Goal: Task Accomplishment & Management: Use online tool/utility

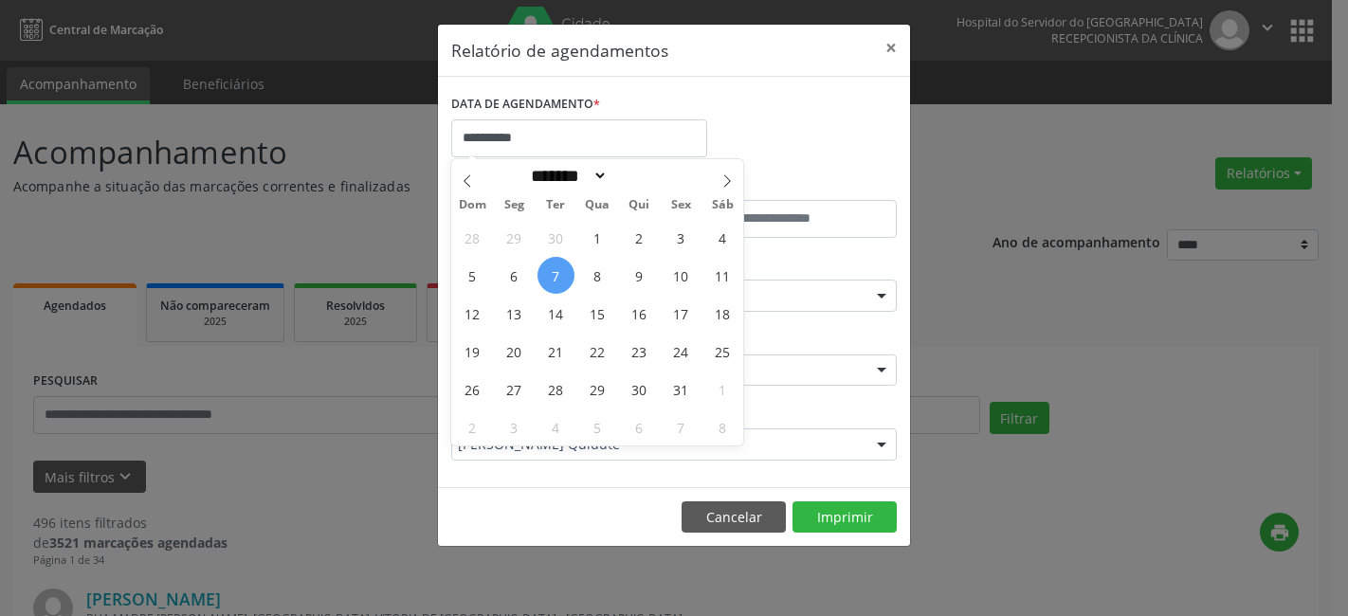
select select "*"
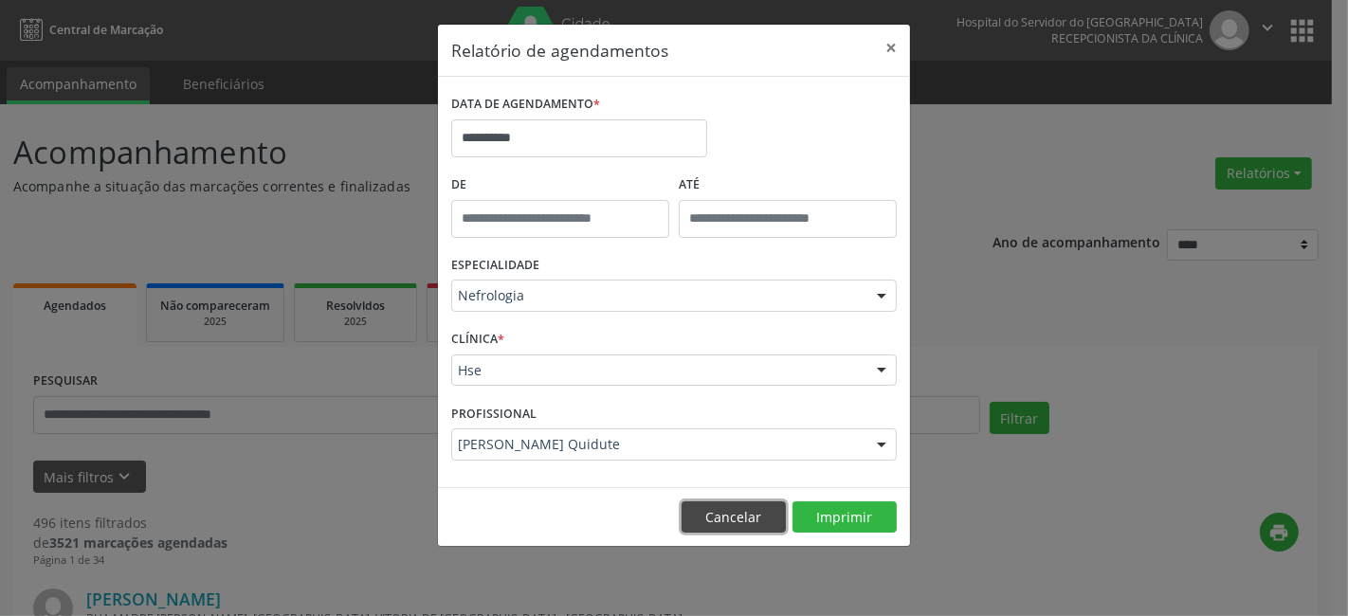
drag, startPoint x: 760, startPoint y: 519, endPoint x: 745, endPoint y: 523, distance: 15.6
click at [758, 521] on button "Cancelar" at bounding box center [733, 517] width 104 height 32
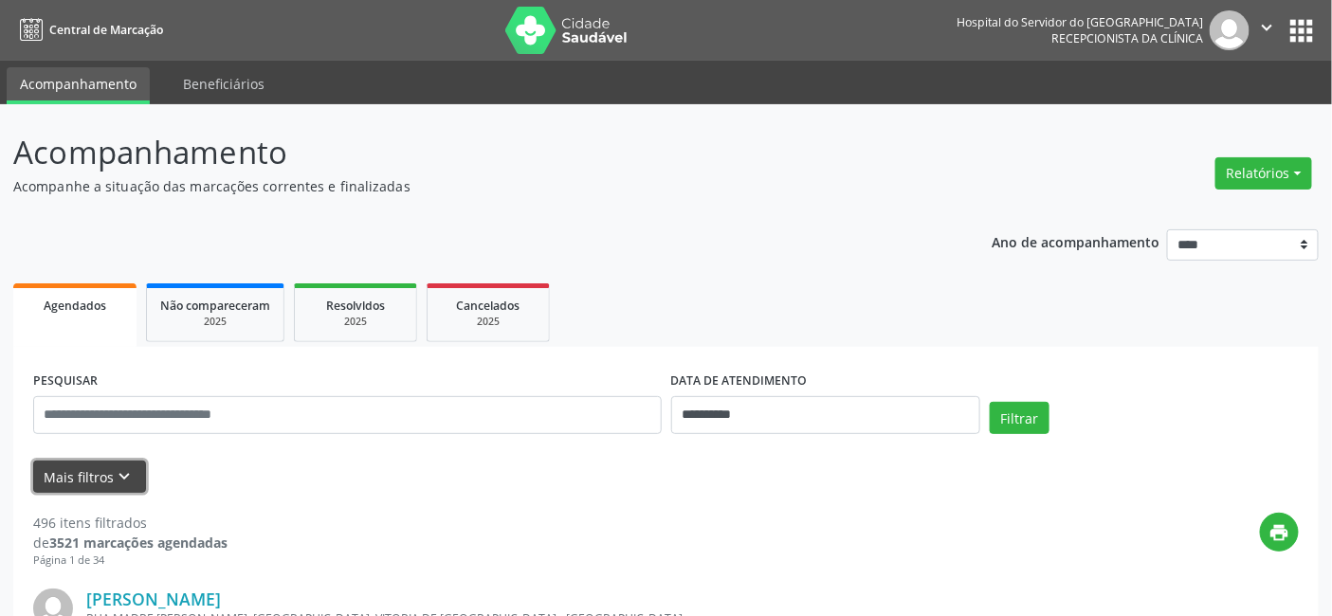
click at [115, 466] on icon "keyboard_arrow_down" at bounding box center [125, 476] width 21 height 21
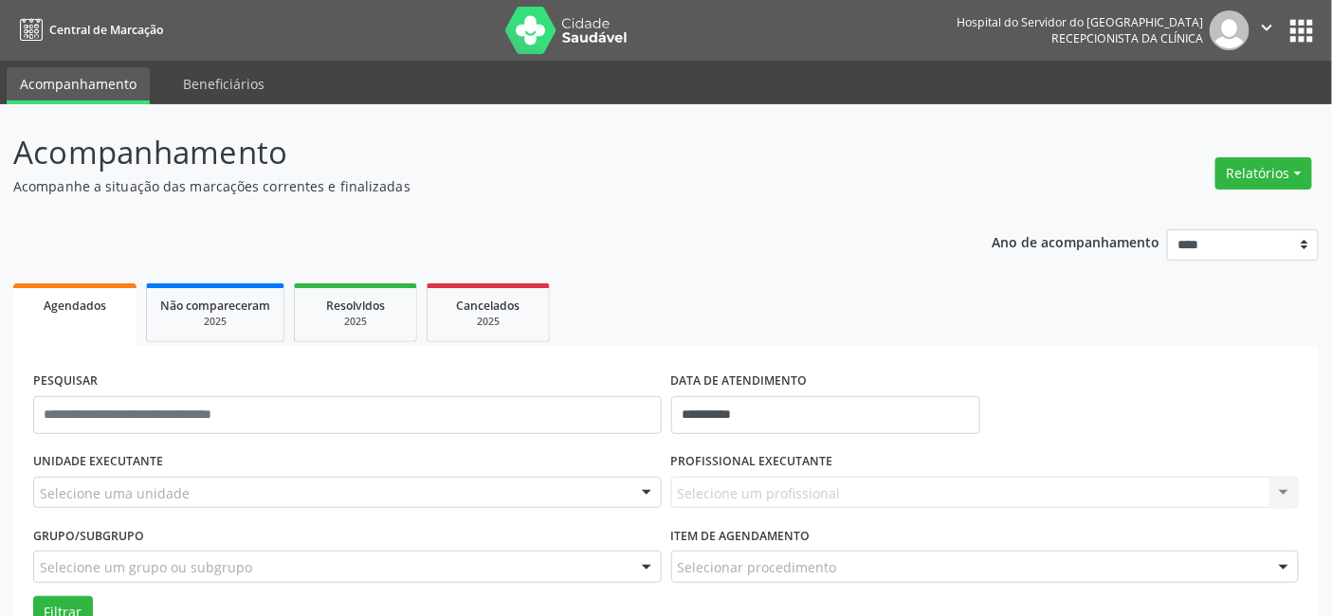
click at [750, 493] on div "Selecione um profissional Nenhum resultado encontrado para: " " Não há nenhuma …" at bounding box center [985, 493] width 628 height 32
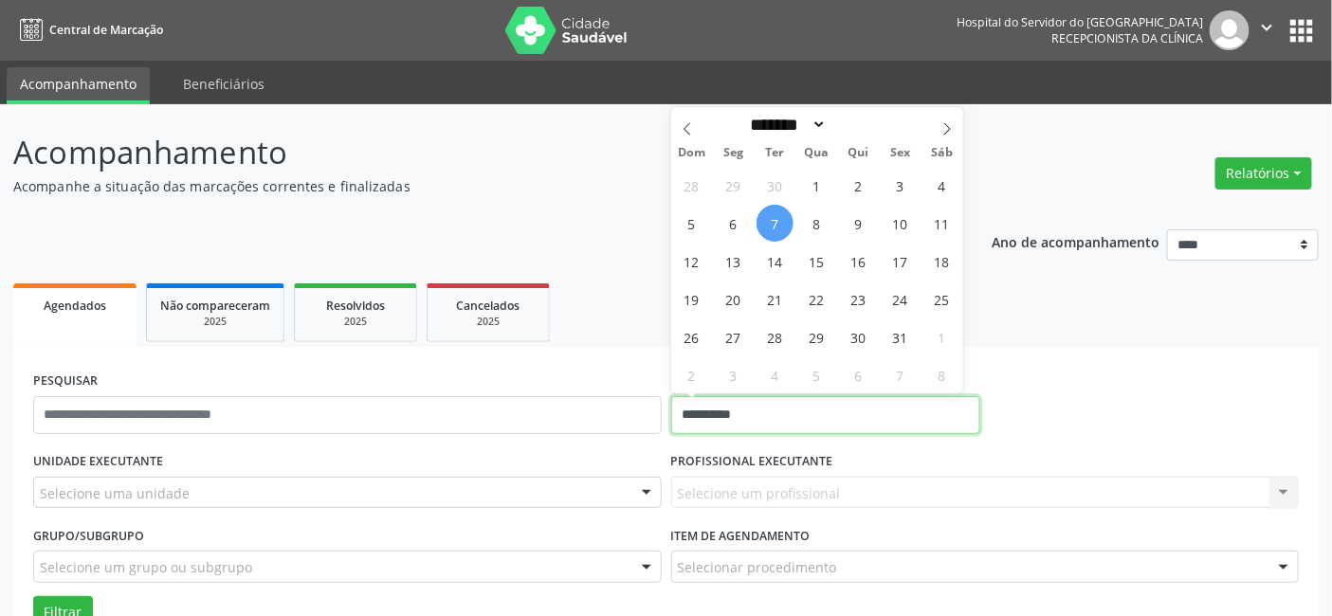
click at [754, 425] on input "**********" at bounding box center [825, 415] width 309 height 38
click at [774, 229] on span "7" at bounding box center [774, 223] width 37 height 37
type input "**********"
click at [772, 222] on span "7" at bounding box center [774, 223] width 37 height 37
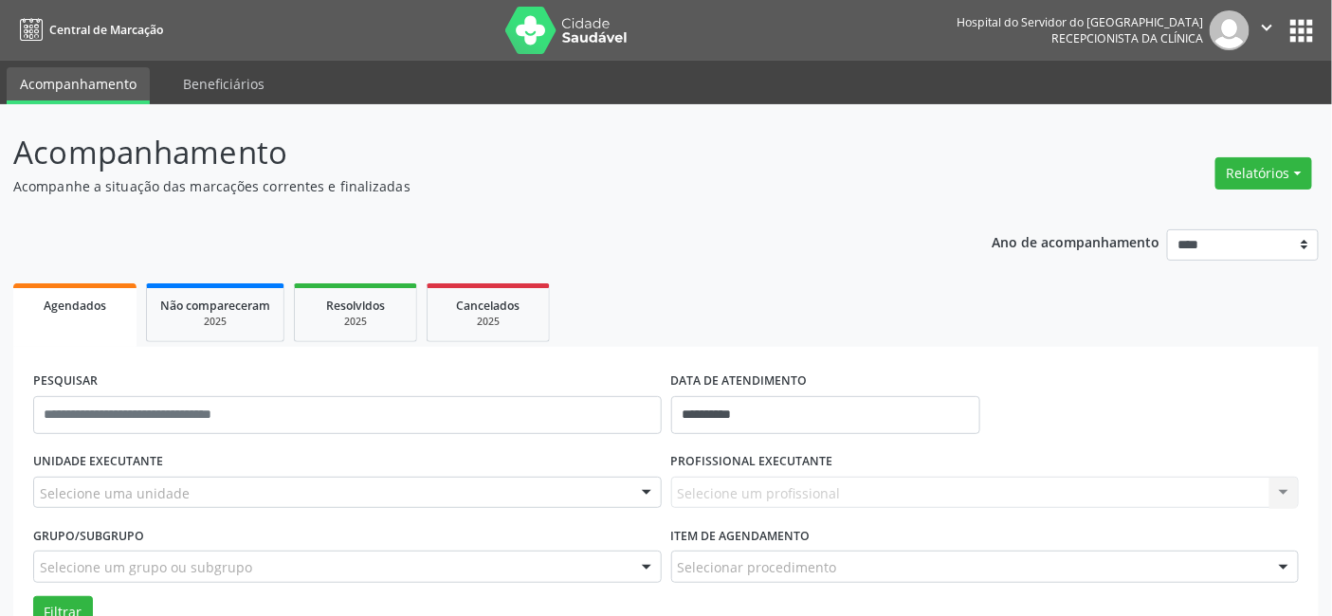
click at [703, 486] on div "Selecione um profissional Nenhum resultado encontrado para: " " Não há nenhuma …" at bounding box center [985, 493] width 628 height 32
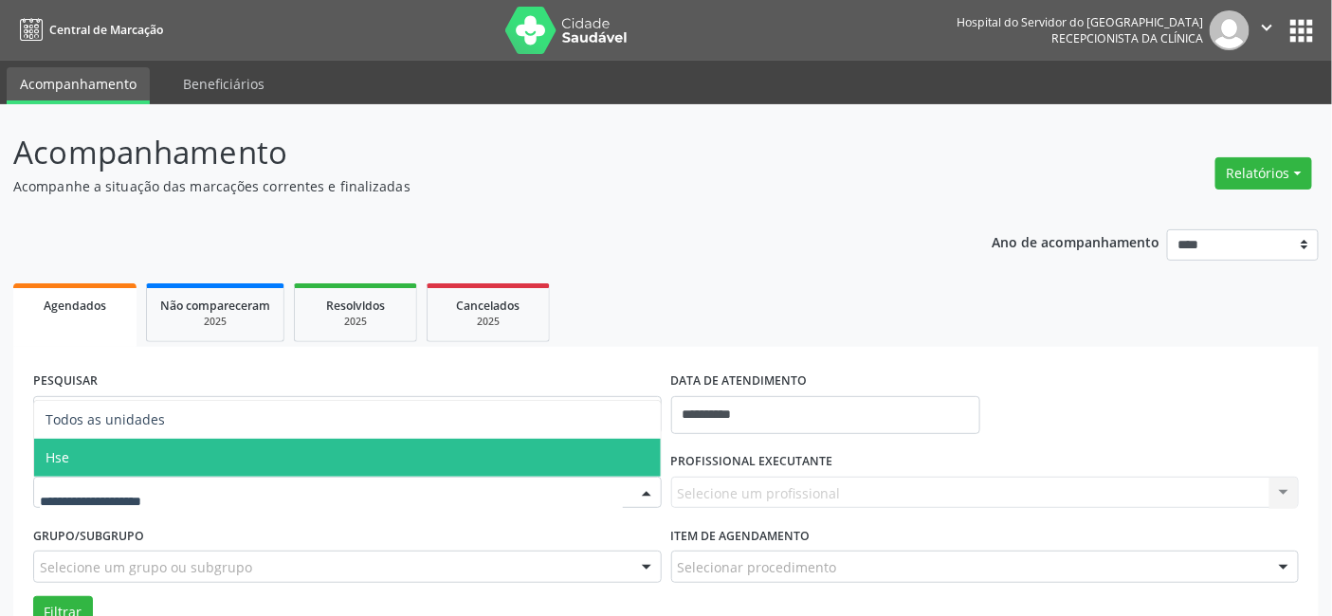
click at [166, 455] on span "Hse" at bounding box center [347, 458] width 626 height 38
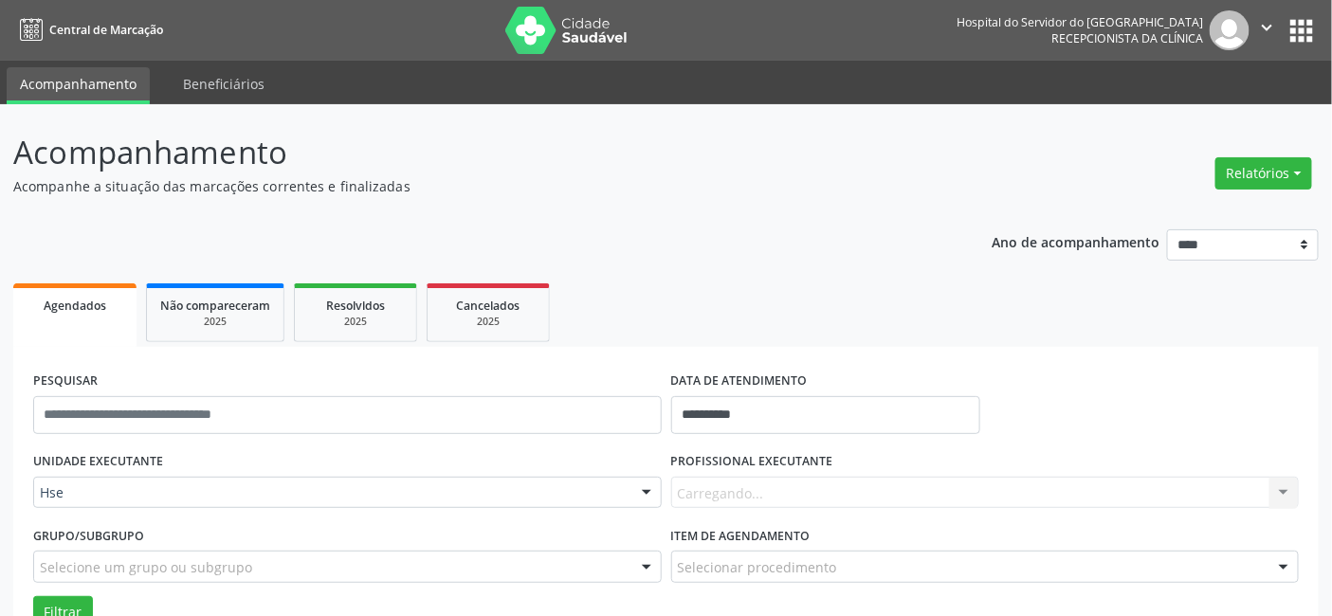
click at [721, 490] on div "Carregando... Nenhum resultado encontrado para: " " Não há nenhuma opção para s…" at bounding box center [985, 493] width 628 height 32
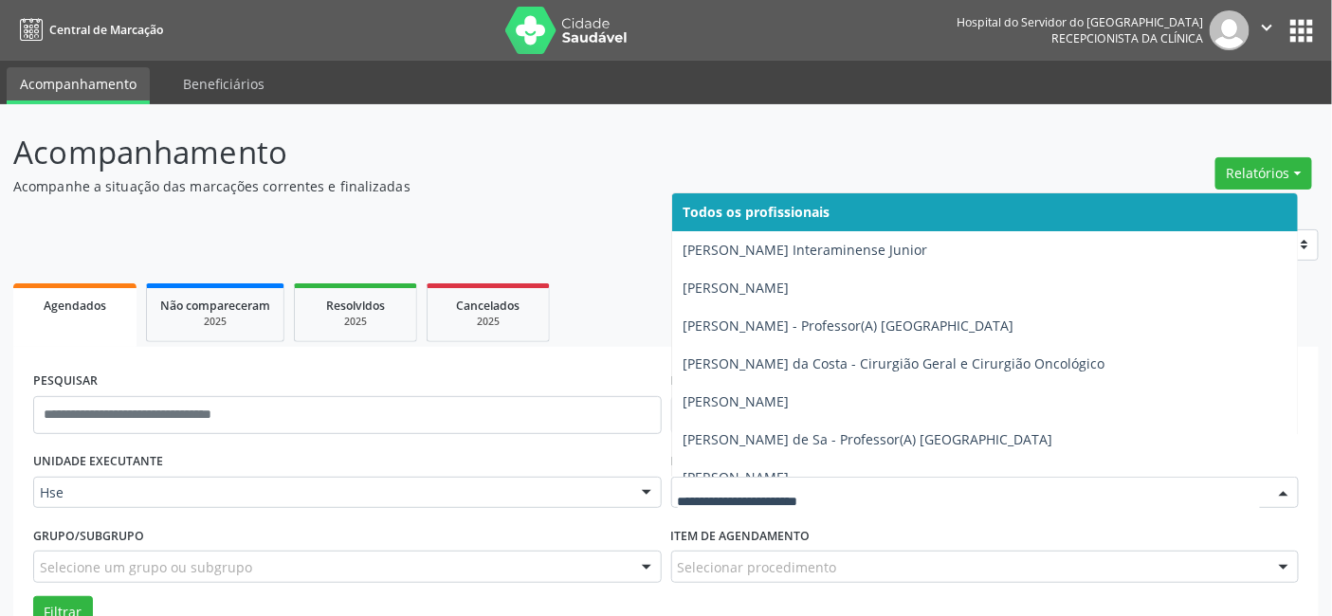
click at [1282, 489] on div at bounding box center [1283, 494] width 28 height 32
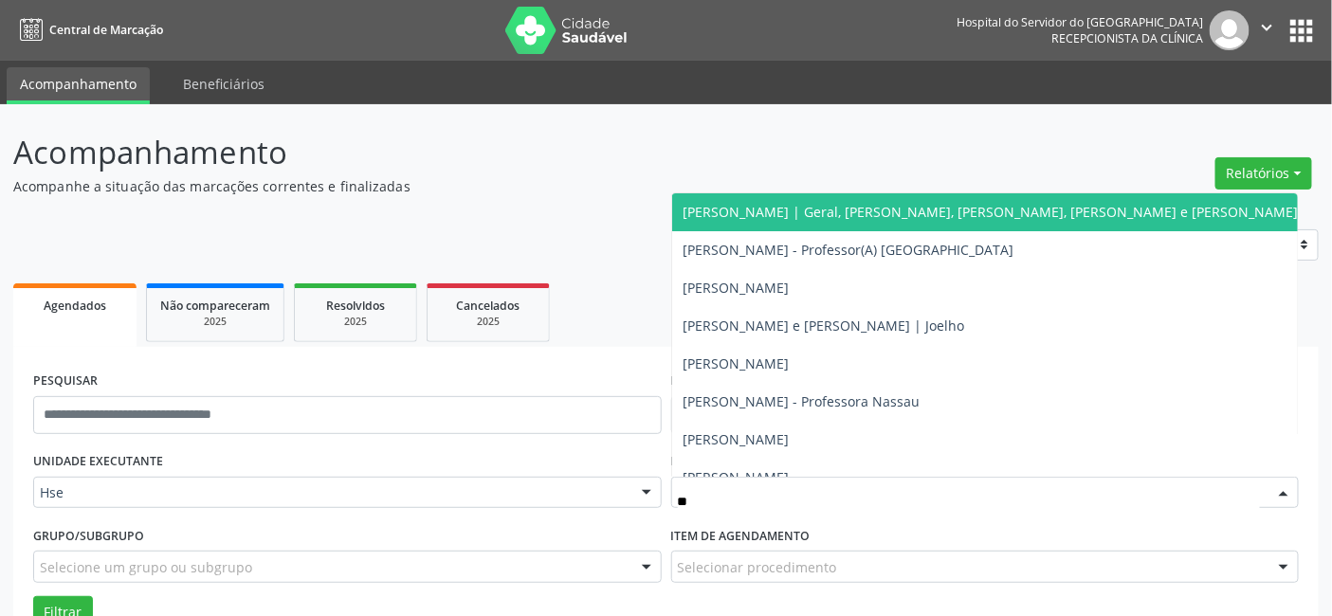
type input "***"
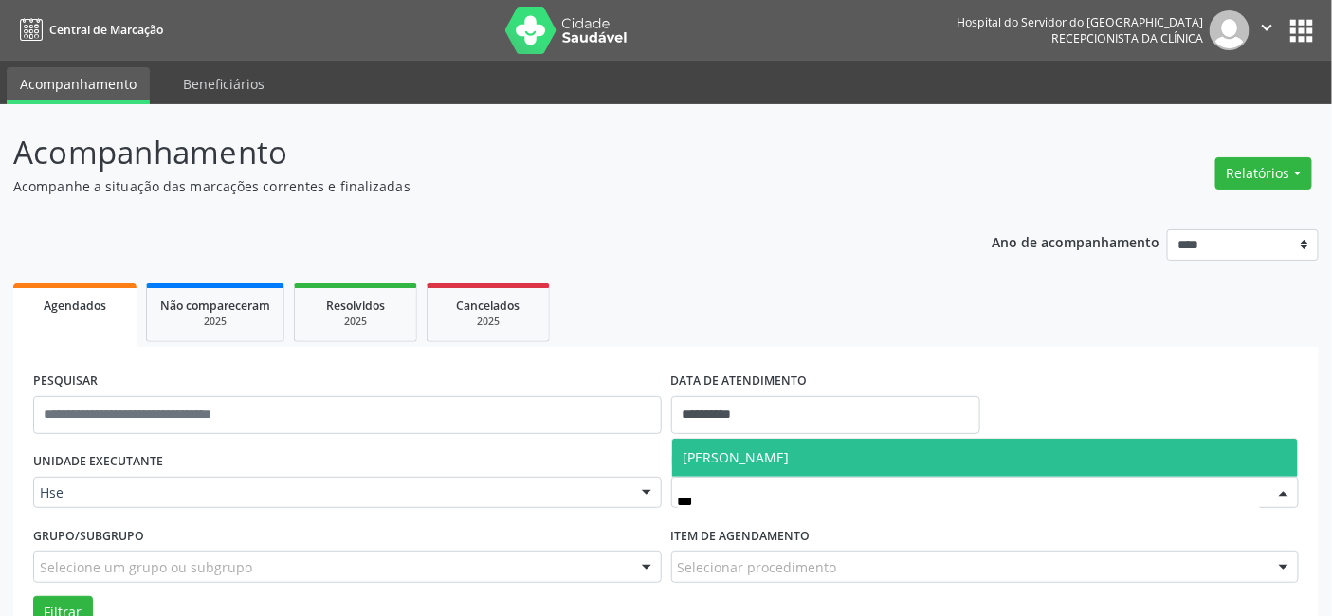
click at [808, 468] on span "[PERSON_NAME]" at bounding box center [985, 458] width 626 height 38
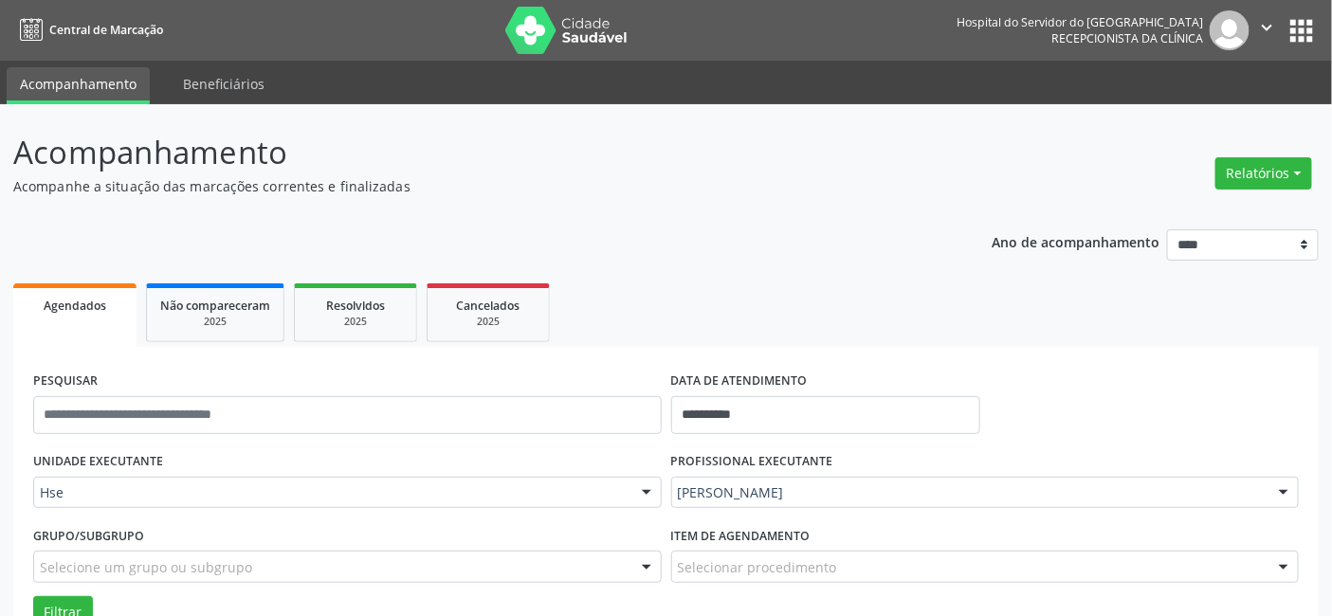
click at [735, 546] on label "Item de agendamento" at bounding box center [740, 535] width 139 height 29
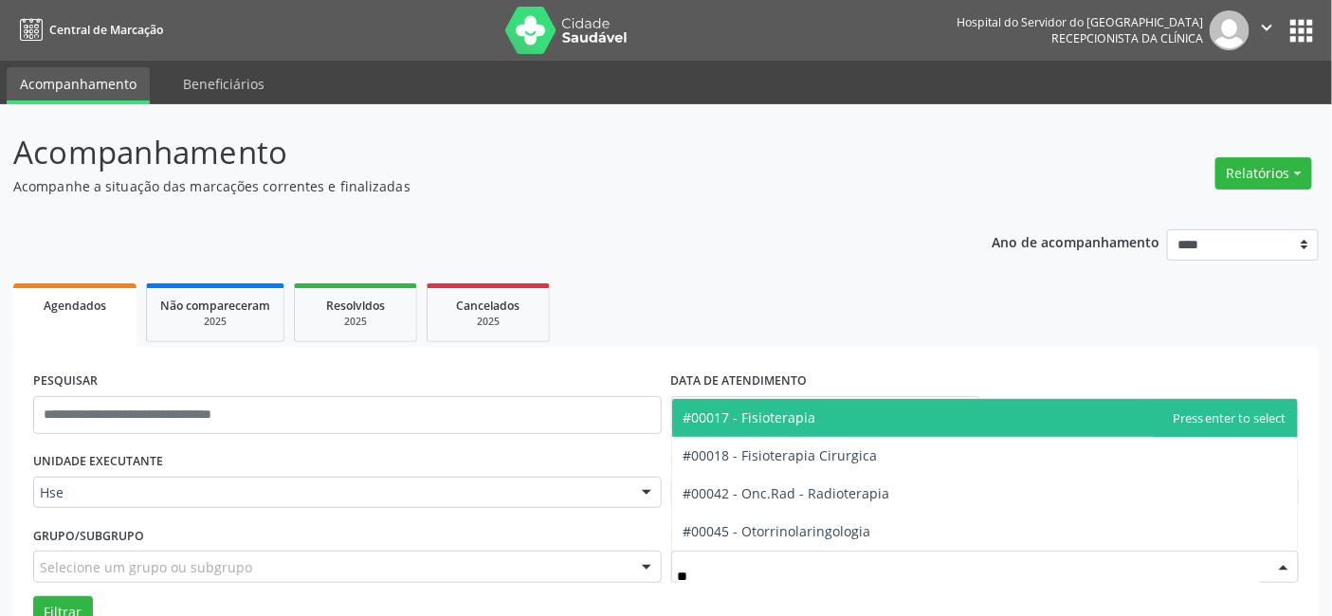
type input "***"
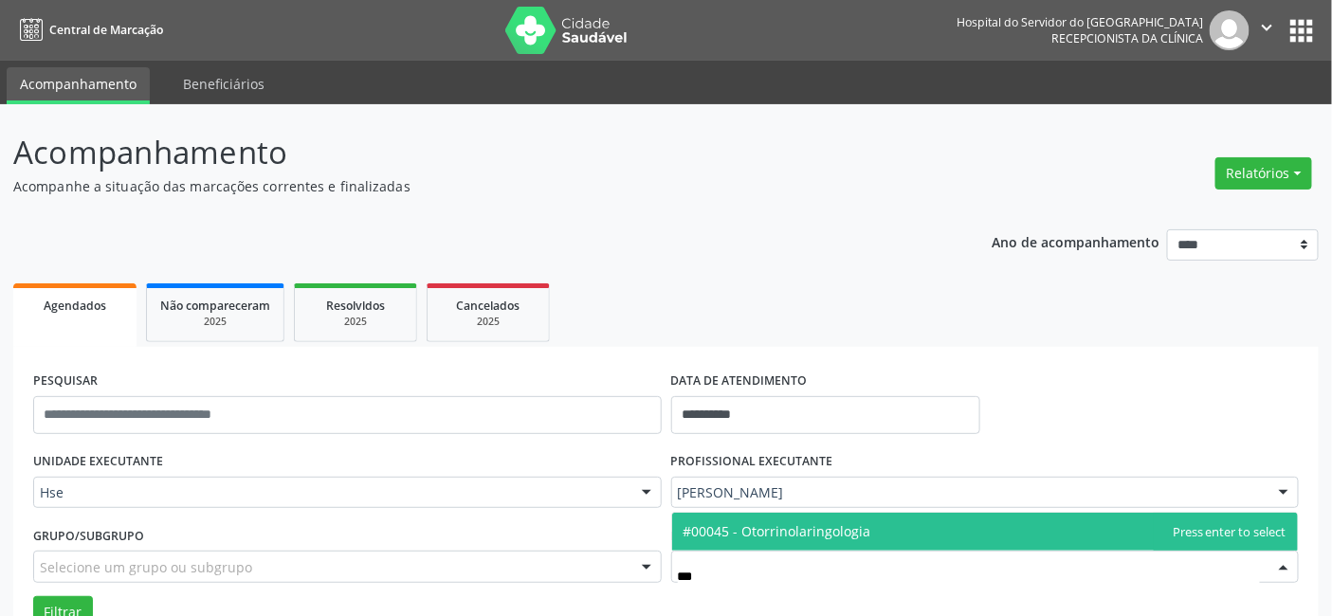
click at [765, 538] on span "#00045 - Otorrinolaringologia" at bounding box center [777, 531] width 188 height 18
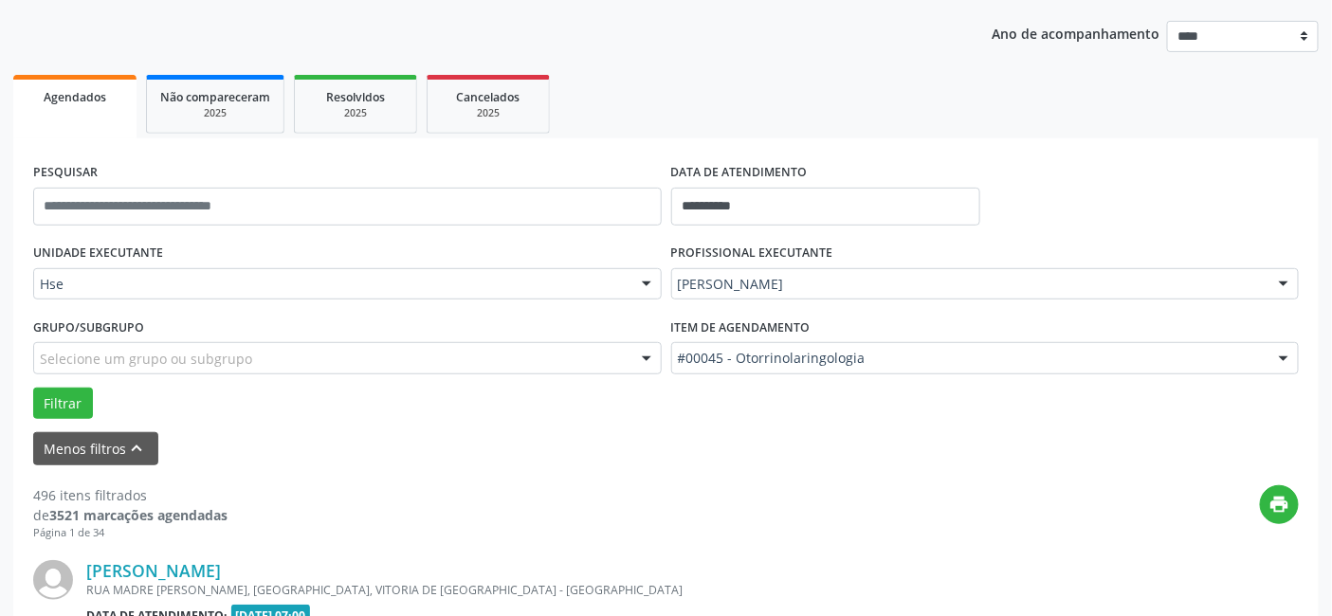
scroll to position [210, 0]
click at [64, 401] on button "Filtrar" at bounding box center [63, 402] width 60 height 32
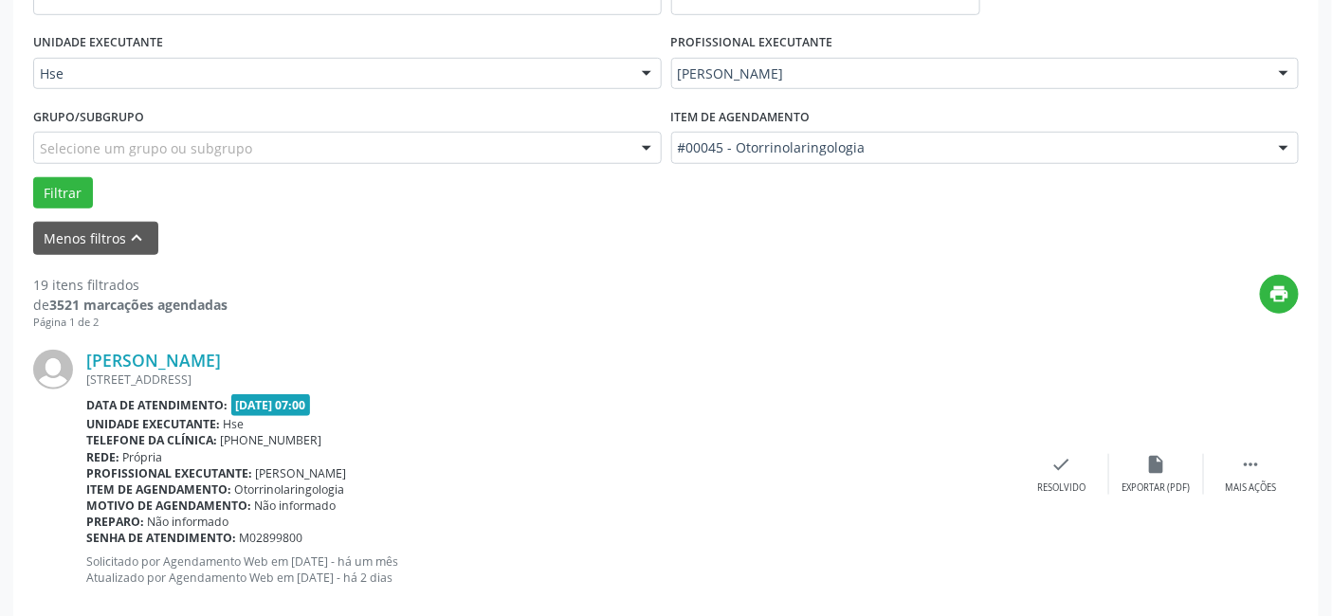
scroll to position [421, 0]
click at [1245, 468] on icon "" at bounding box center [1251, 462] width 21 height 21
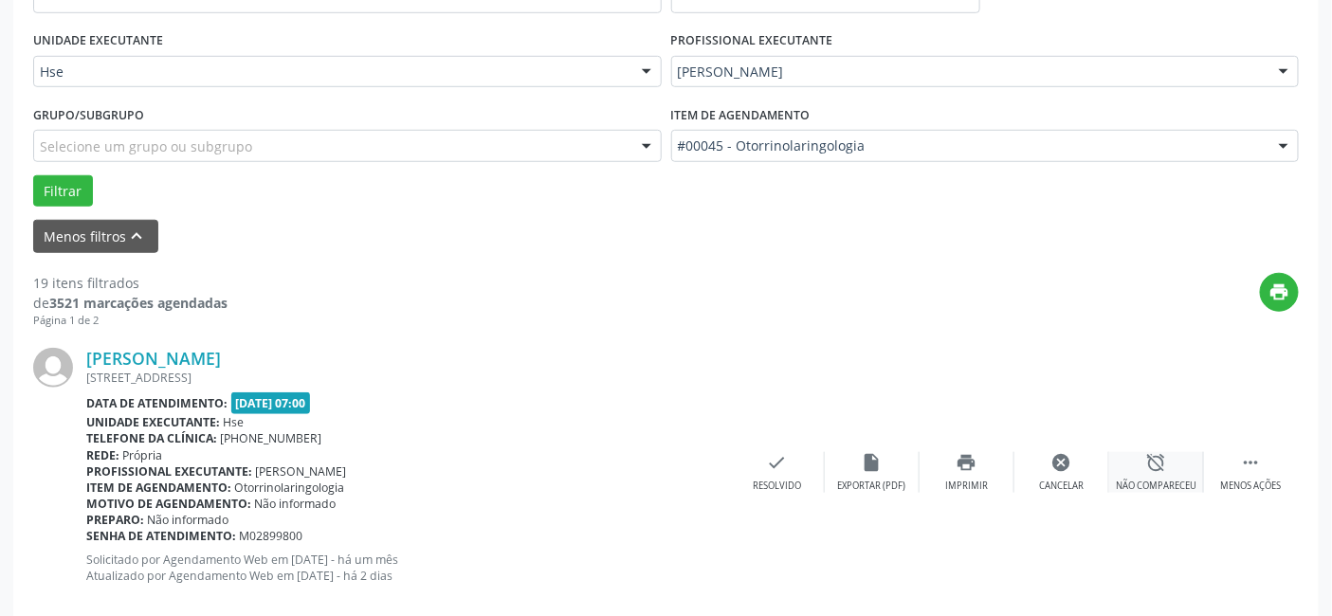
click at [1156, 463] on icon "alarm_off" at bounding box center [1156, 462] width 21 height 21
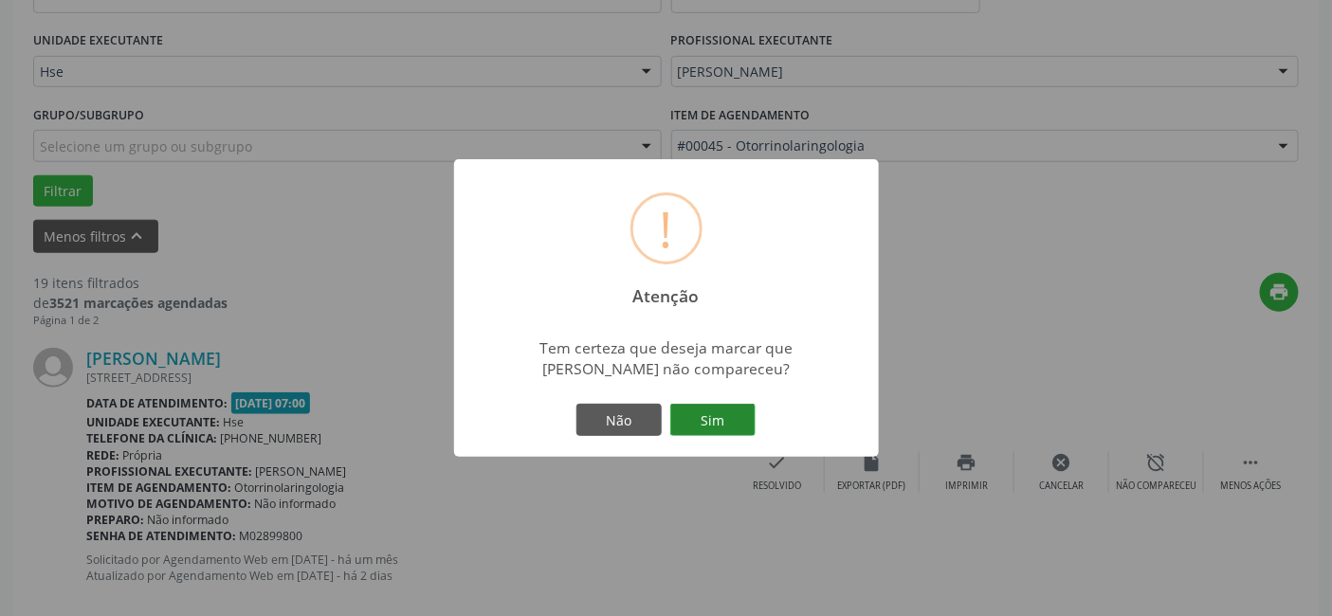
click at [682, 409] on button "Sim" at bounding box center [712, 420] width 85 height 32
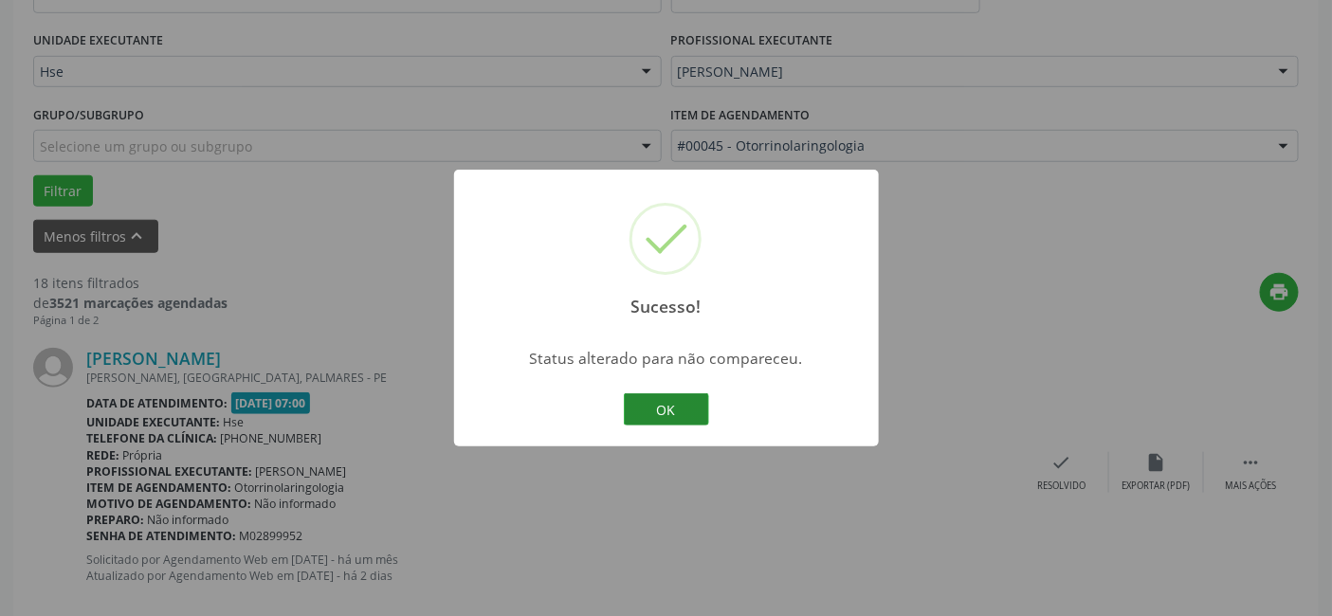
click at [683, 402] on button "OK" at bounding box center [666, 409] width 85 height 32
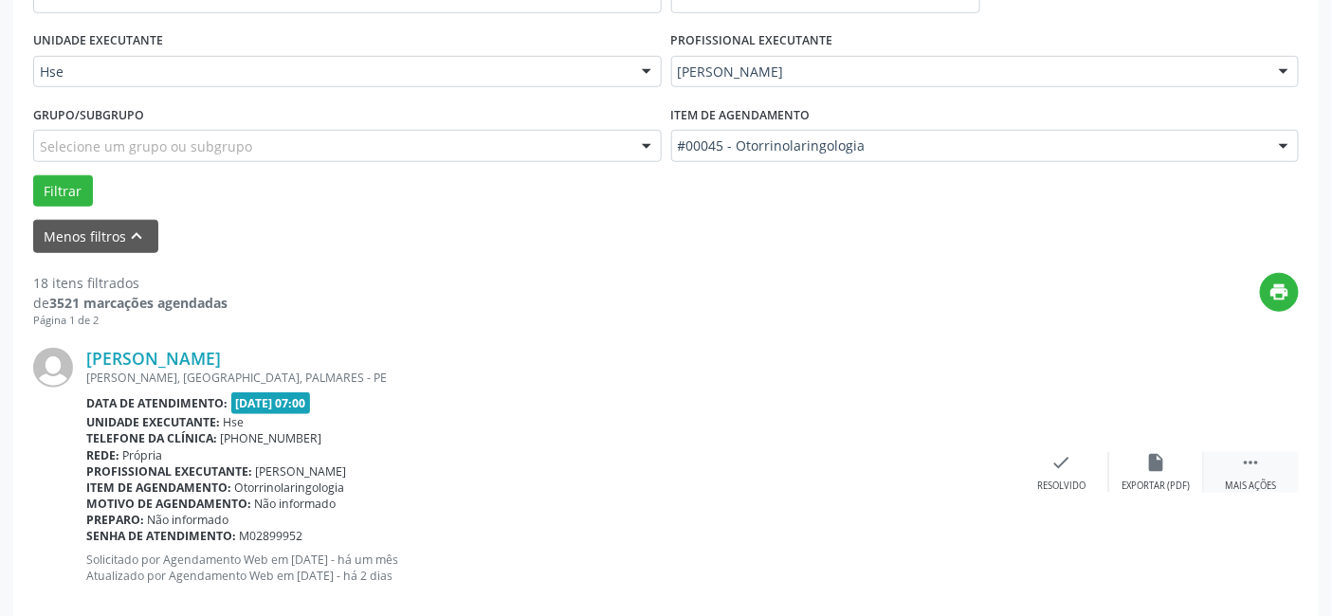
click at [1257, 457] on icon "" at bounding box center [1251, 462] width 21 height 21
click at [1152, 475] on div "alarm_off Não compareceu" at bounding box center [1156, 472] width 95 height 41
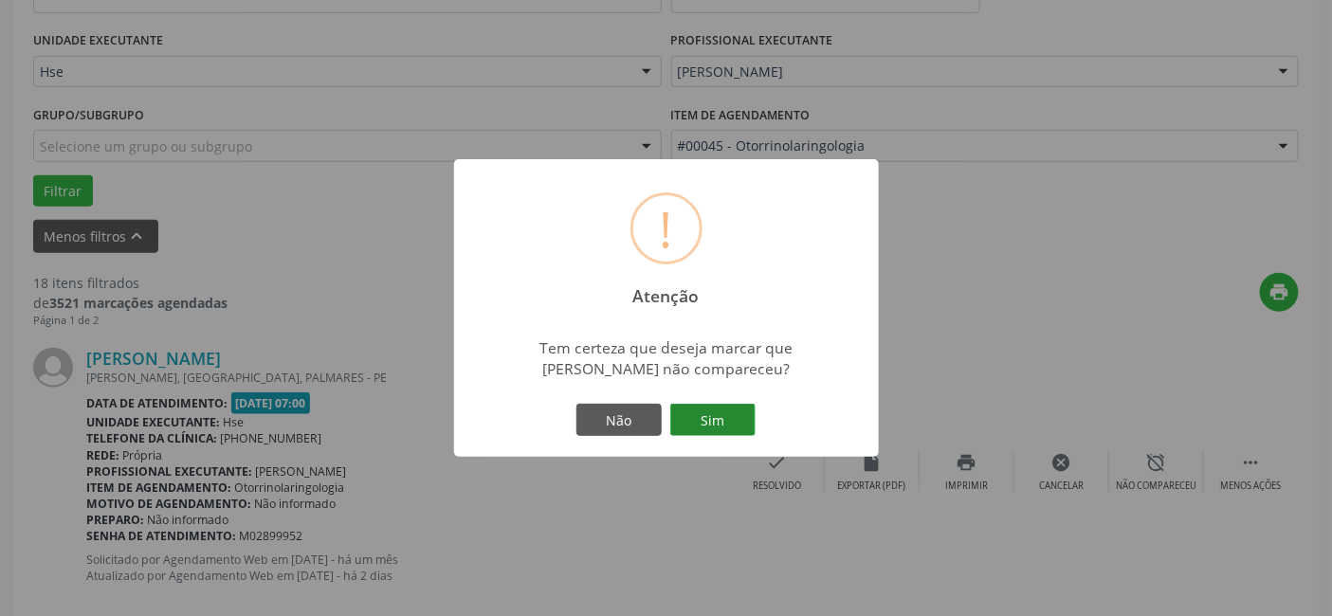
click at [712, 409] on button "Sim" at bounding box center [712, 420] width 85 height 32
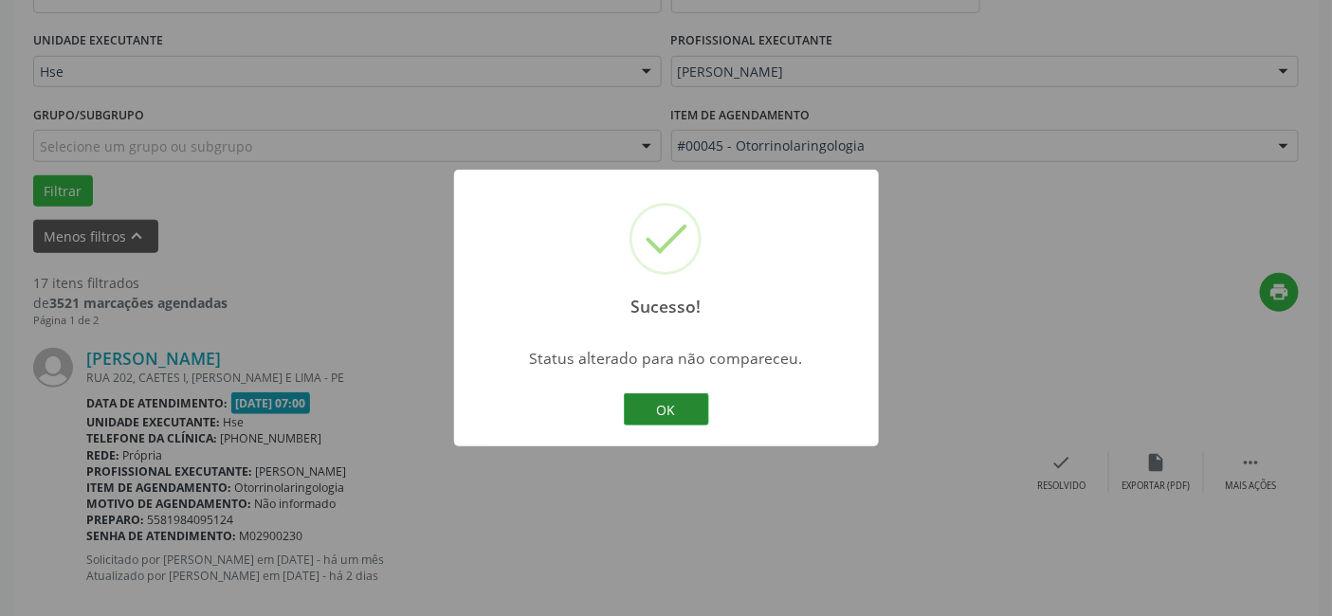
click at [684, 402] on button "OK" at bounding box center [666, 409] width 85 height 32
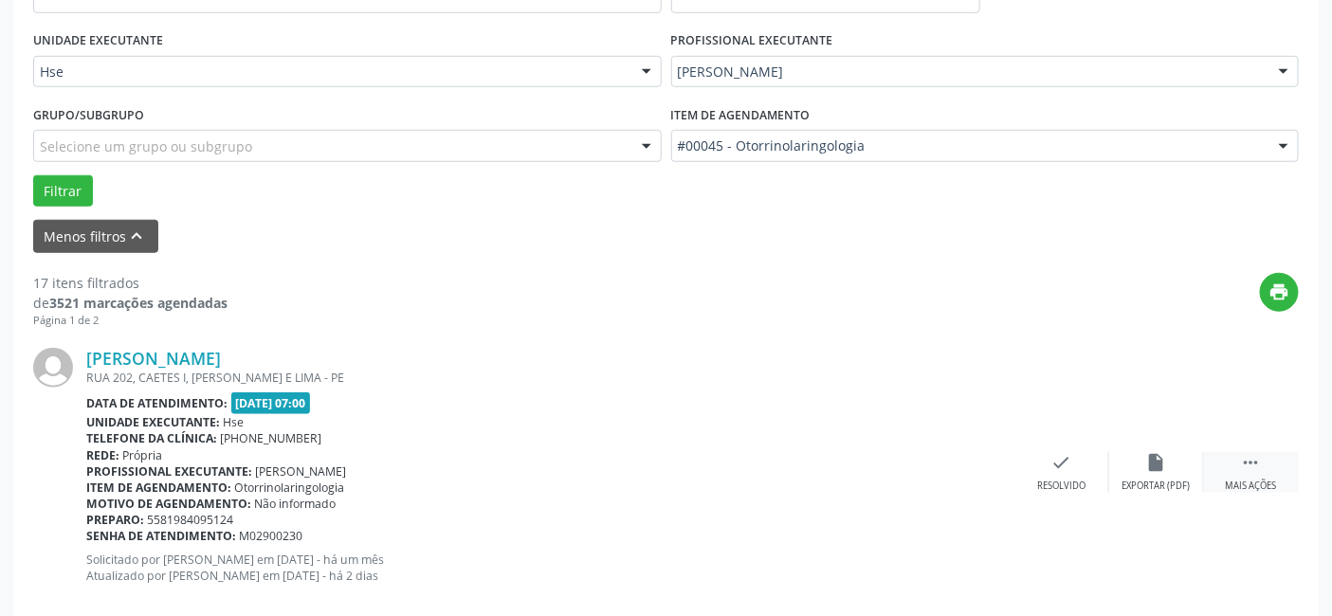
drag, startPoint x: 1226, startPoint y: 450, endPoint x: 1208, endPoint y: 455, distance: 17.7
click at [1226, 452] on div " Mais ações" at bounding box center [1251, 472] width 95 height 41
click at [1154, 464] on icon "alarm_off" at bounding box center [1156, 462] width 21 height 21
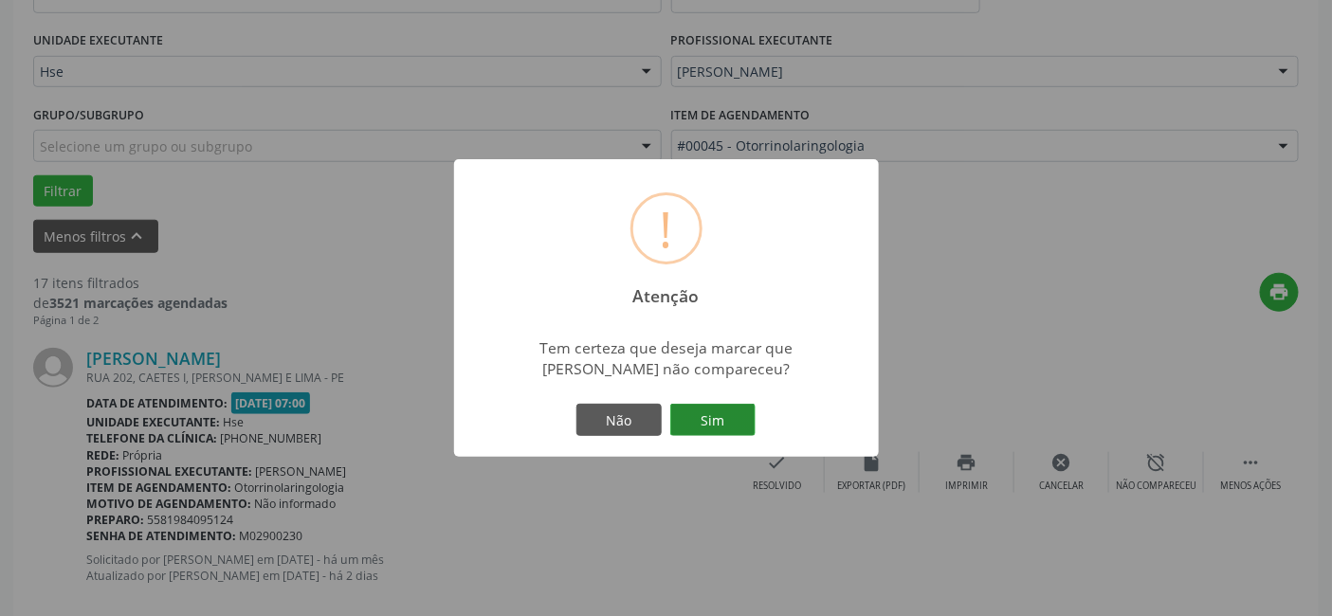
click at [746, 425] on button "Sim" at bounding box center [712, 420] width 85 height 32
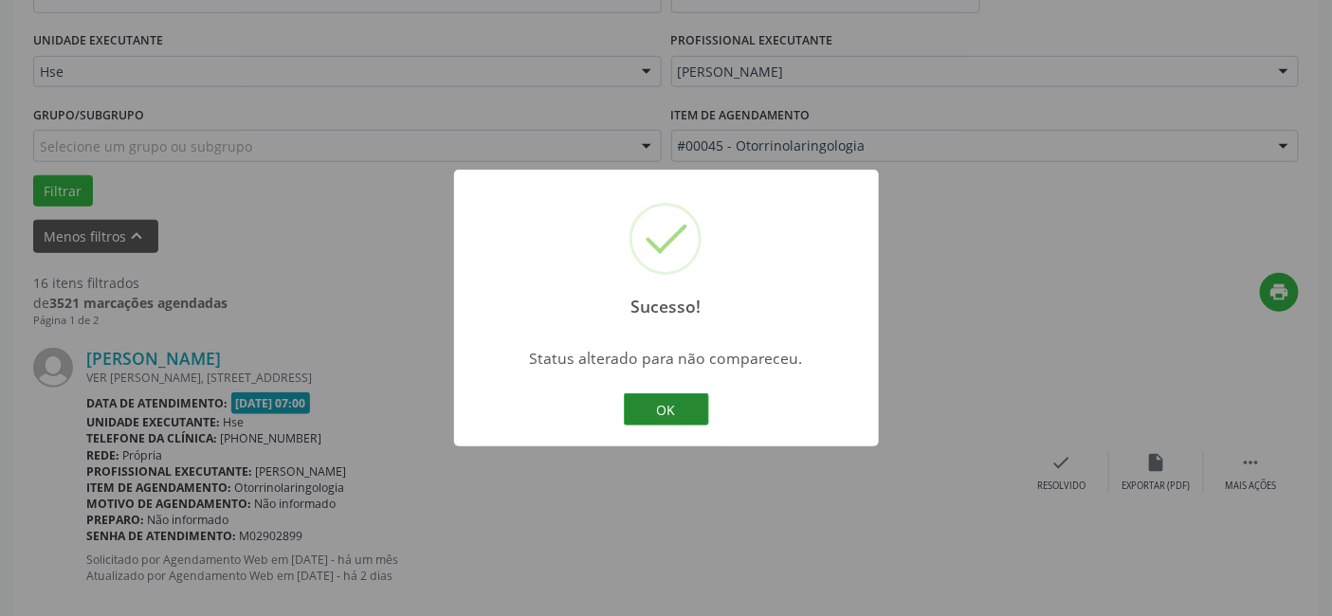
click at [675, 393] on button "OK" at bounding box center [666, 409] width 85 height 32
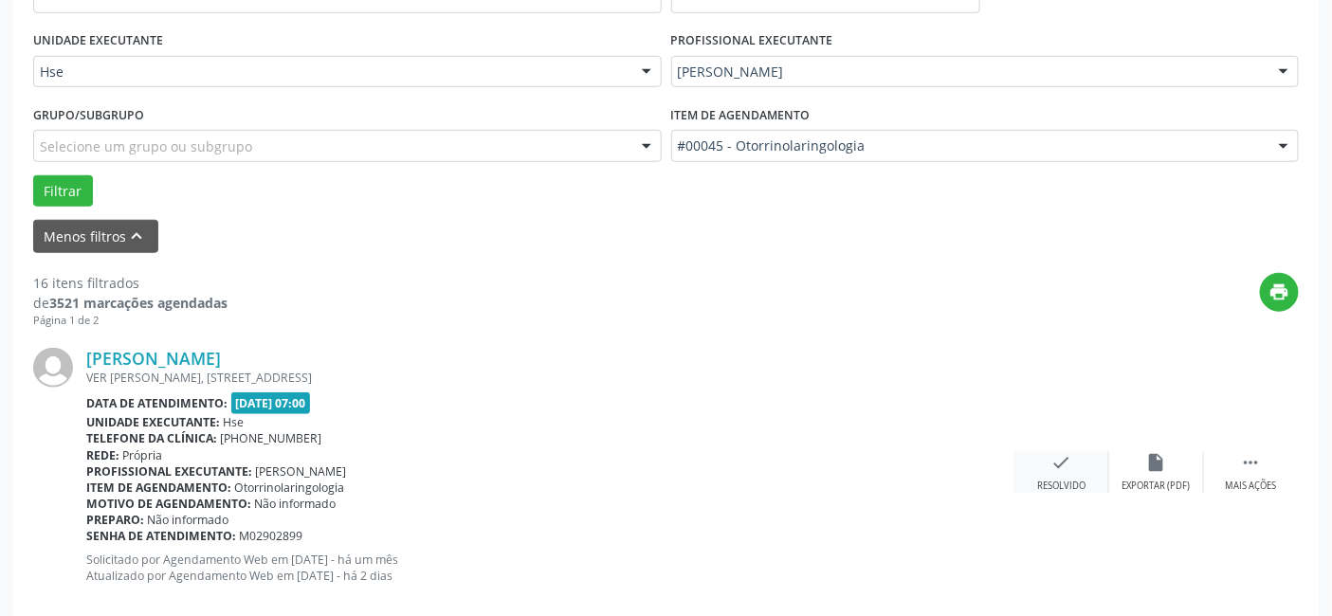
click at [1059, 463] on icon "check" at bounding box center [1061, 462] width 21 height 21
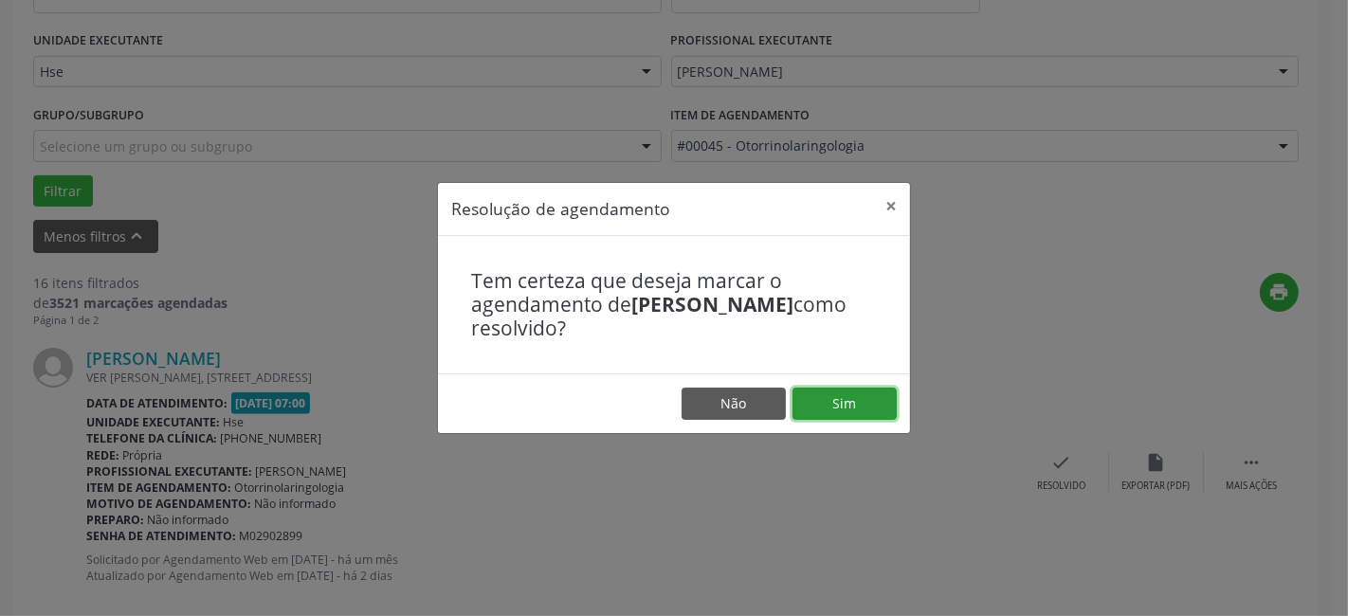
click at [839, 388] on button "Sim" at bounding box center [844, 404] width 104 height 32
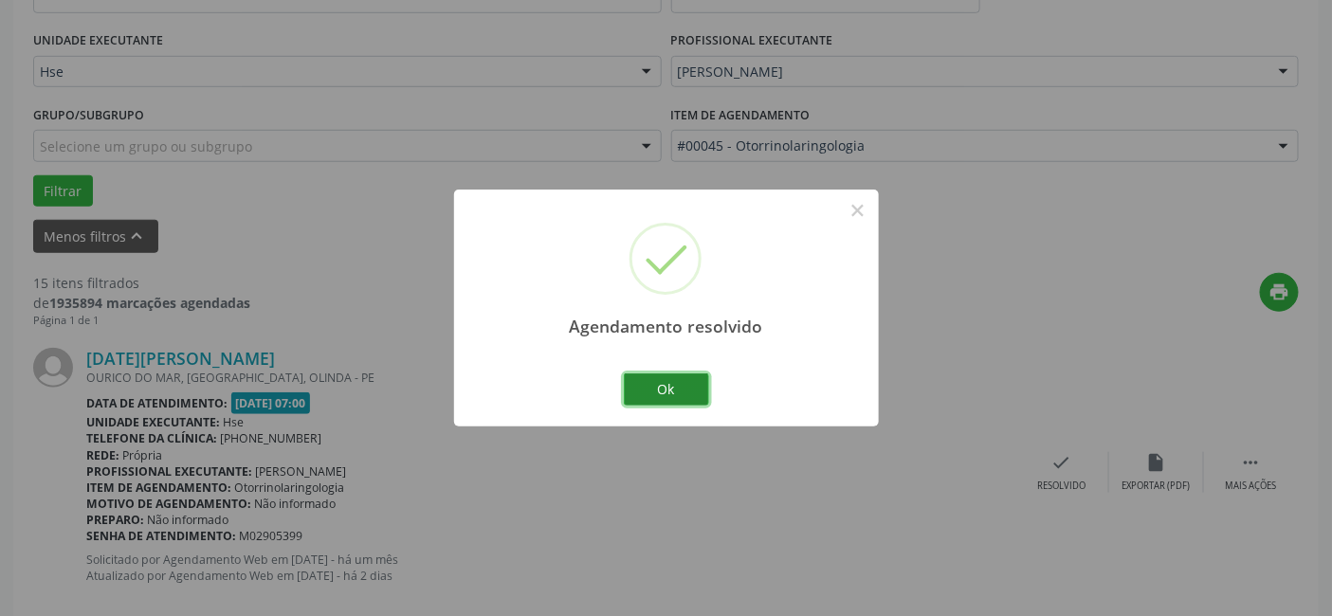
click at [651, 386] on button "Ok" at bounding box center [666, 389] width 85 height 32
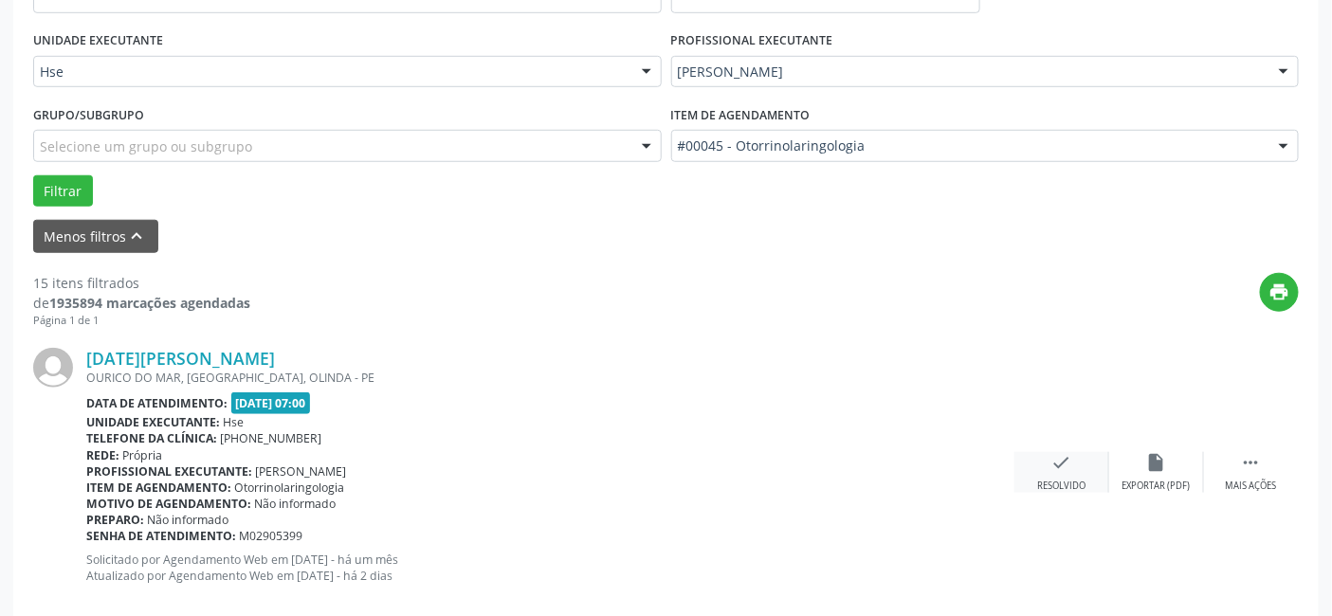
click at [1073, 480] on div "Resolvido" at bounding box center [1061, 486] width 48 height 13
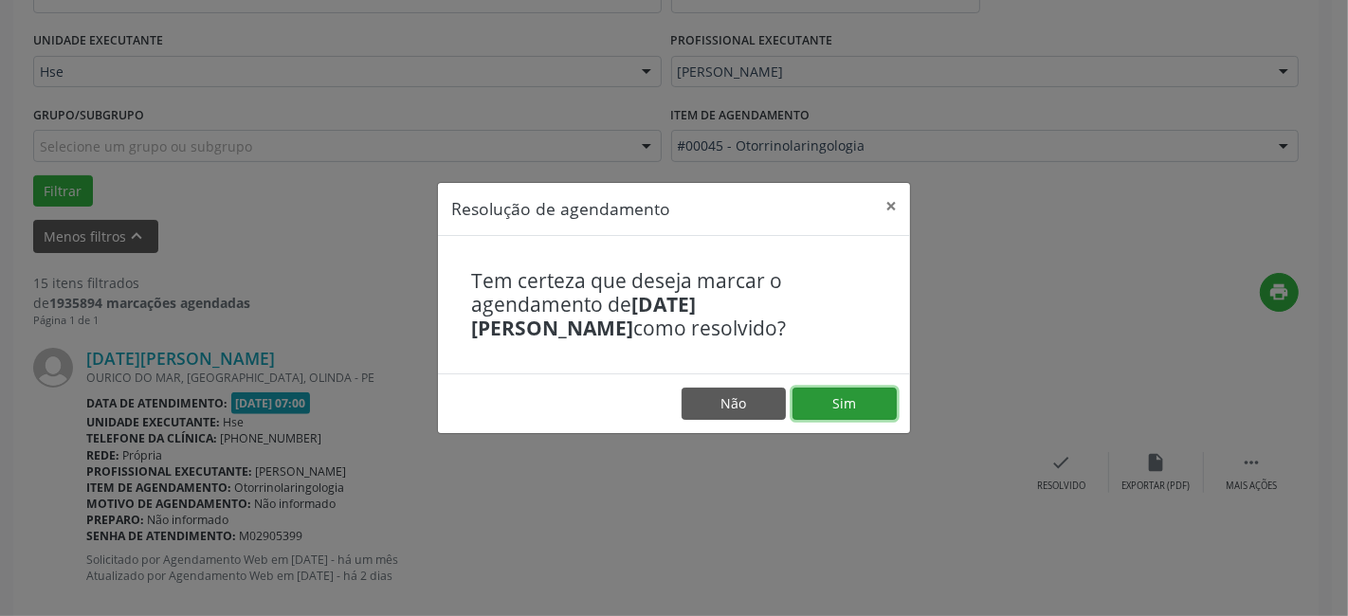
click at [822, 405] on button "Sim" at bounding box center [844, 404] width 104 height 32
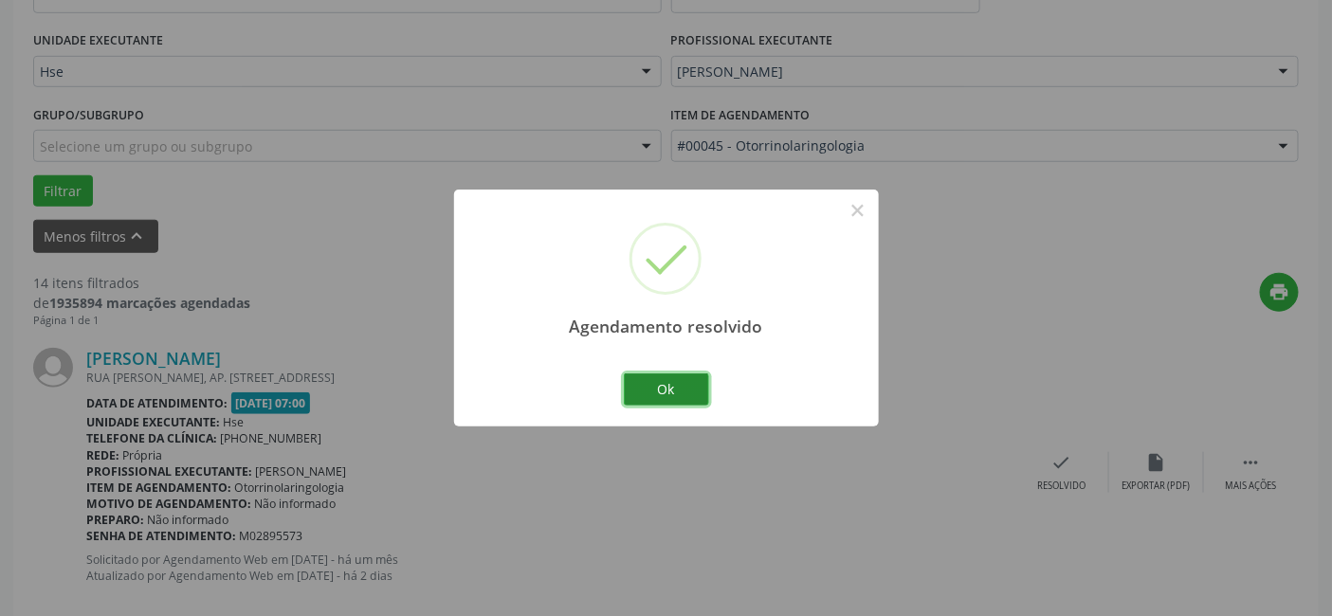
click at [637, 381] on button "Ok" at bounding box center [666, 389] width 85 height 32
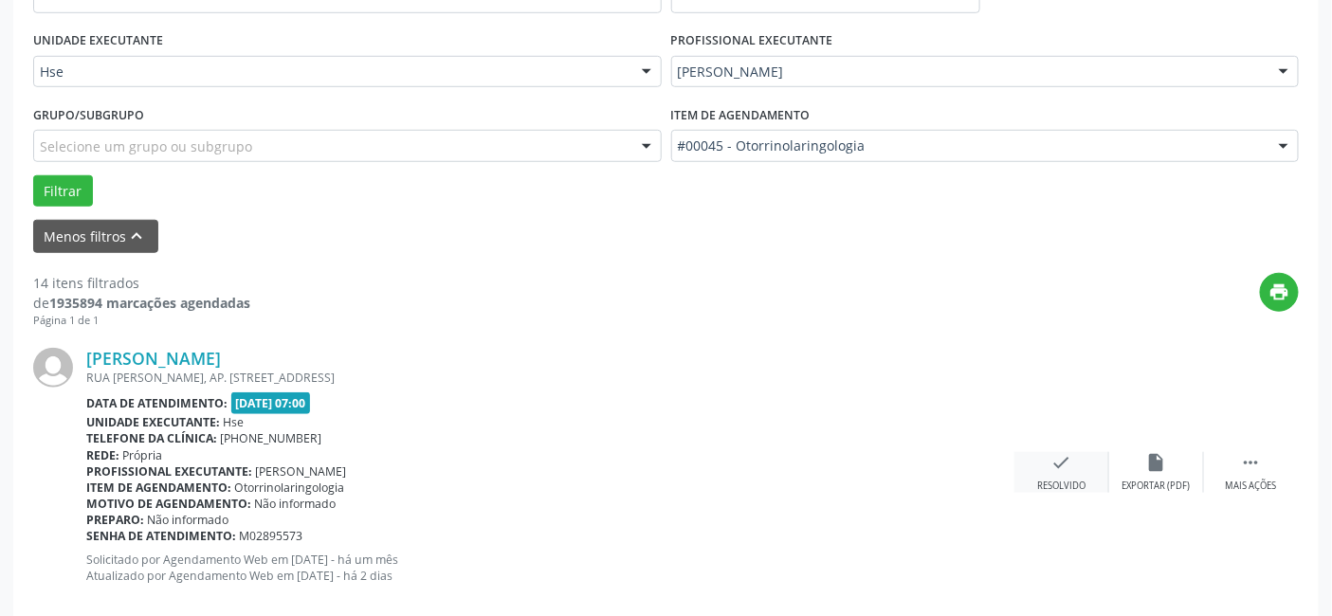
click at [1064, 472] on div "check Resolvido" at bounding box center [1061, 472] width 95 height 41
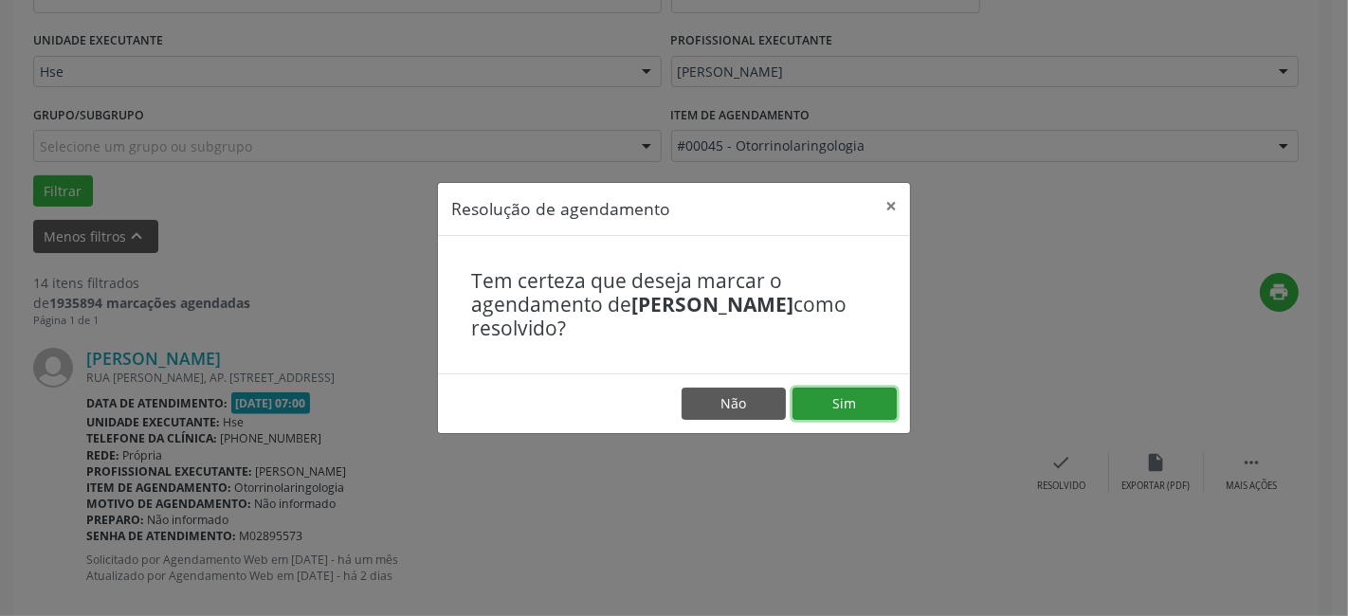
click at [812, 392] on button "Sim" at bounding box center [844, 404] width 104 height 32
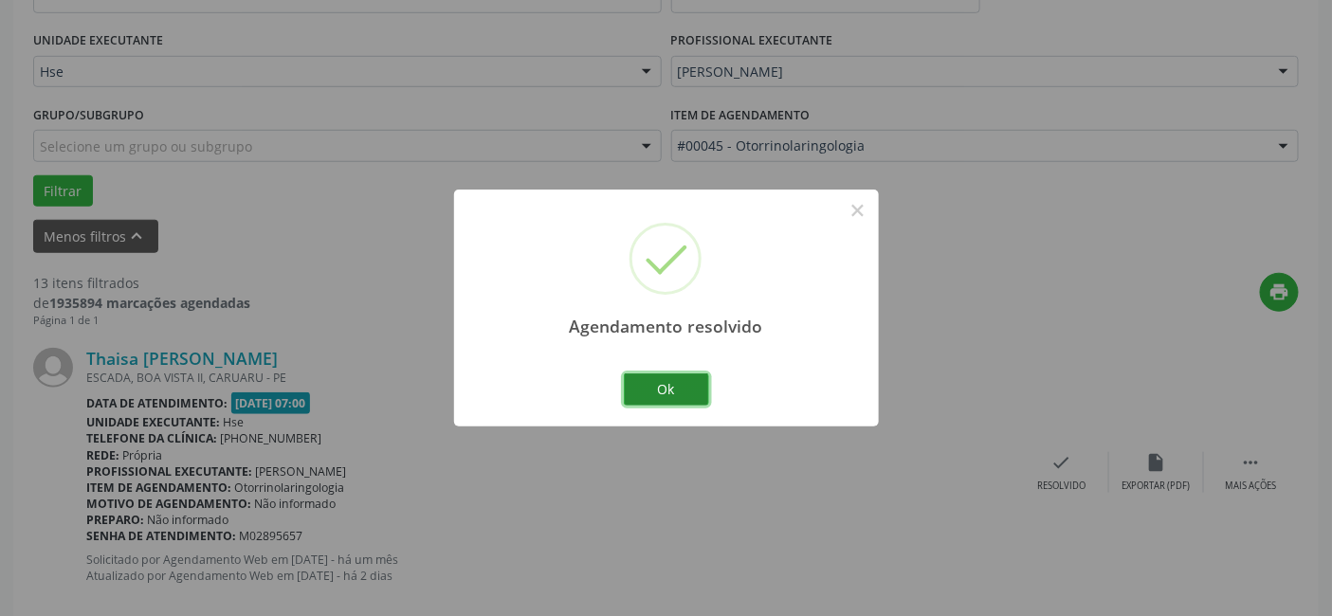
click at [663, 377] on button "Ok" at bounding box center [666, 389] width 85 height 32
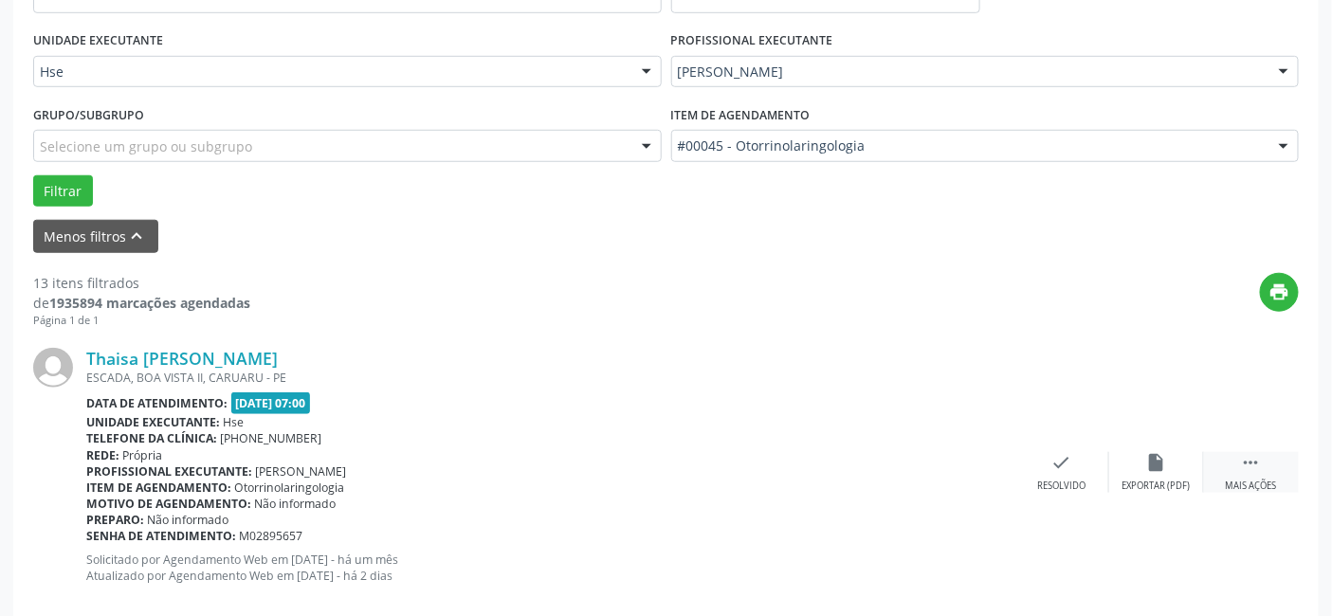
click at [1249, 463] on icon "" at bounding box center [1251, 462] width 21 height 21
click at [1183, 458] on div "alarm_off Não compareceu" at bounding box center [1156, 472] width 95 height 41
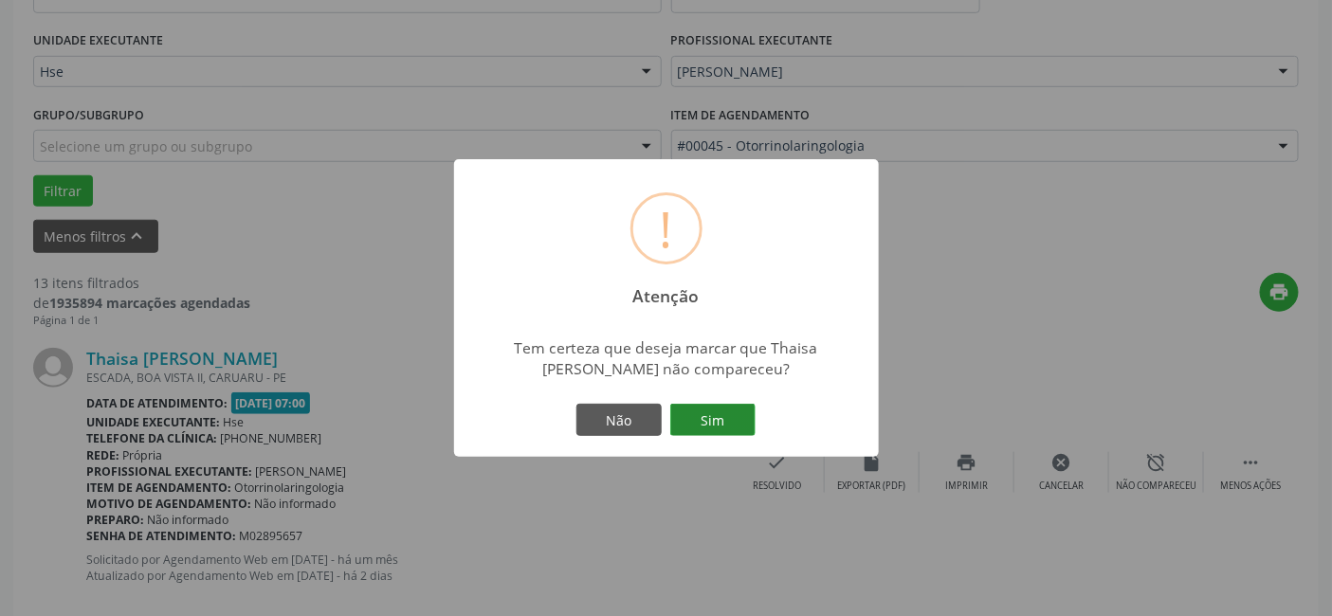
click at [725, 414] on button "Sim" at bounding box center [712, 420] width 85 height 32
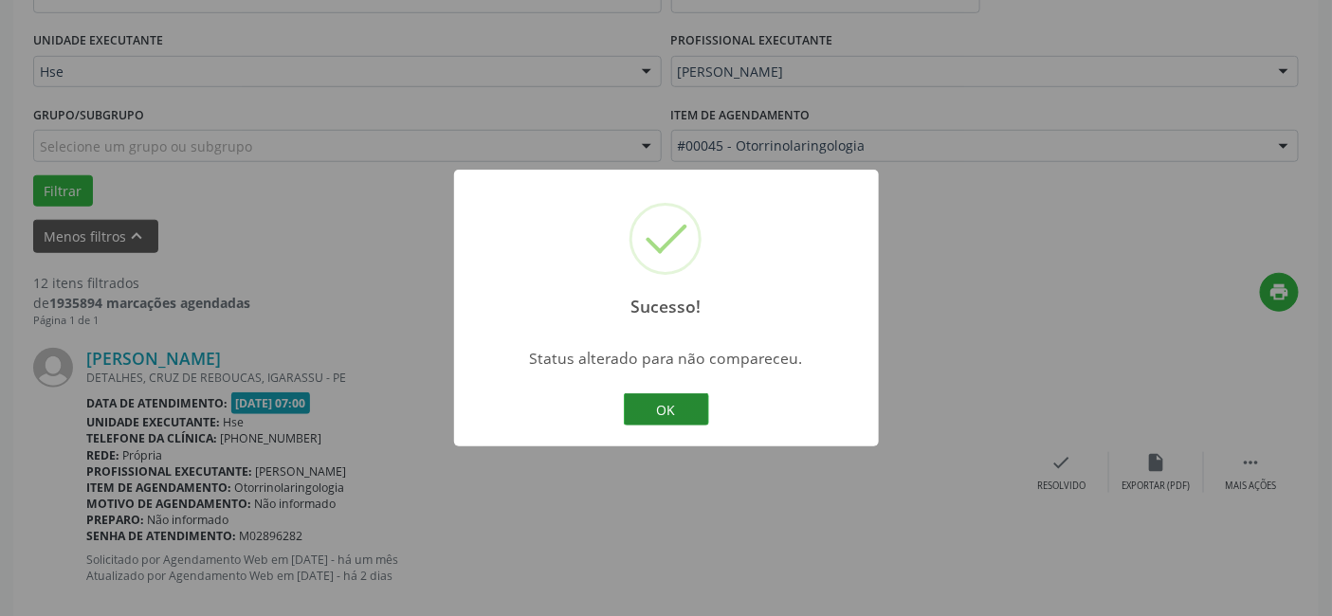
click at [670, 400] on button "OK" at bounding box center [666, 409] width 85 height 32
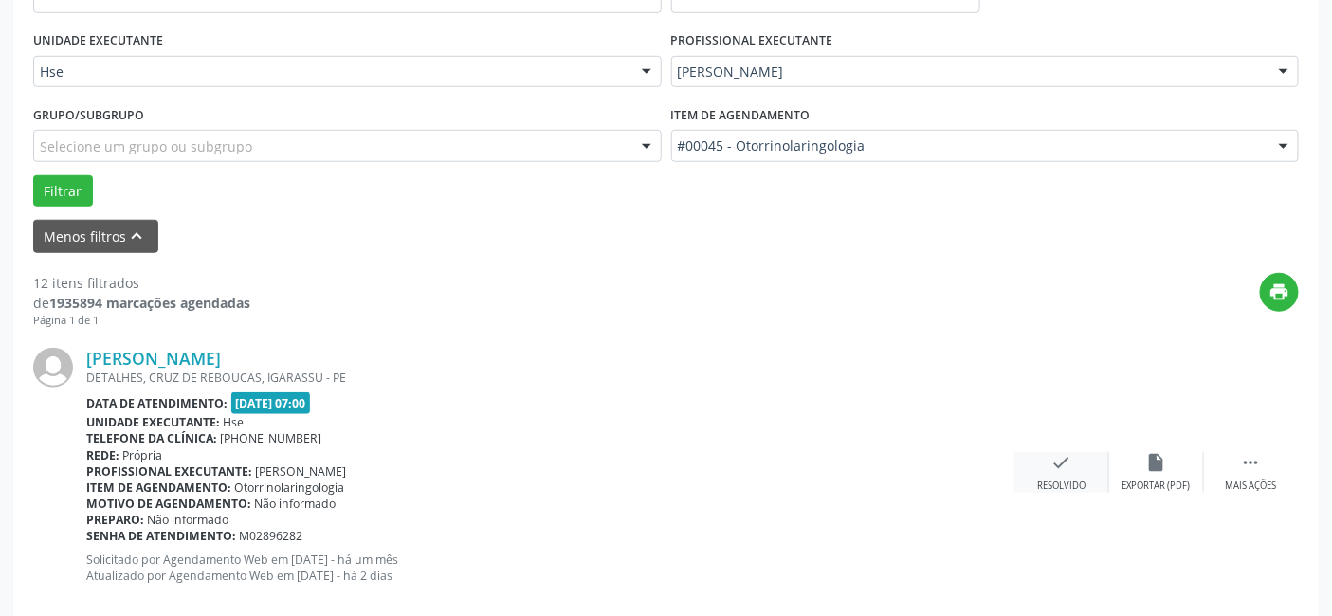
click at [1037, 460] on div "check Resolvido" at bounding box center [1061, 472] width 95 height 41
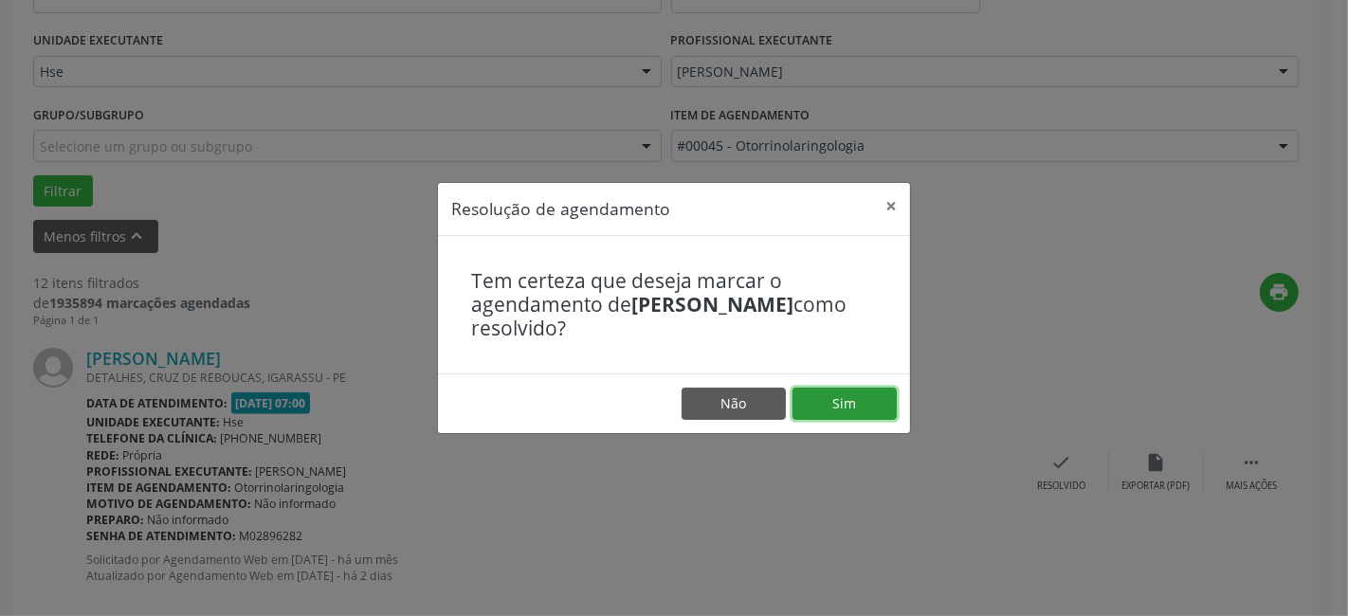
click at [829, 391] on button "Sim" at bounding box center [844, 404] width 104 height 32
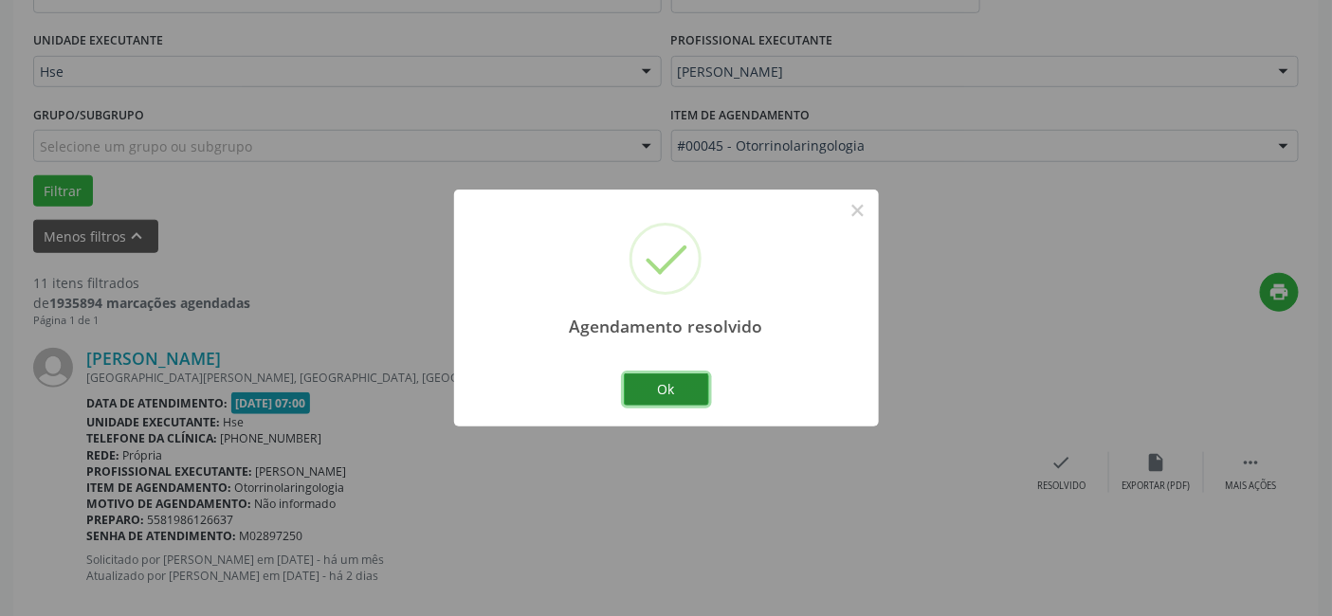
click at [661, 380] on button "Ok" at bounding box center [666, 389] width 85 height 32
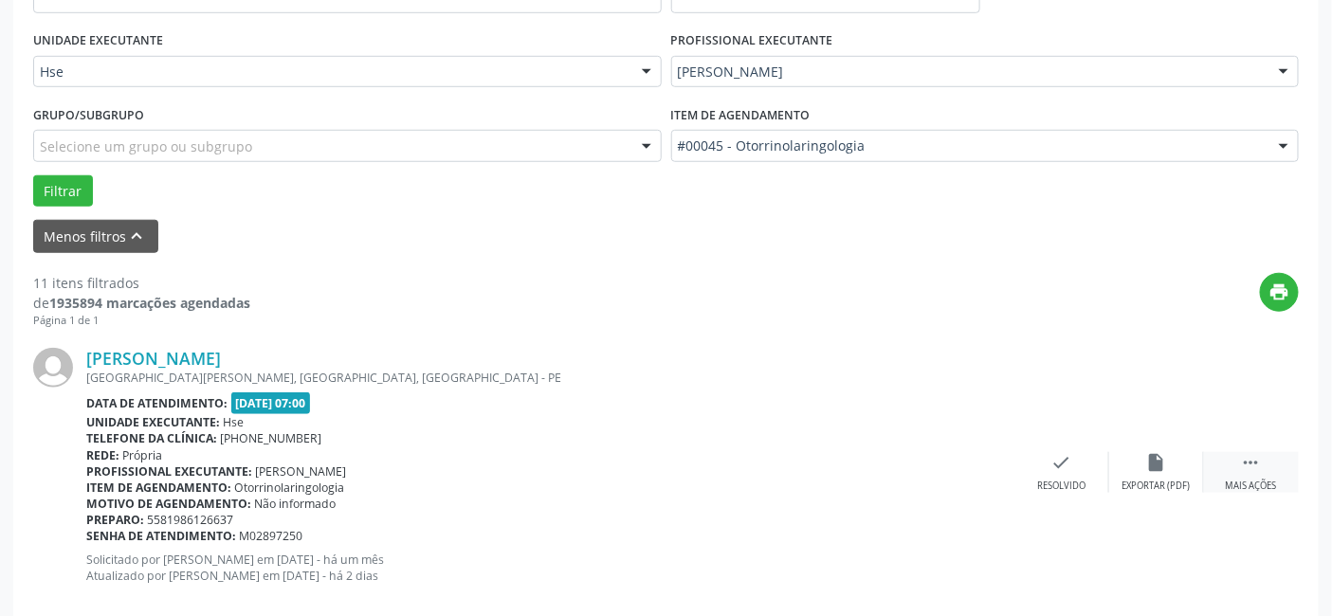
click at [1244, 462] on icon "" at bounding box center [1251, 462] width 21 height 21
click at [1147, 476] on div "alarm_off Não compareceu" at bounding box center [1156, 472] width 95 height 41
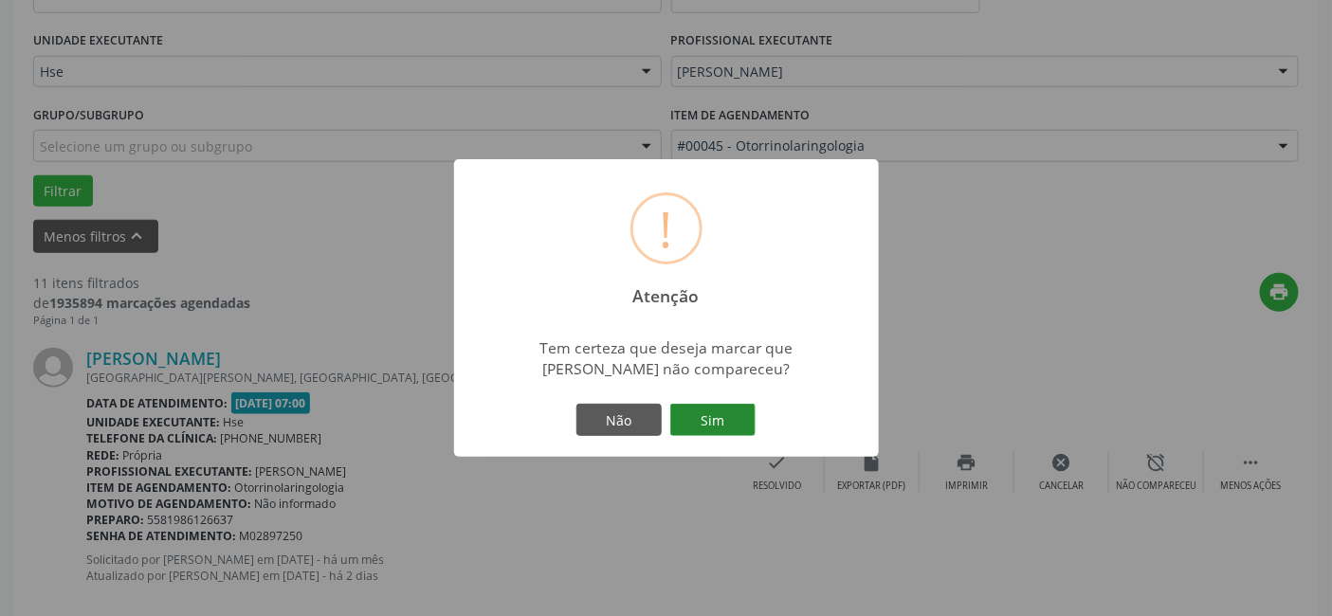
click at [705, 419] on button "Sim" at bounding box center [712, 420] width 85 height 32
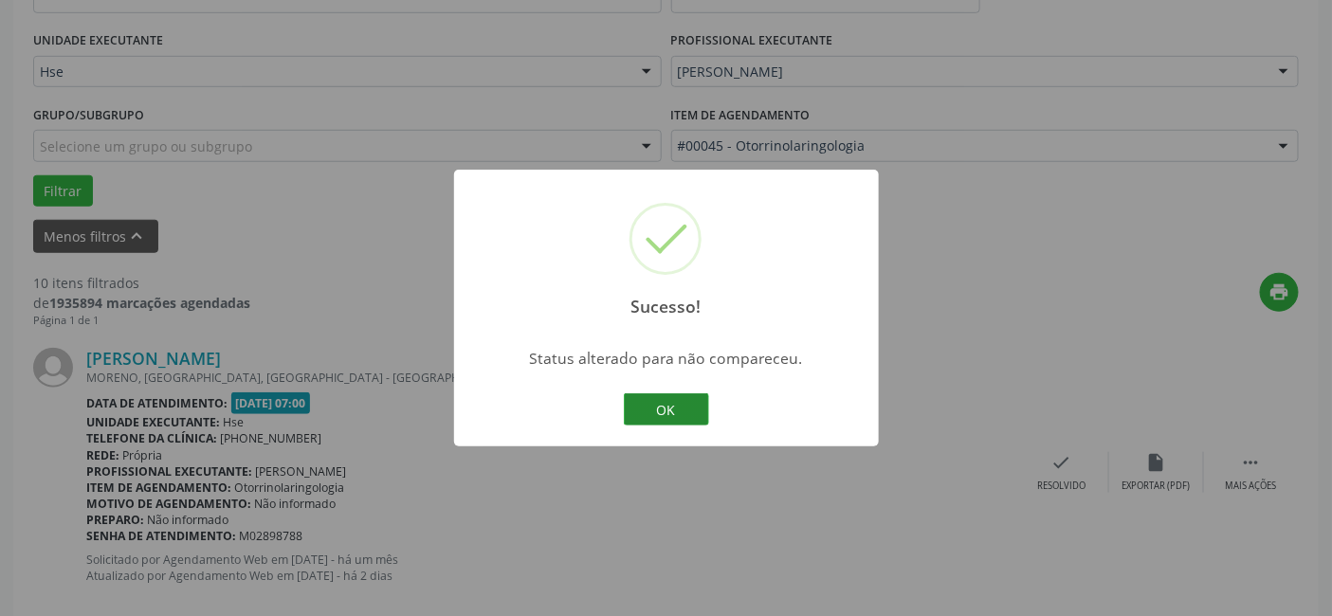
click at [669, 410] on button "OK" at bounding box center [666, 409] width 85 height 32
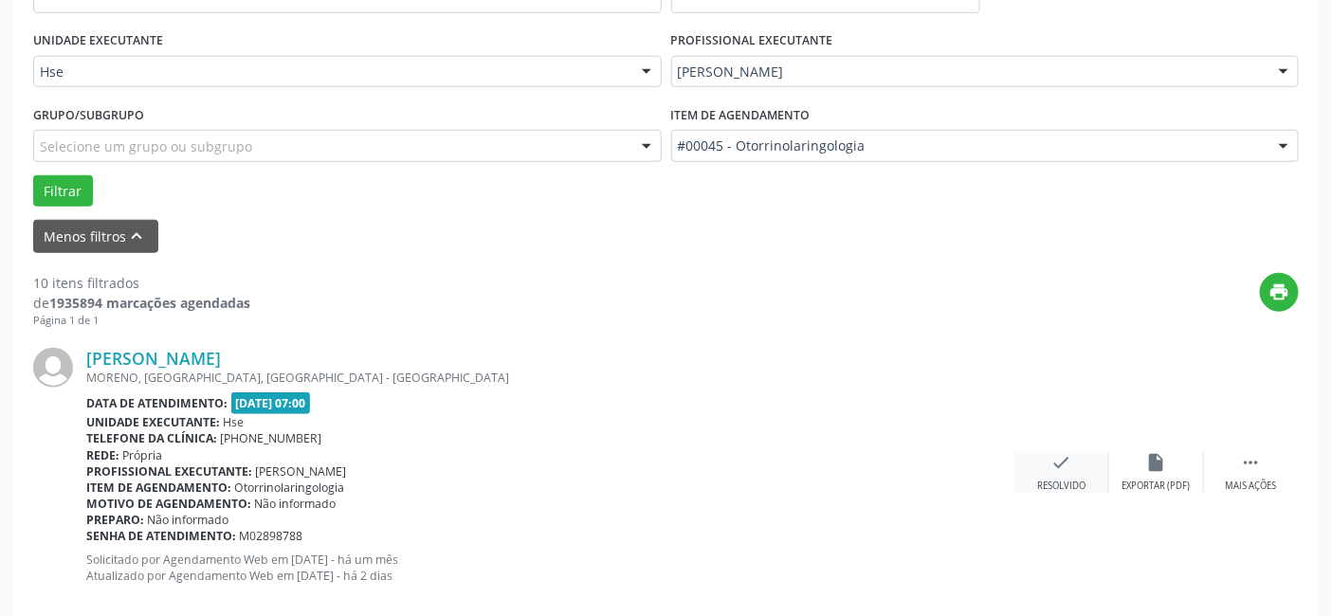
click at [1068, 459] on icon "check" at bounding box center [1061, 462] width 21 height 21
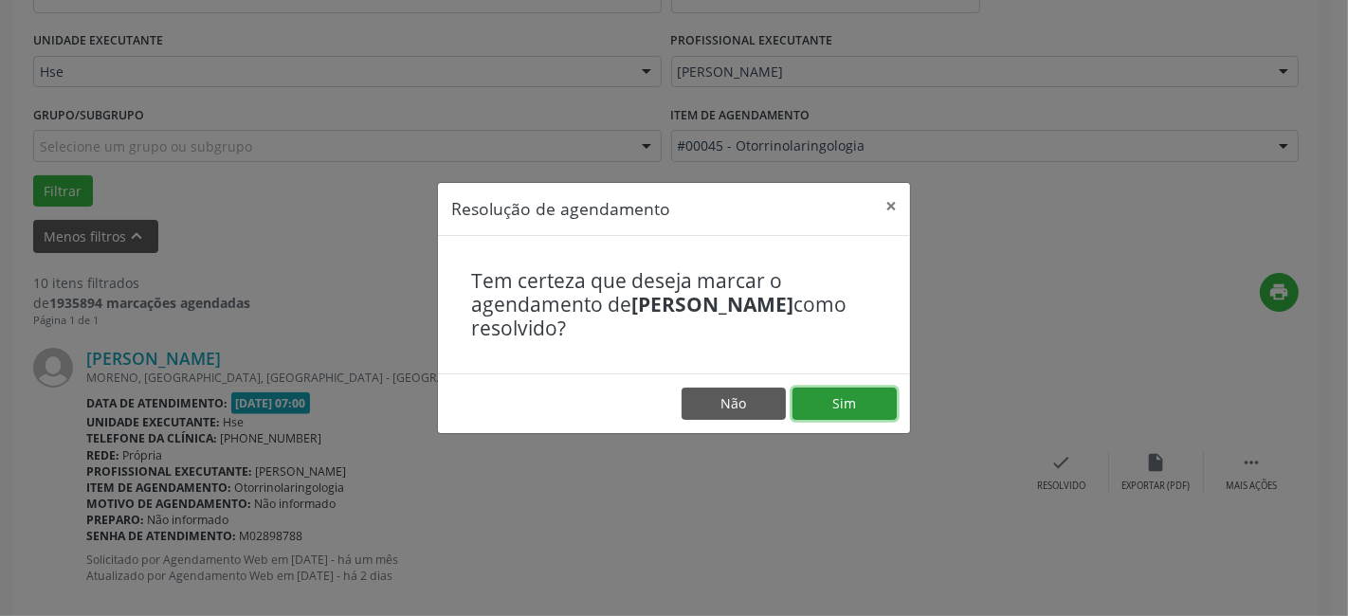
click at [812, 398] on button "Sim" at bounding box center [844, 404] width 104 height 32
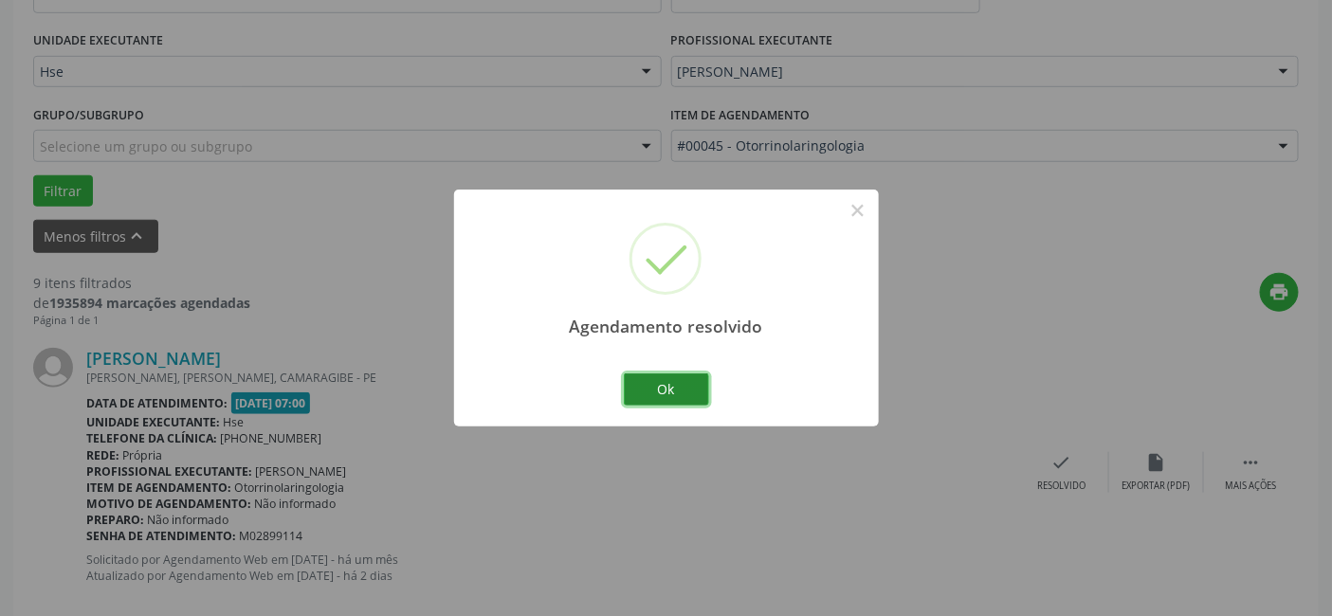
click at [673, 383] on button "Ok" at bounding box center [666, 389] width 85 height 32
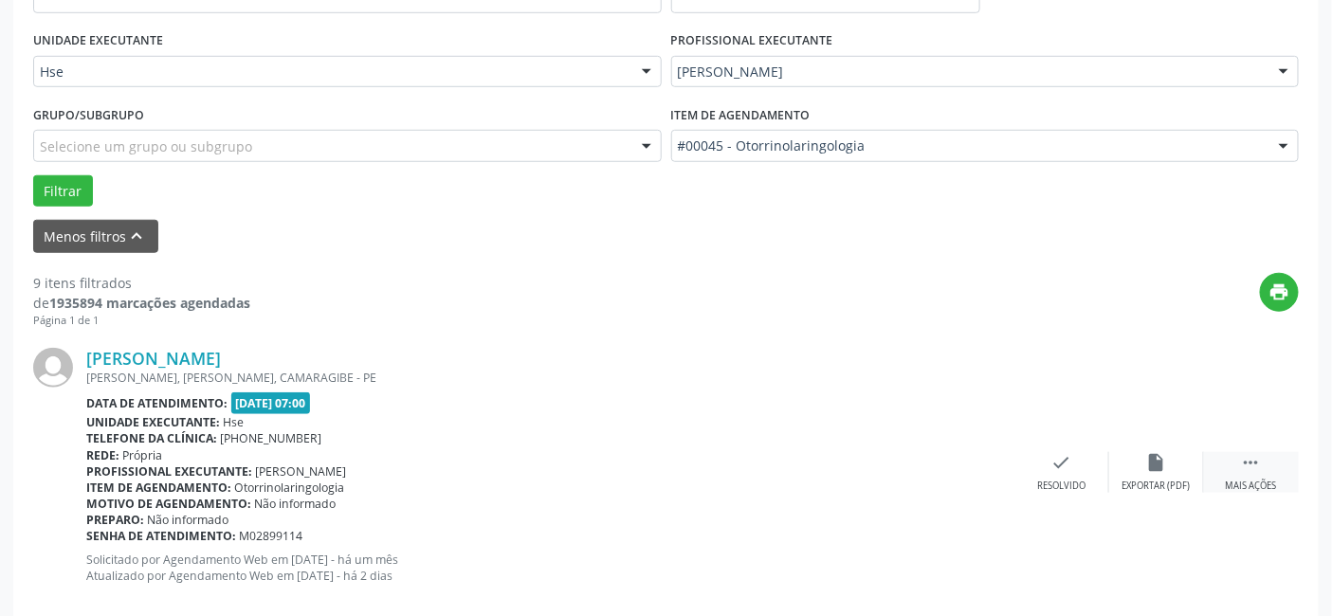
click at [1239, 452] on div " Mais ações" at bounding box center [1251, 472] width 95 height 41
click at [1137, 453] on div "alarm_off Não compareceu" at bounding box center [1156, 472] width 95 height 41
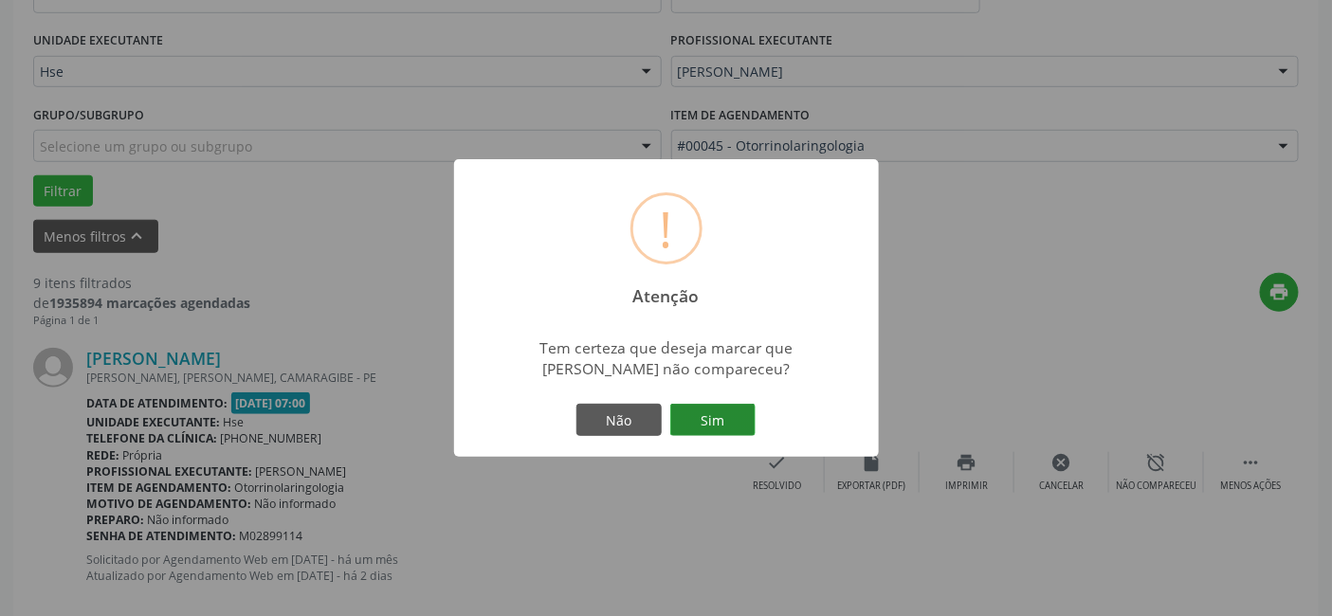
click at [739, 421] on button "Sim" at bounding box center [712, 420] width 85 height 32
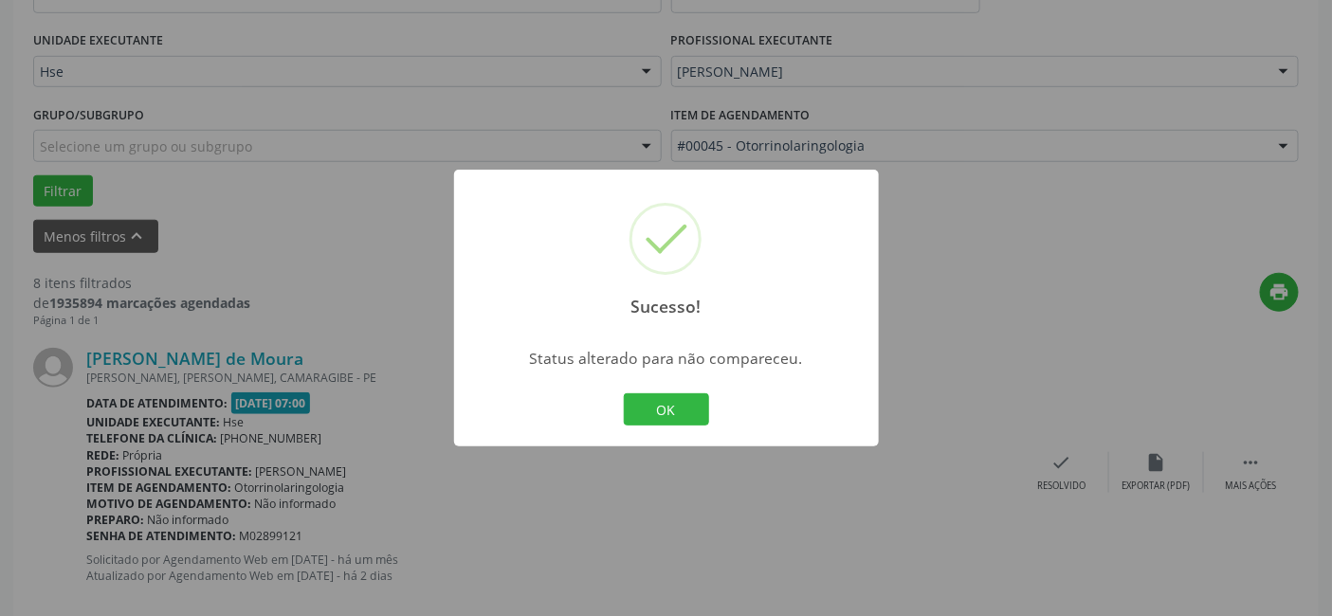
click at [647, 390] on div "OK Cancel" at bounding box center [666, 410] width 94 height 40
click at [614, 372] on div "Sucesso! × Status alterado para não compareceu. OK Cancel" at bounding box center [666, 308] width 425 height 277
drag, startPoint x: 680, startPoint y: 392, endPoint x: 736, endPoint y: 411, distance: 59.9
click at [681, 393] on button "OK" at bounding box center [666, 409] width 85 height 32
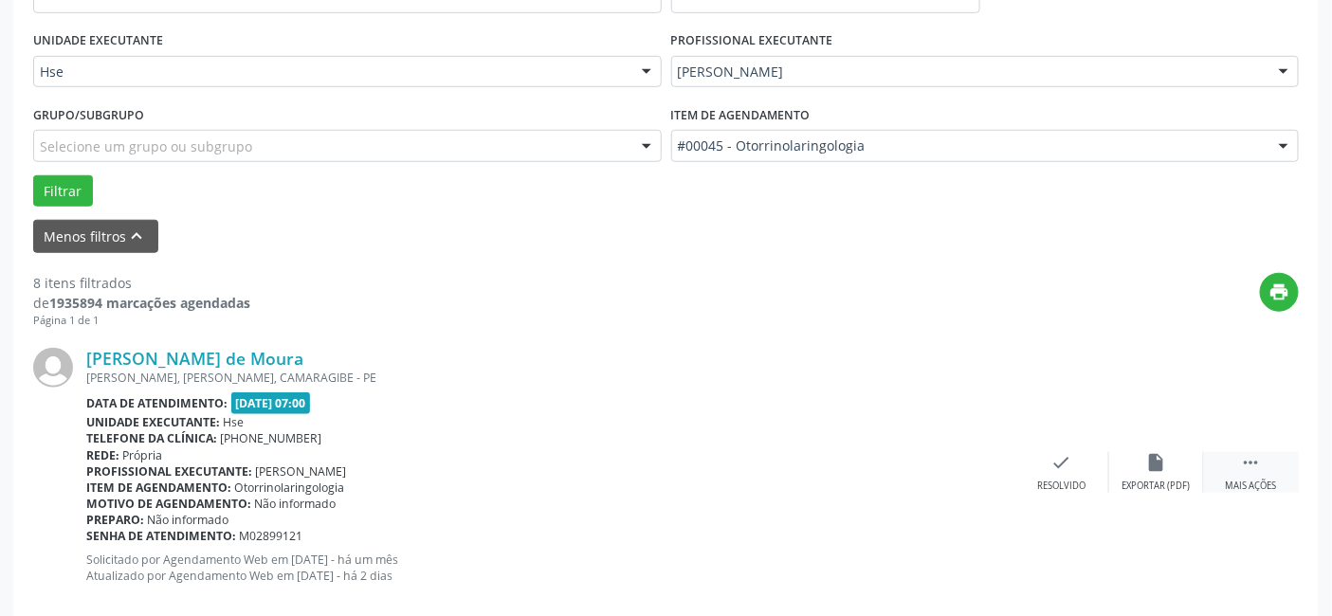
click at [1245, 463] on icon "" at bounding box center [1251, 462] width 21 height 21
click at [1144, 452] on div "alarm_off Não compareceu" at bounding box center [1156, 472] width 95 height 41
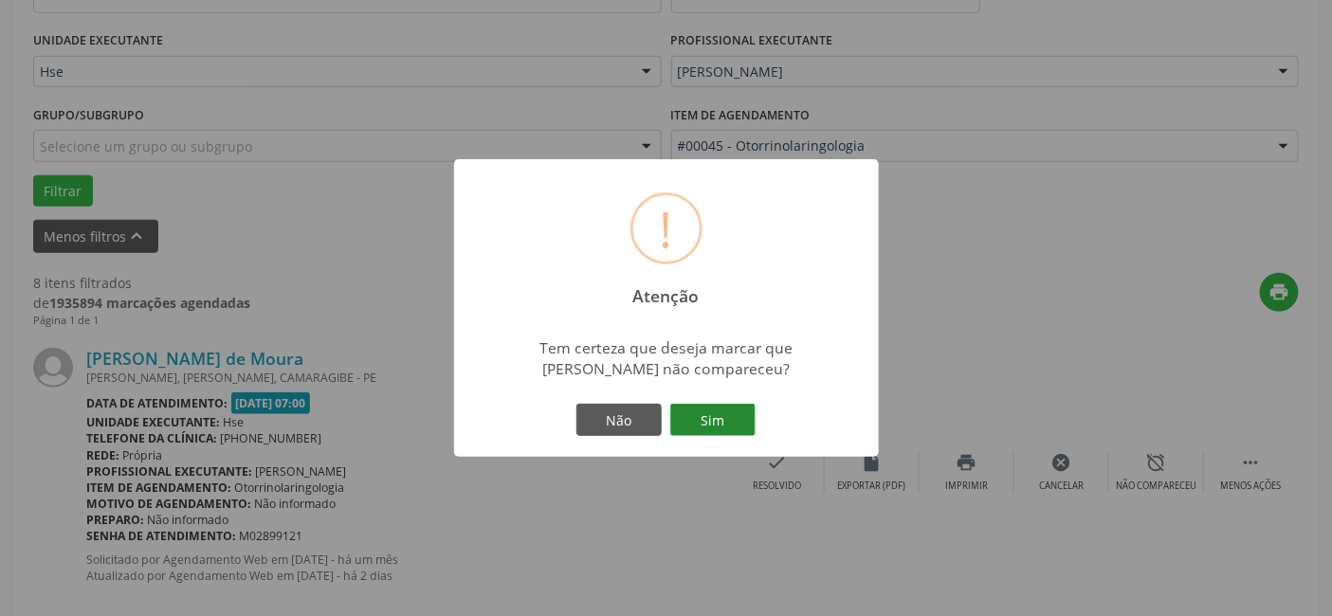
click at [717, 413] on button "Sim" at bounding box center [712, 420] width 85 height 32
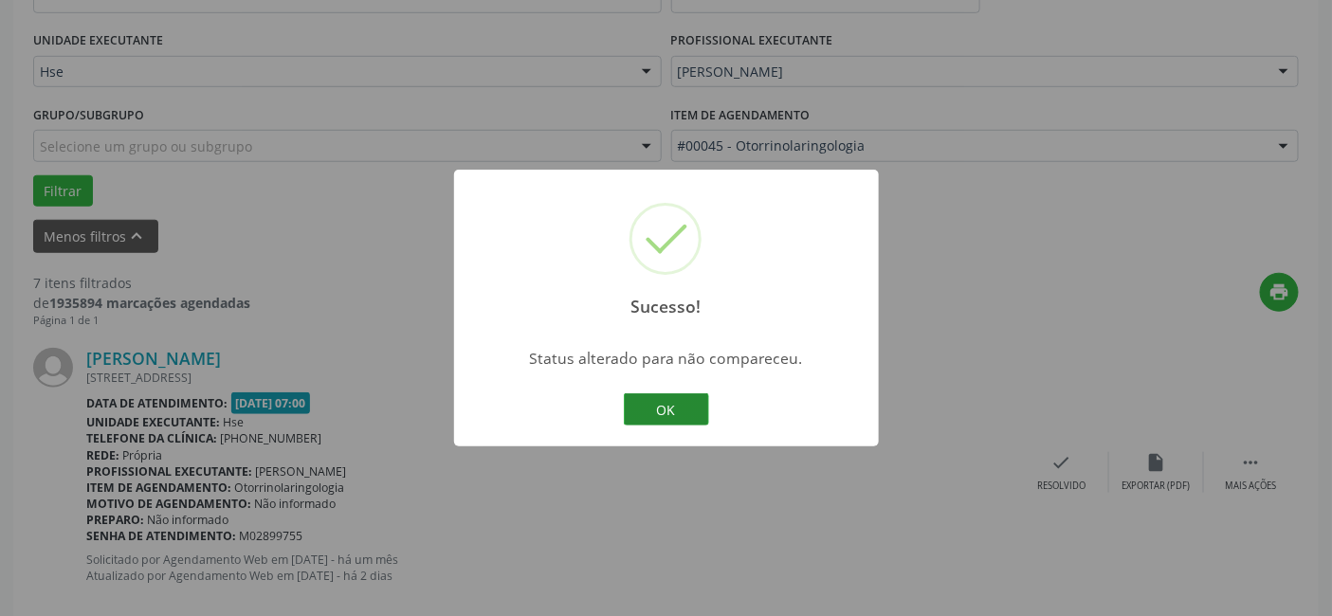
click at [659, 398] on button "OK" at bounding box center [666, 409] width 85 height 32
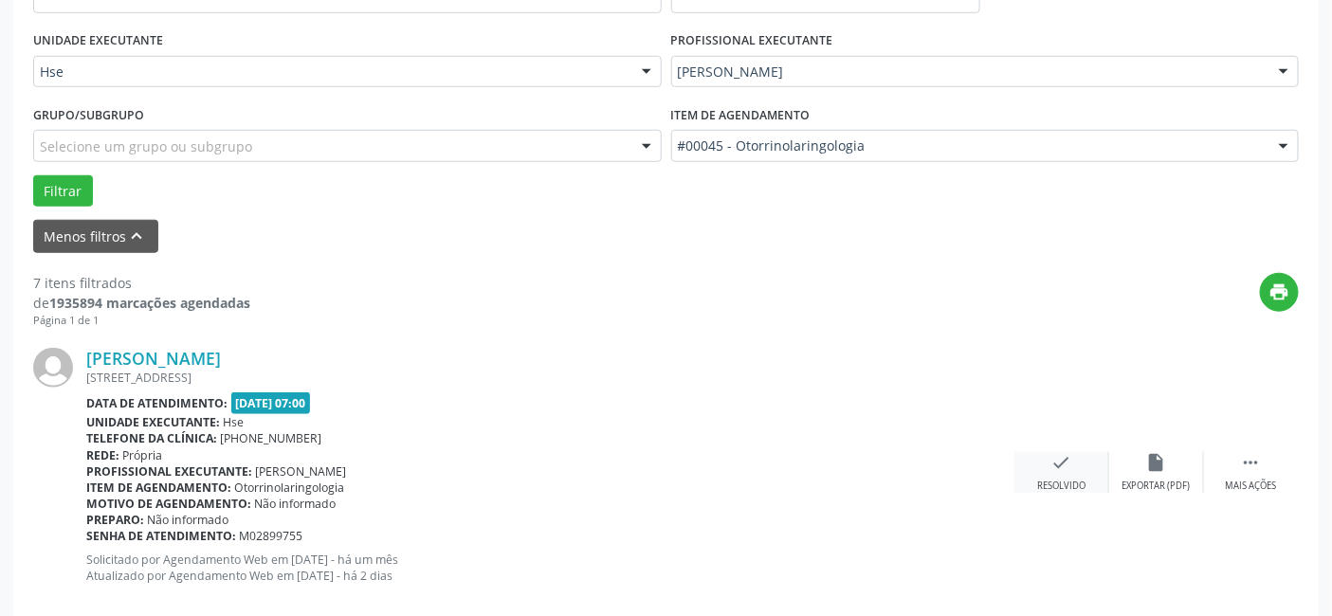
click at [1067, 480] on div "Resolvido" at bounding box center [1061, 486] width 48 height 13
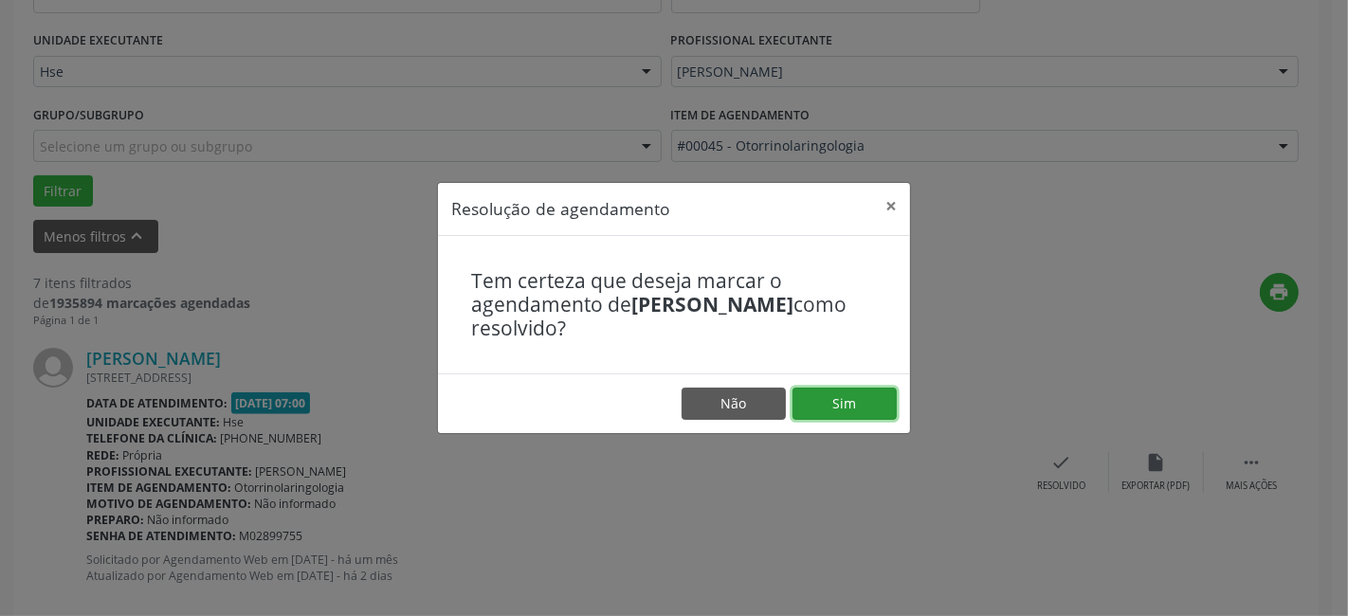
click at [832, 409] on button "Sim" at bounding box center [844, 404] width 104 height 32
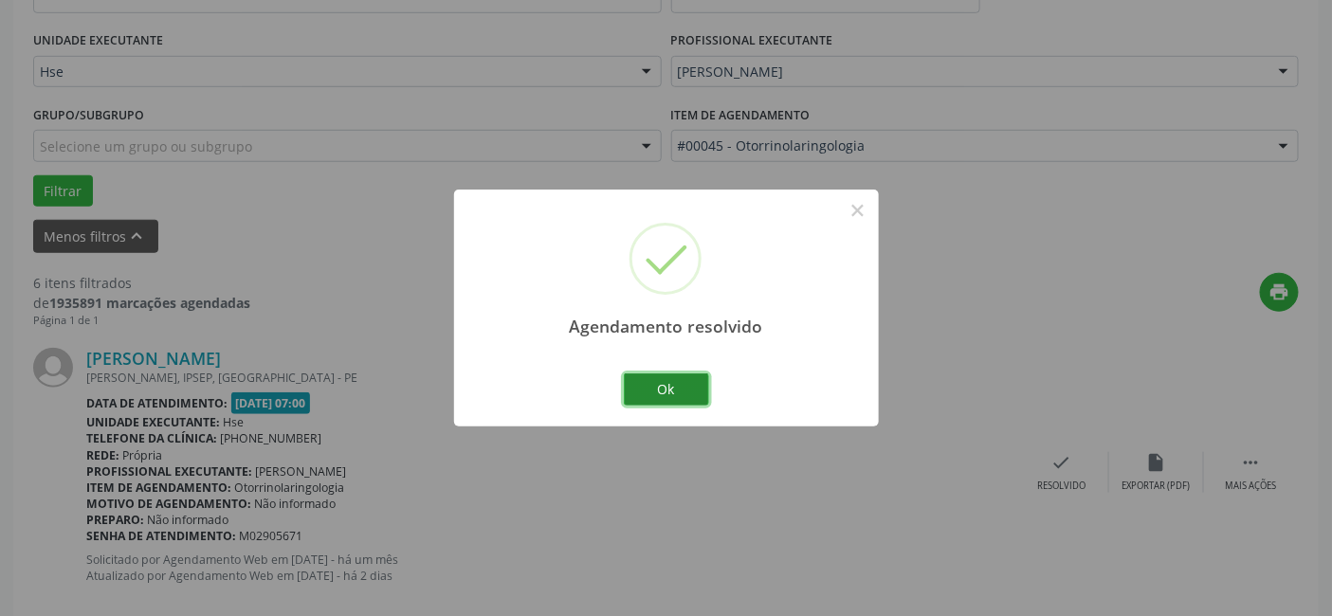
click at [695, 380] on button "Ok" at bounding box center [666, 389] width 85 height 32
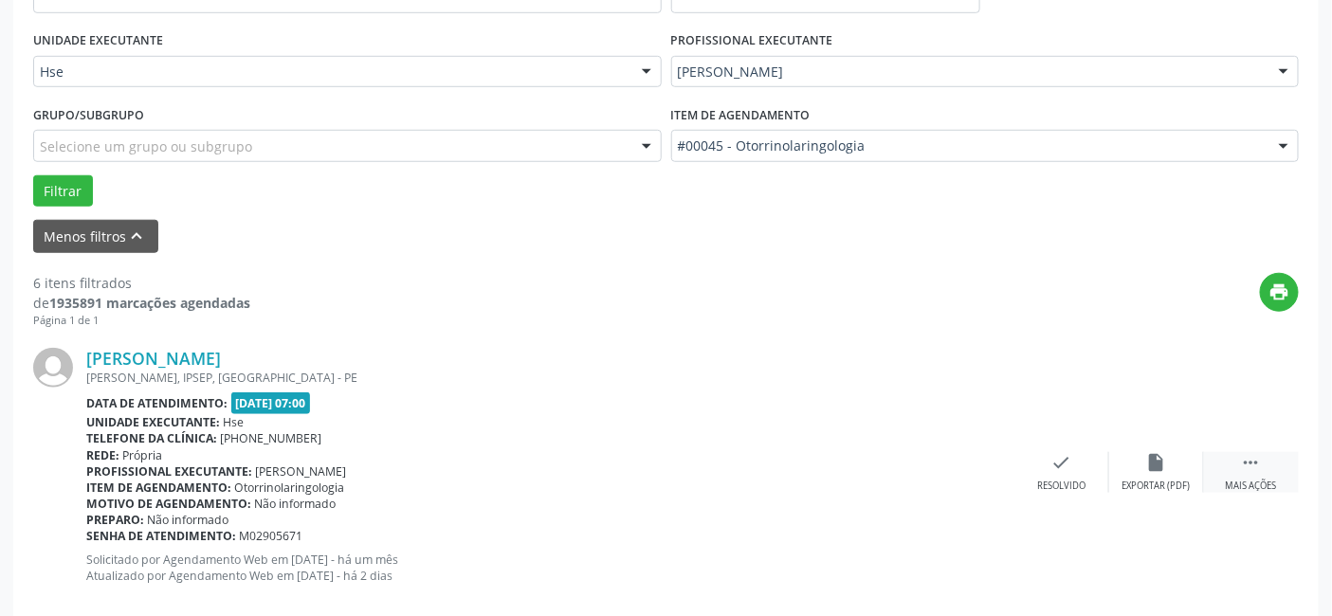
click at [1267, 464] on div " Mais ações" at bounding box center [1251, 472] width 95 height 41
click at [1172, 474] on div "alarm_off Não compareceu" at bounding box center [1156, 472] width 95 height 41
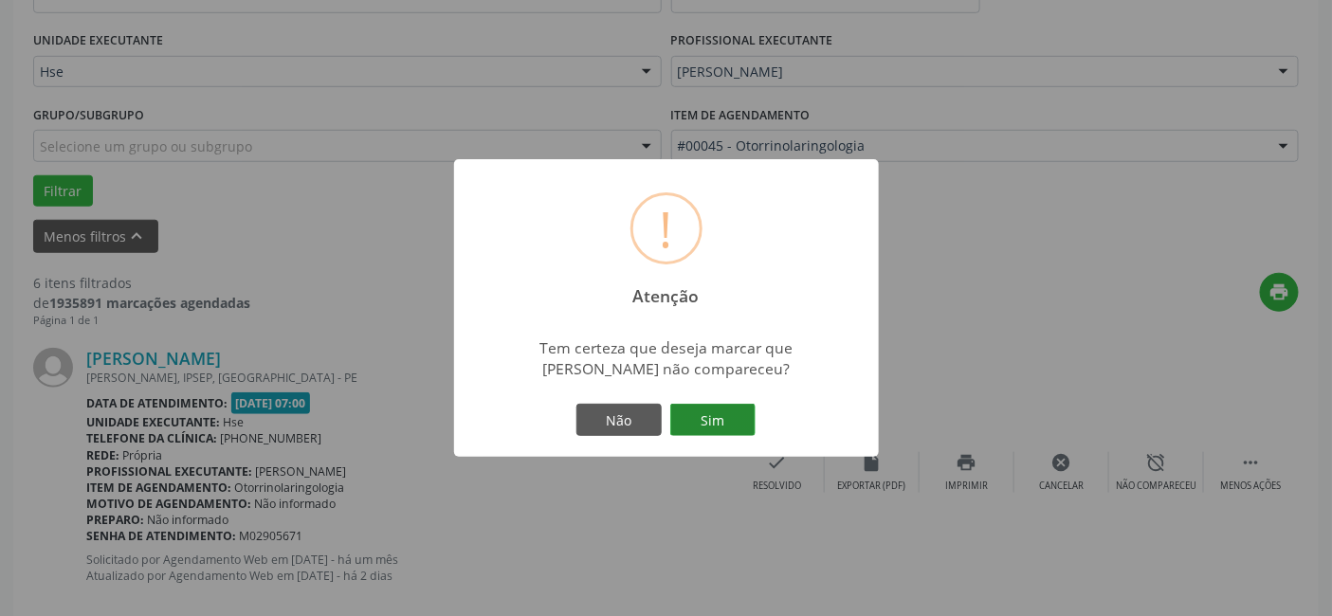
click at [708, 415] on button "Sim" at bounding box center [712, 420] width 85 height 32
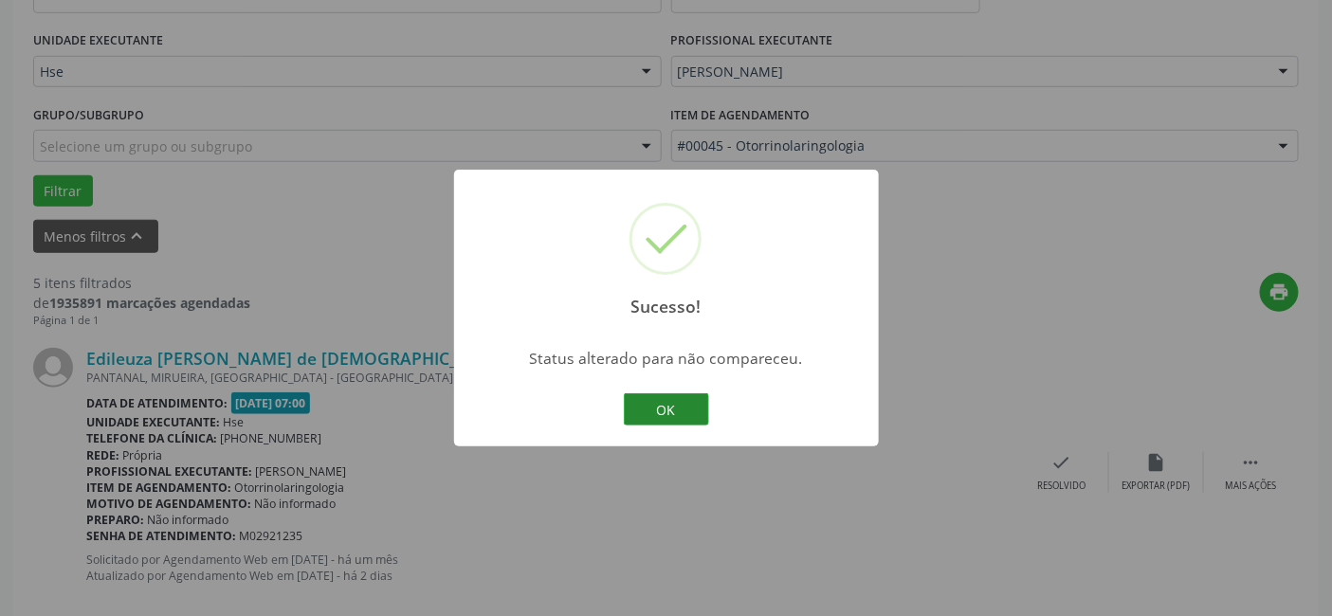
click at [685, 408] on button "OK" at bounding box center [666, 409] width 85 height 32
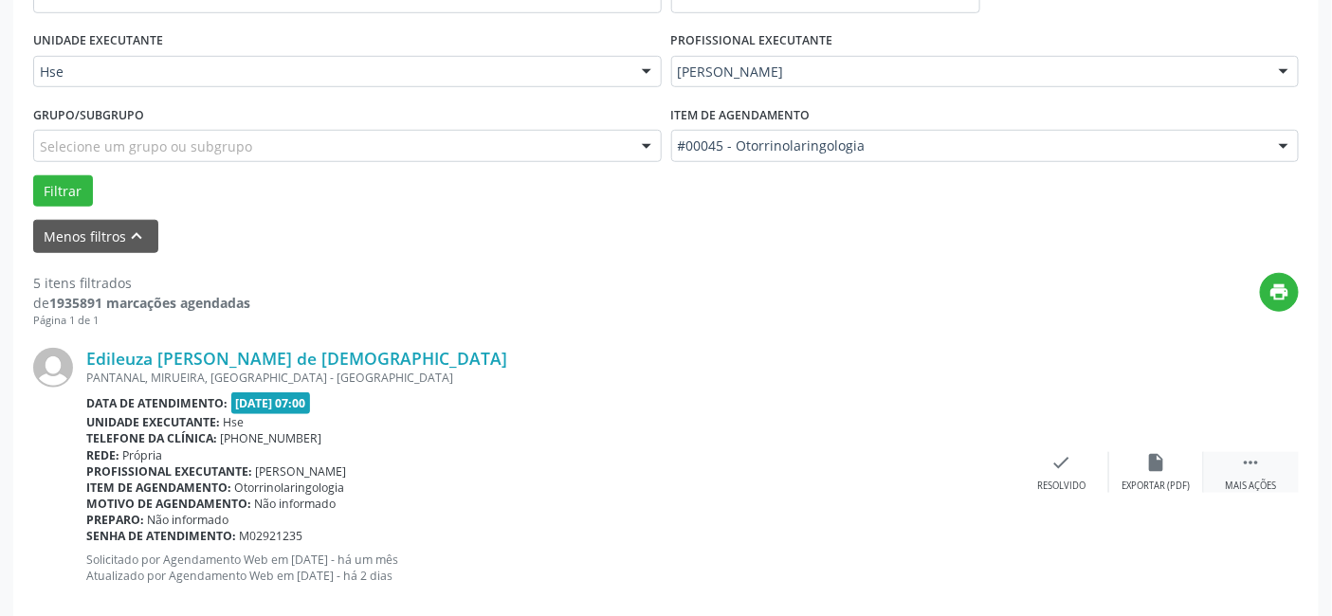
click at [1262, 460] on icon "" at bounding box center [1251, 462] width 21 height 21
click at [1163, 470] on icon "alarm_off" at bounding box center [1156, 462] width 21 height 21
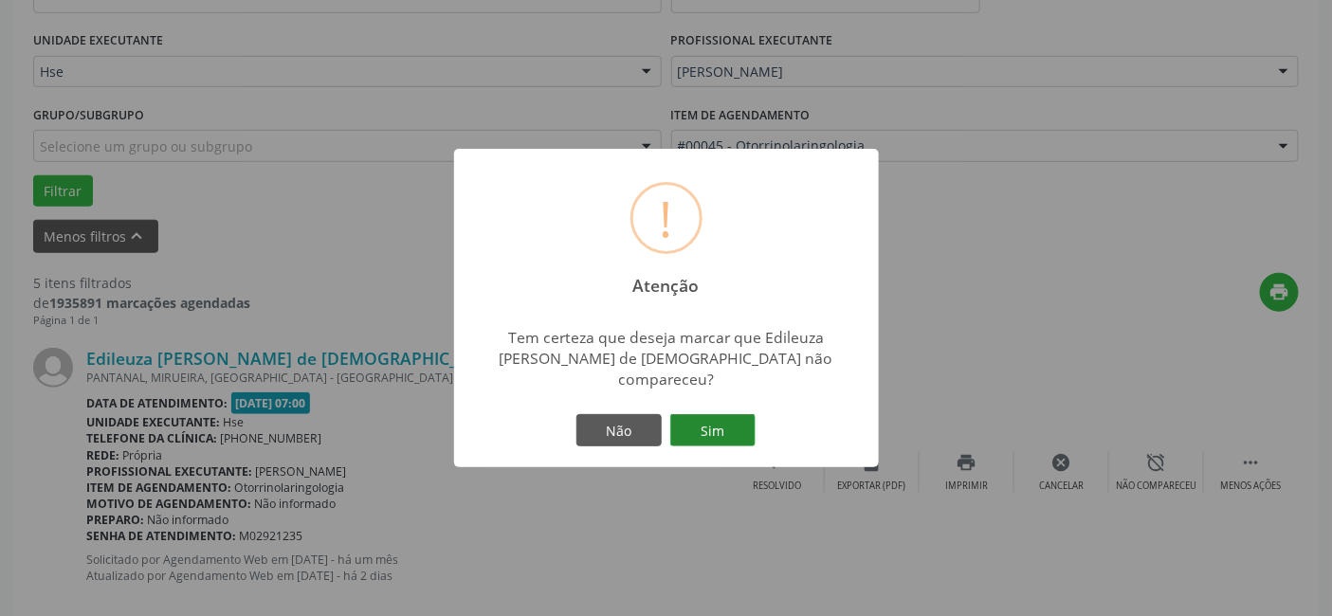
click at [709, 414] on button "Sim" at bounding box center [712, 430] width 85 height 32
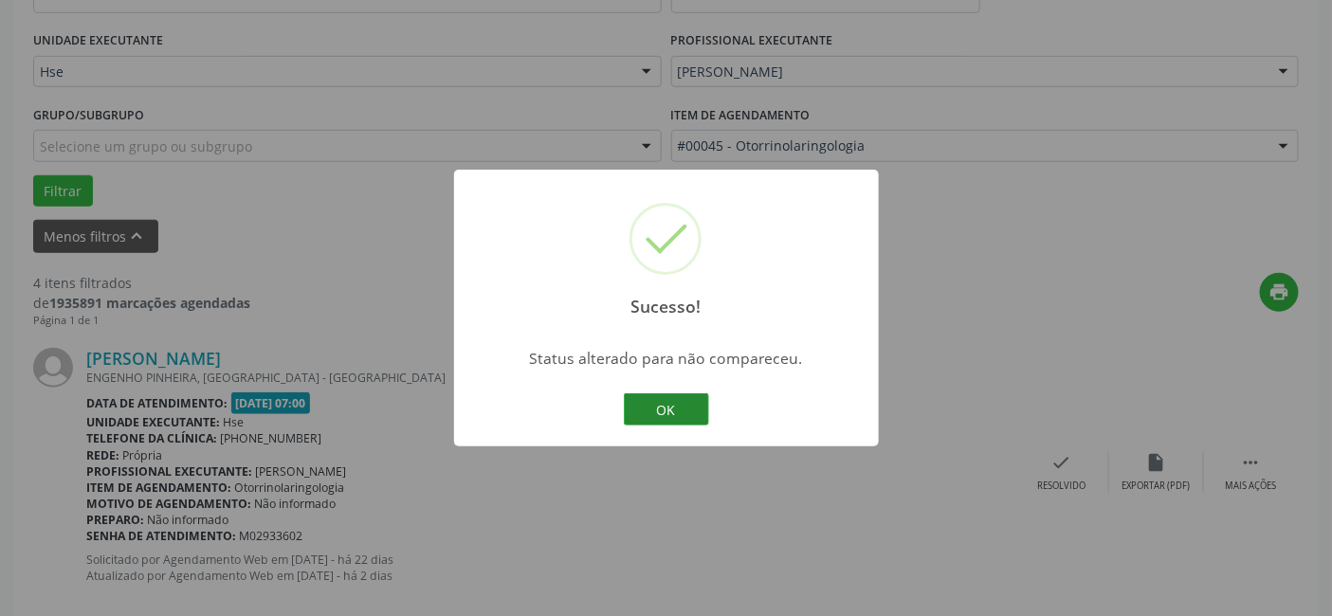
click at [699, 406] on button "OK" at bounding box center [666, 409] width 85 height 32
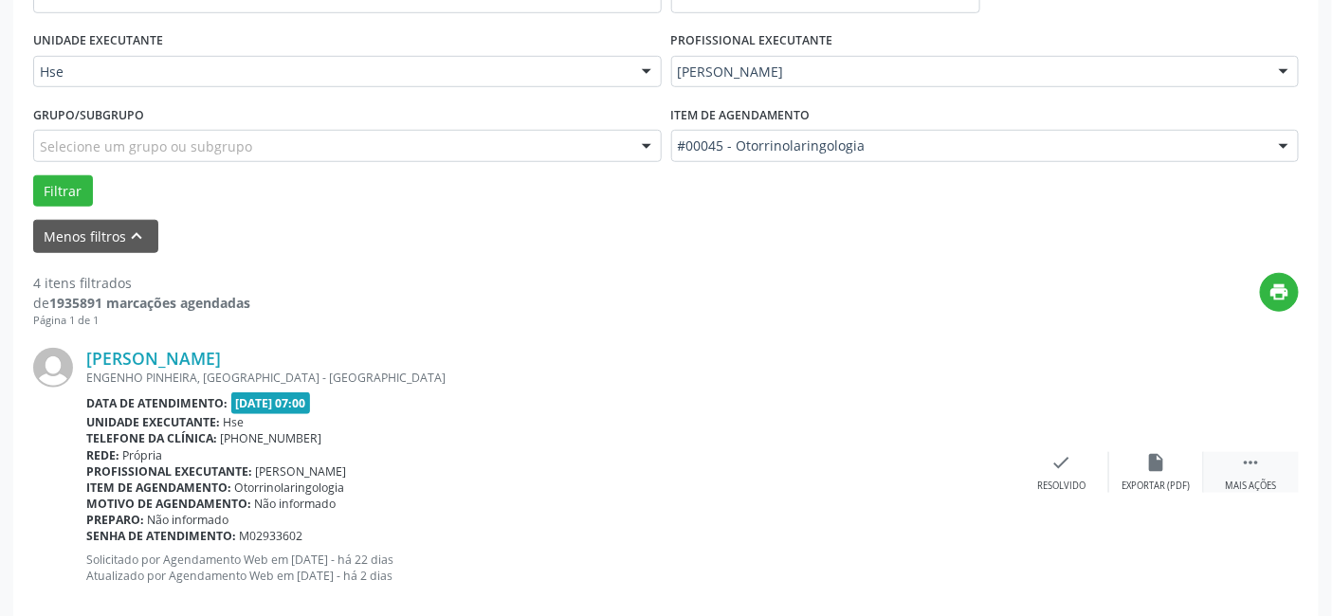
click at [1242, 455] on icon "" at bounding box center [1251, 462] width 21 height 21
click at [1153, 470] on icon "alarm_off" at bounding box center [1156, 462] width 21 height 21
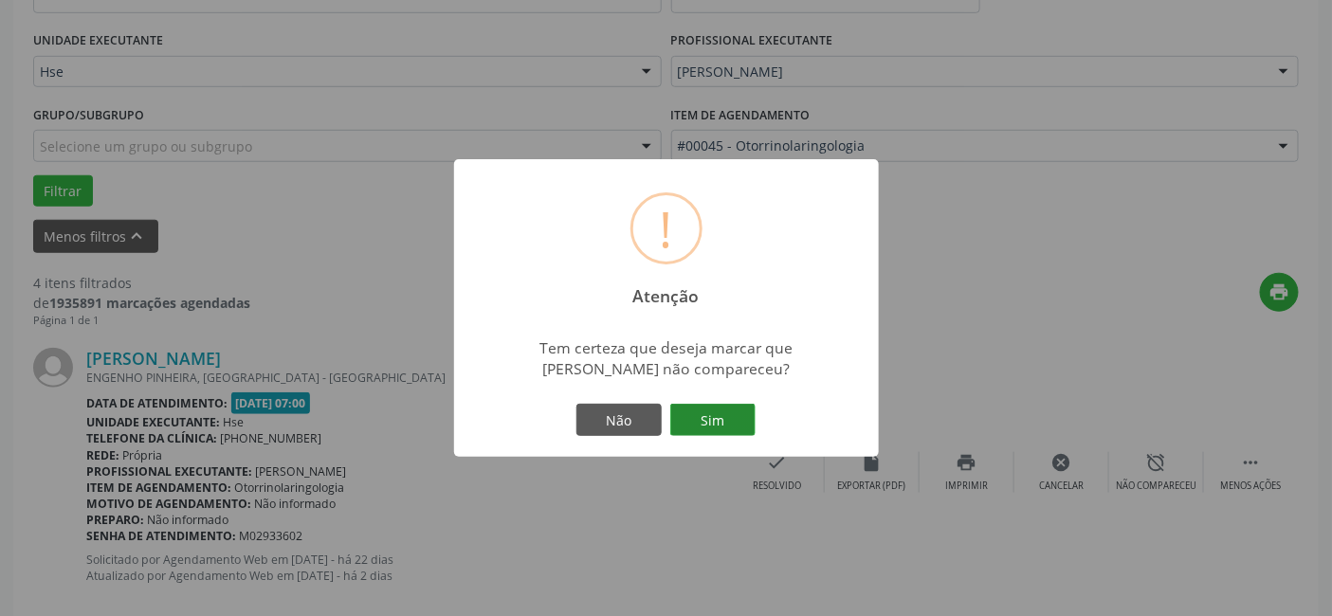
click at [717, 423] on button "Sim" at bounding box center [712, 420] width 85 height 32
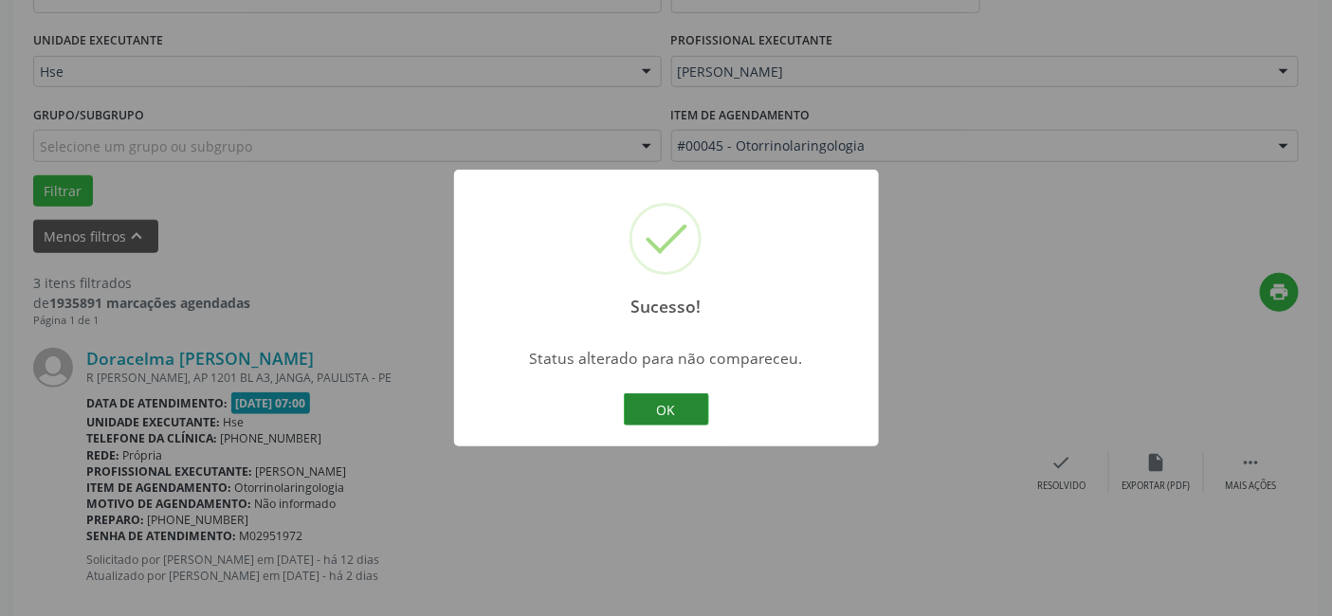
click at [675, 423] on button "OK" at bounding box center [666, 409] width 85 height 32
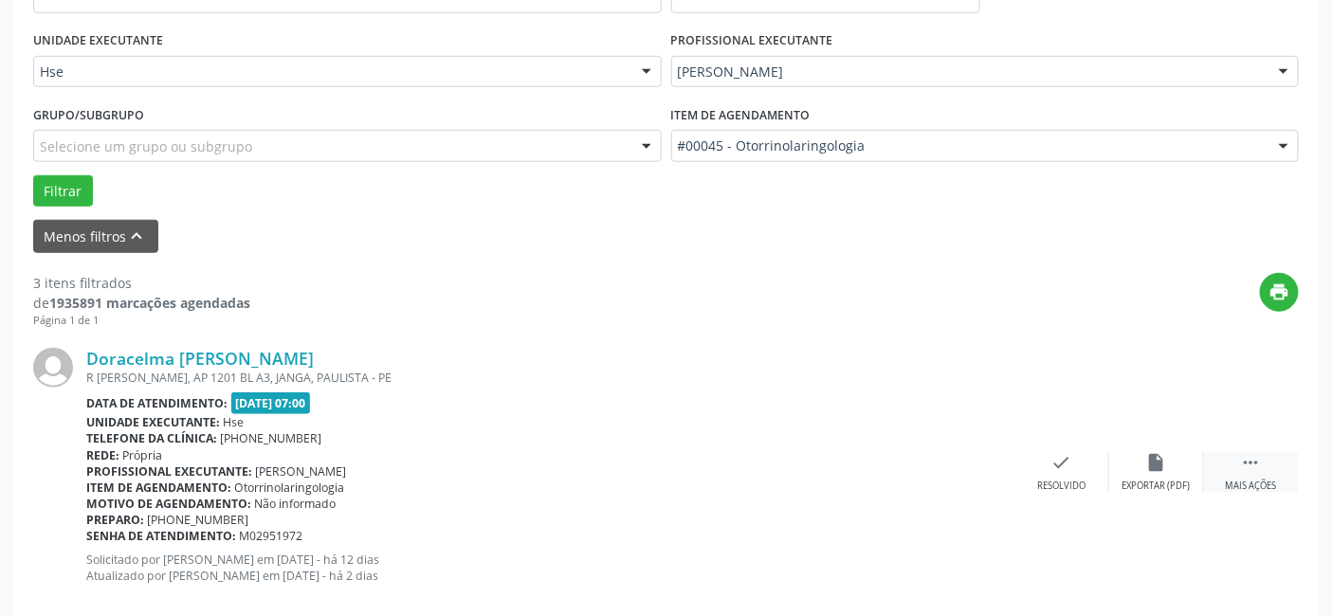
click at [1233, 457] on div " Mais ações" at bounding box center [1251, 472] width 95 height 41
click at [1143, 475] on div "alarm_off Não compareceu" at bounding box center [1156, 472] width 95 height 41
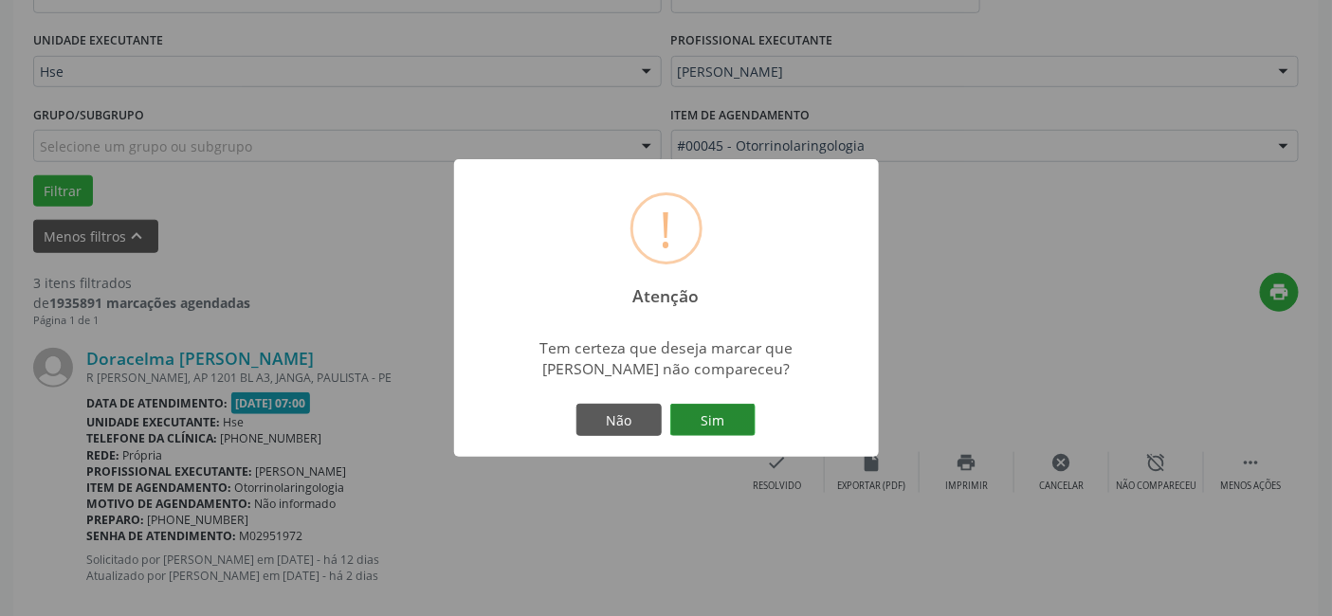
click at [745, 432] on button "Sim" at bounding box center [712, 420] width 85 height 32
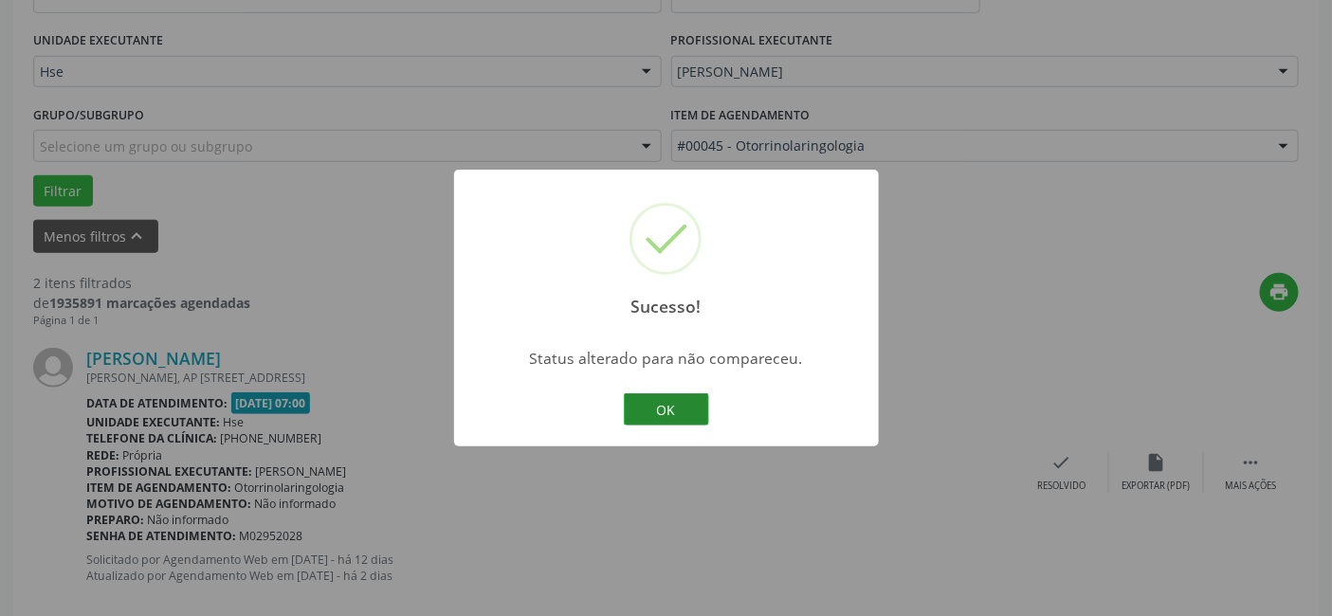
click at [675, 408] on button "OK" at bounding box center [666, 409] width 85 height 32
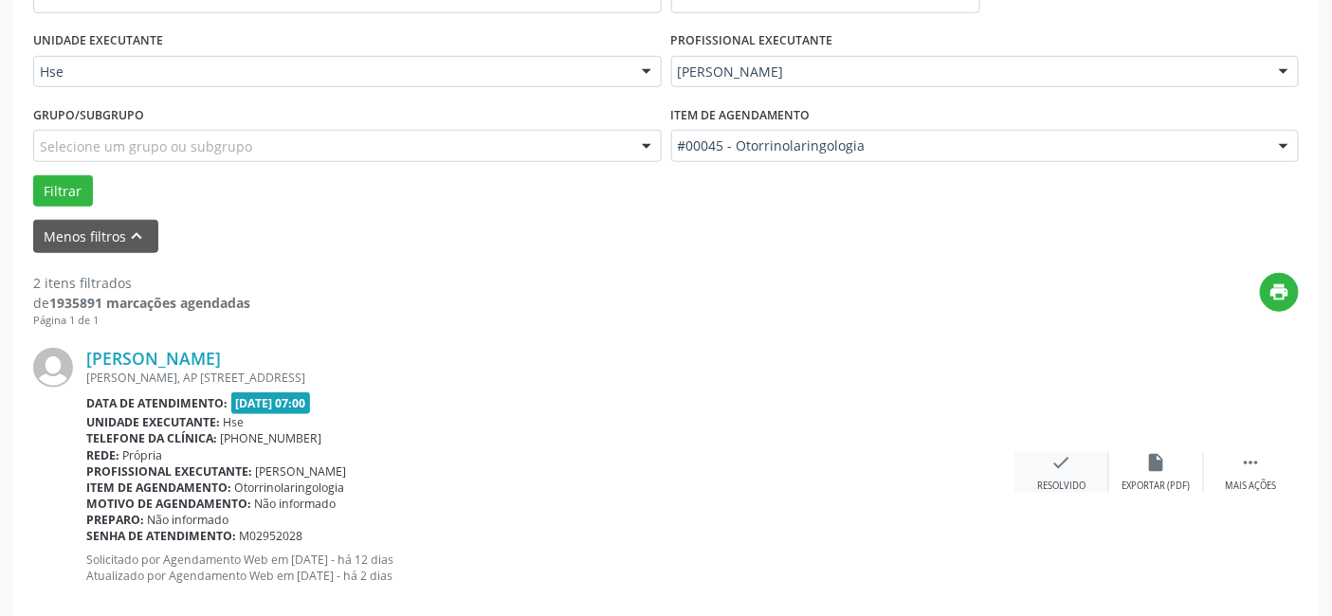
click at [1072, 471] on div "check Resolvido" at bounding box center [1061, 472] width 95 height 41
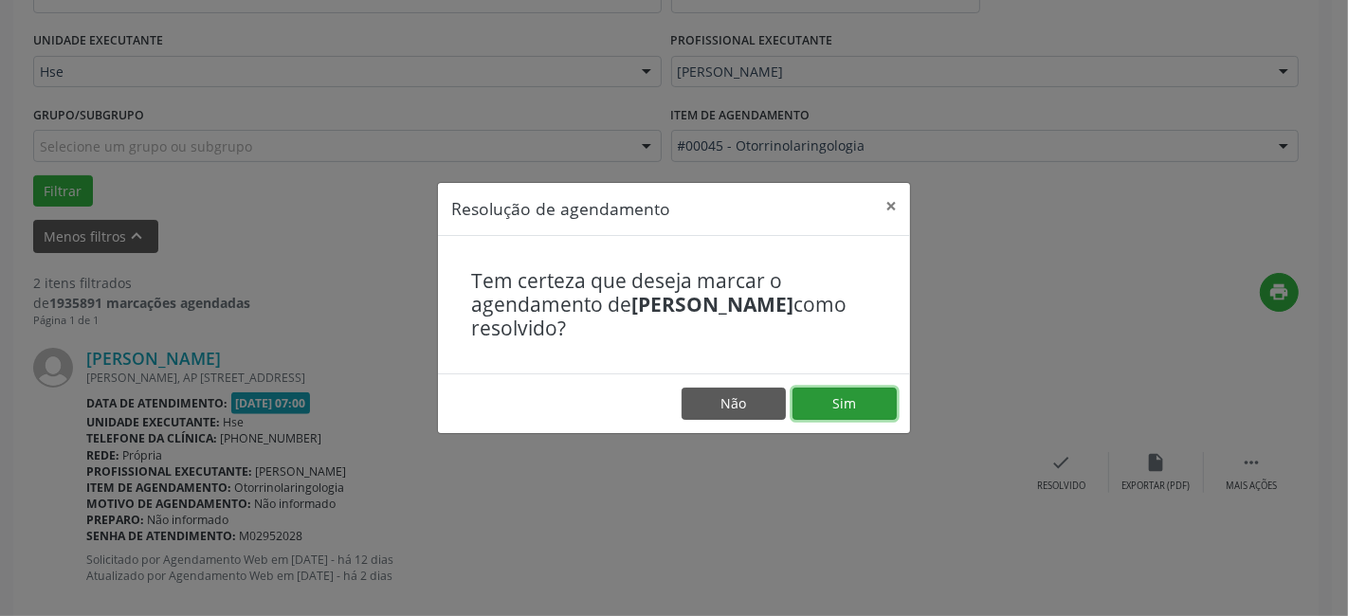
click at [879, 410] on button "Sim" at bounding box center [844, 404] width 104 height 32
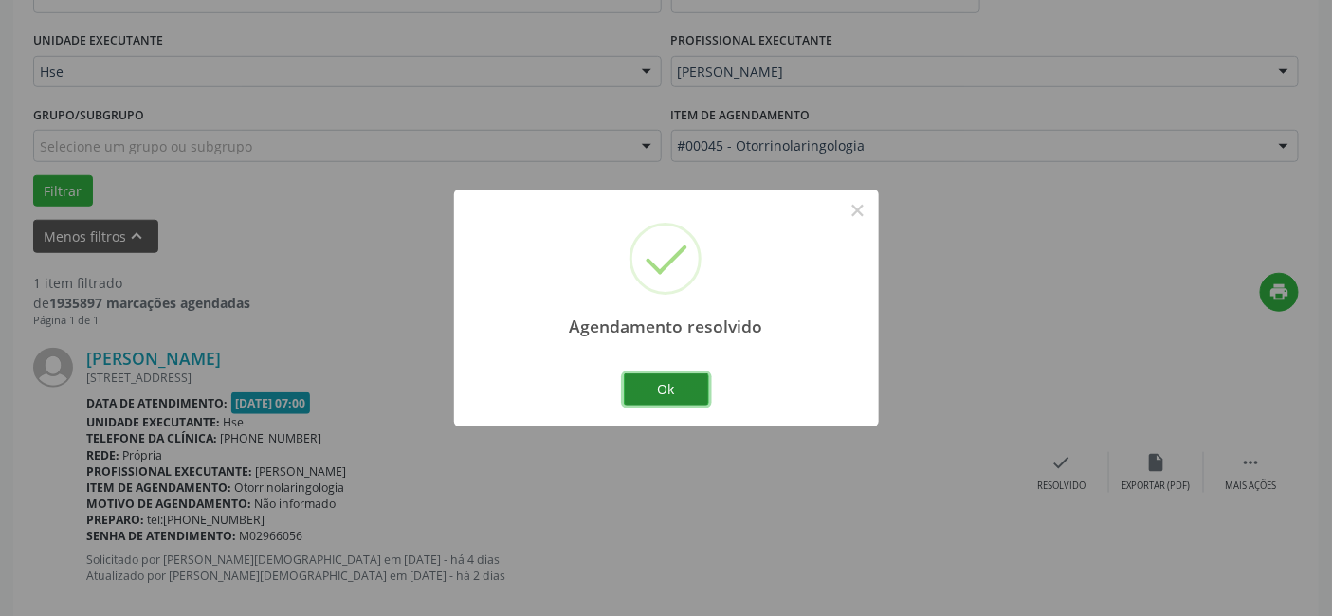
click at [651, 373] on button "Ok" at bounding box center [666, 389] width 85 height 32
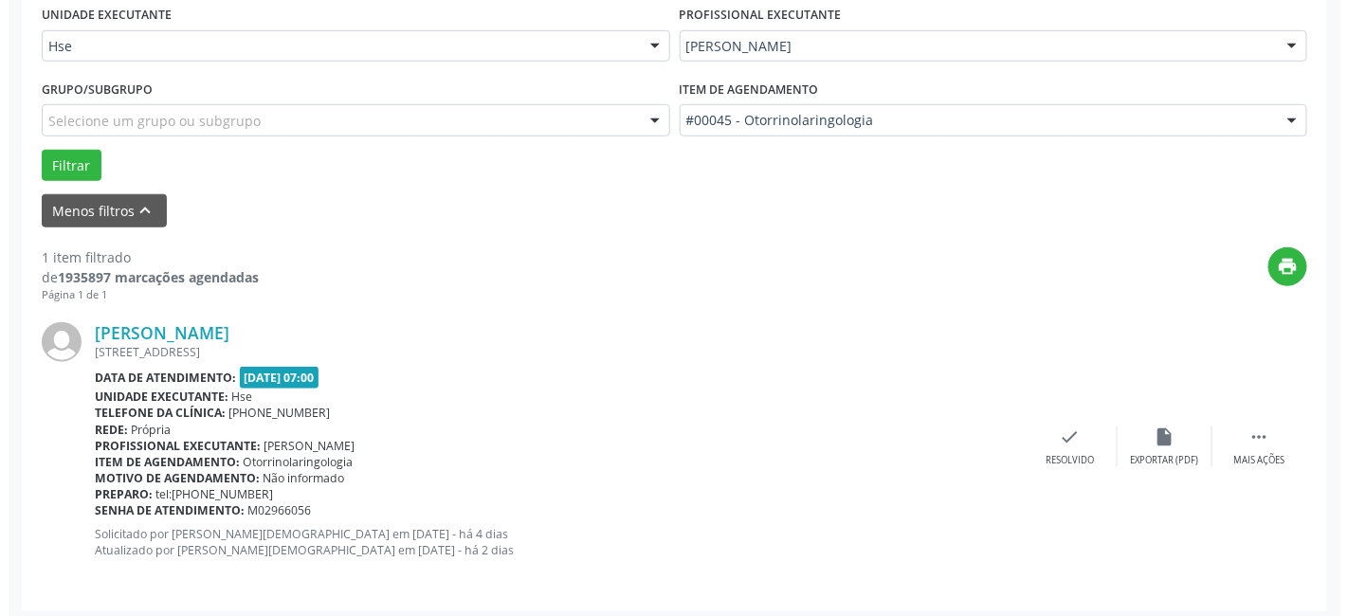
scroll to position [453, 0]
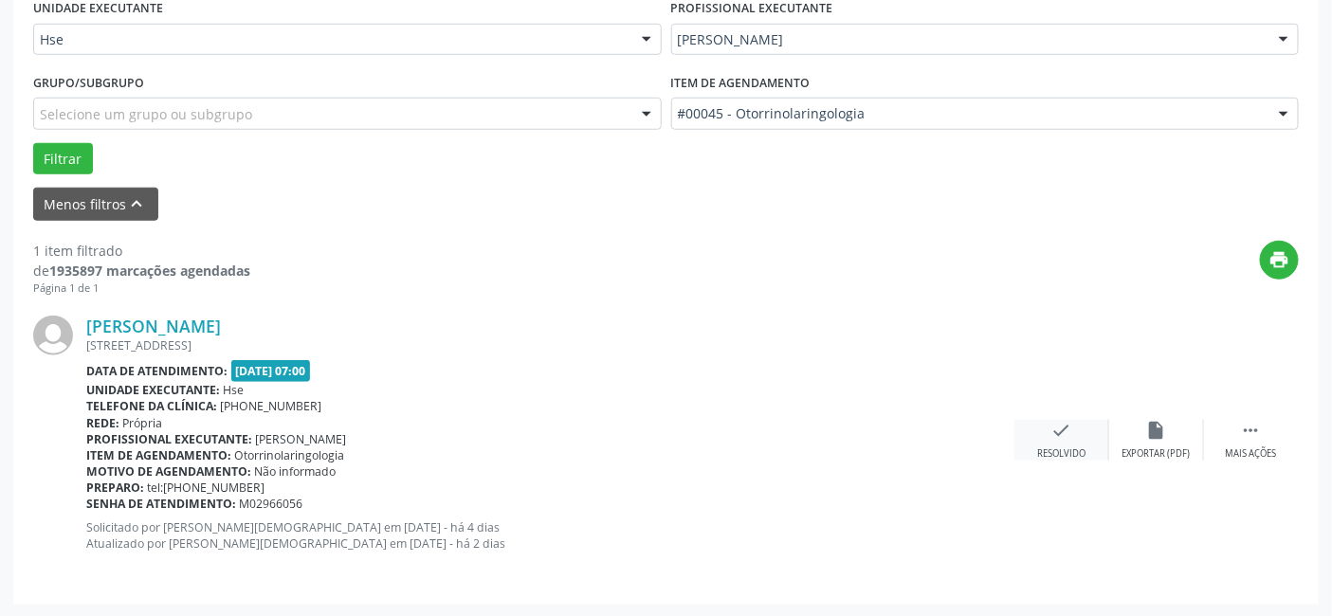
click at [1059, 437] on icon "check" at bounding box center [1061, 430] width 21 height 21
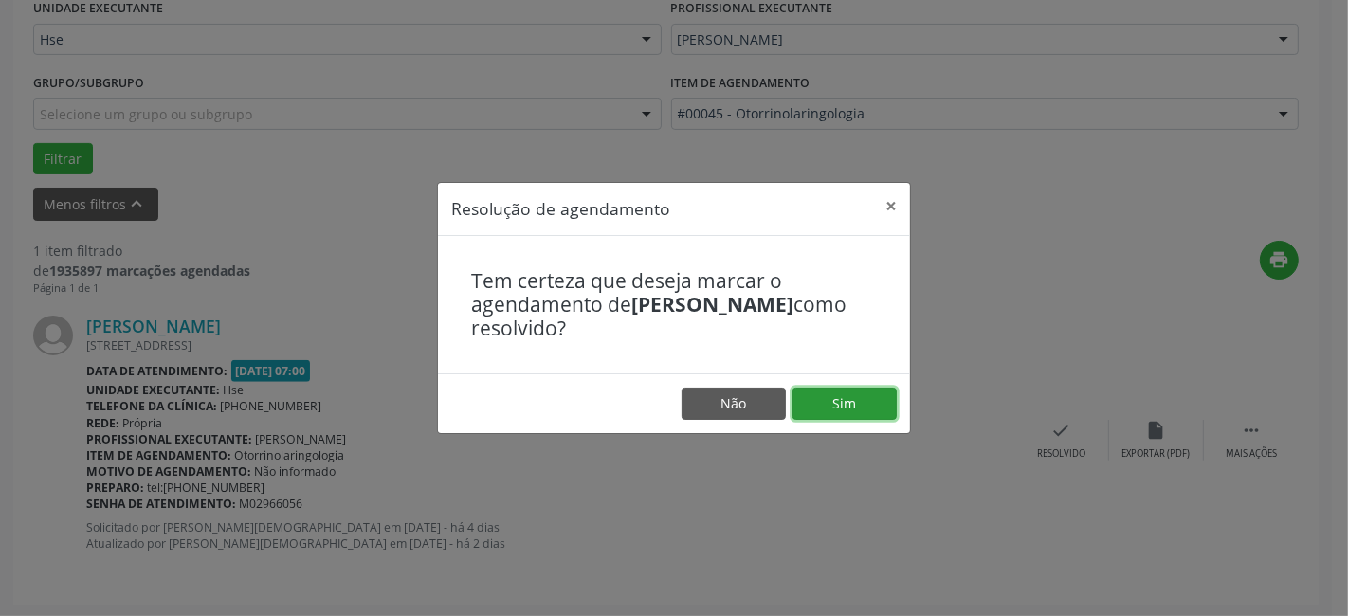
click at [838, 414] on button "Sim" at bounding box center [844, 404] width 104 height 32
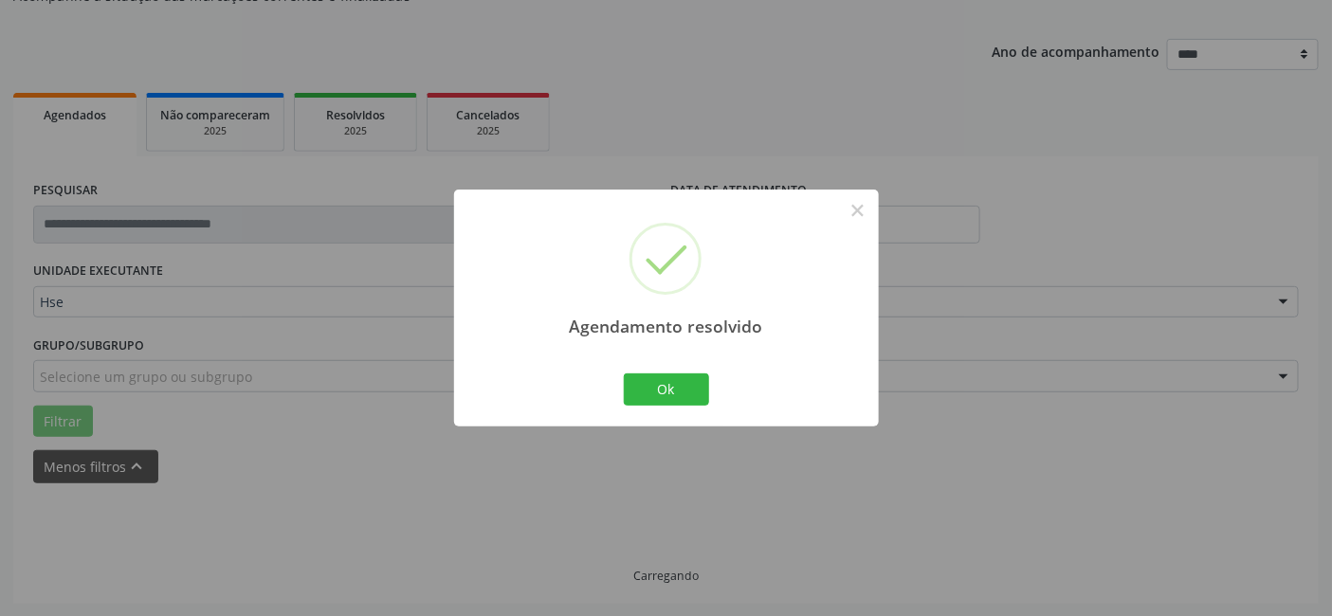
scroll to position [149, 0]
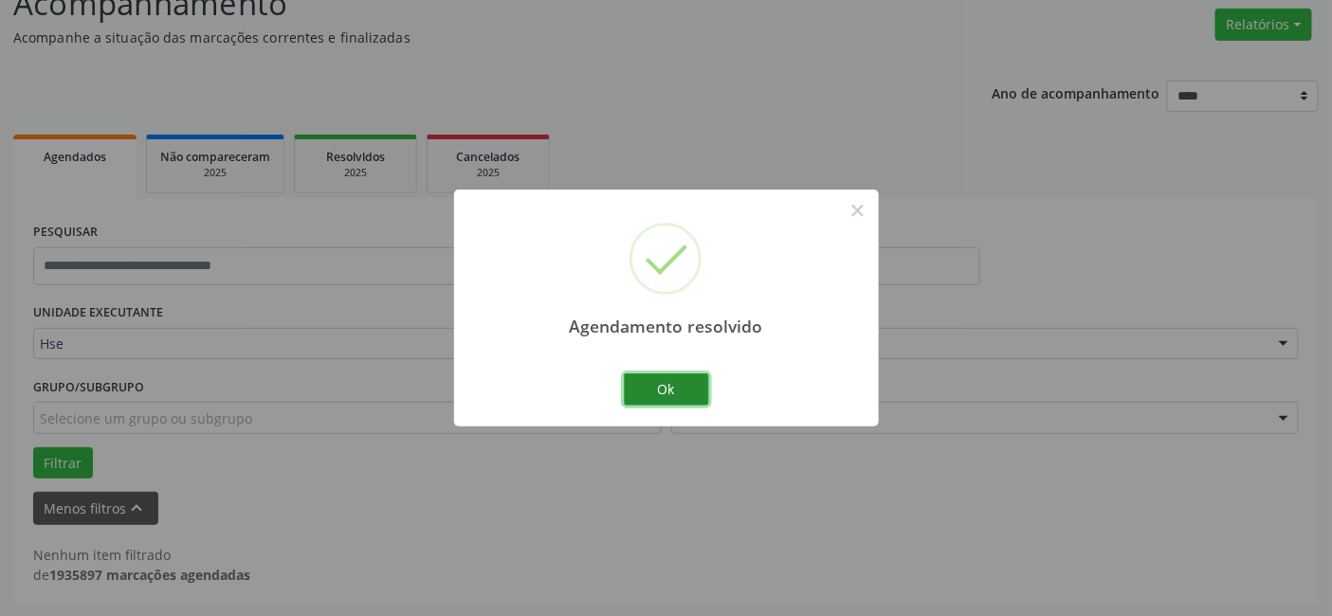
click at [659, 386] on button "Ok" at bounding box center [666, 389] width 85 height 32
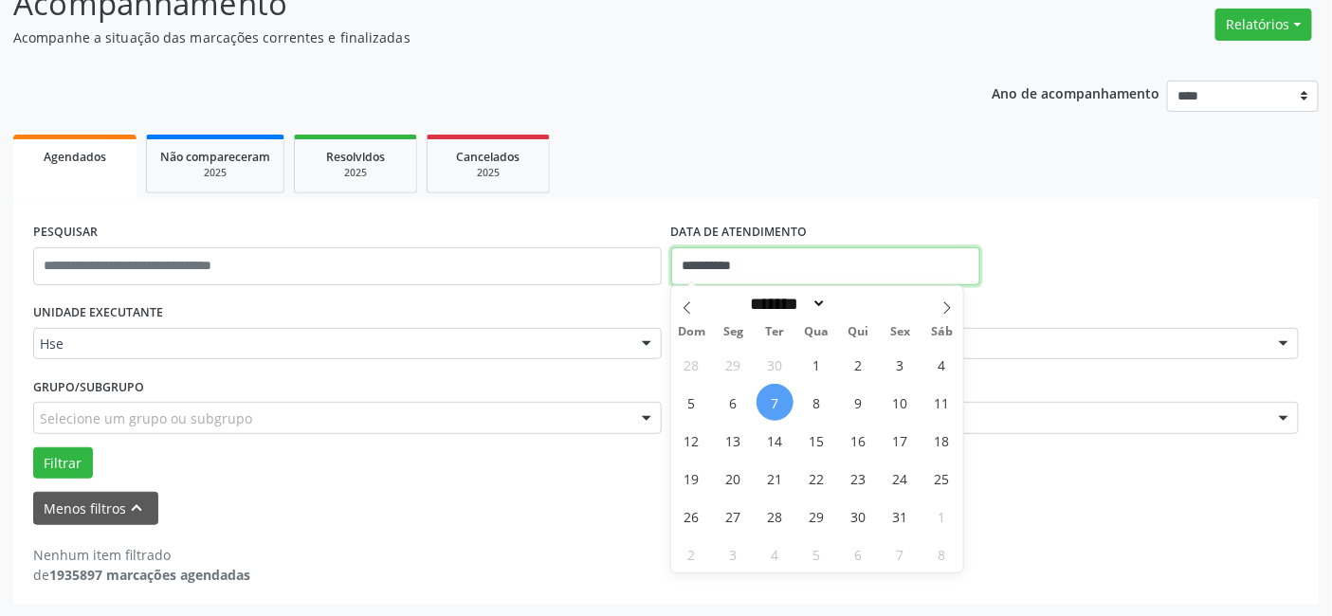
click at [774, 273] on input "**********" at bounding box center [825, 266] width 309 height 38
click at [772, 403] on span "7" at bounding box center [774, 402] width 37 height 37
type input "**********"
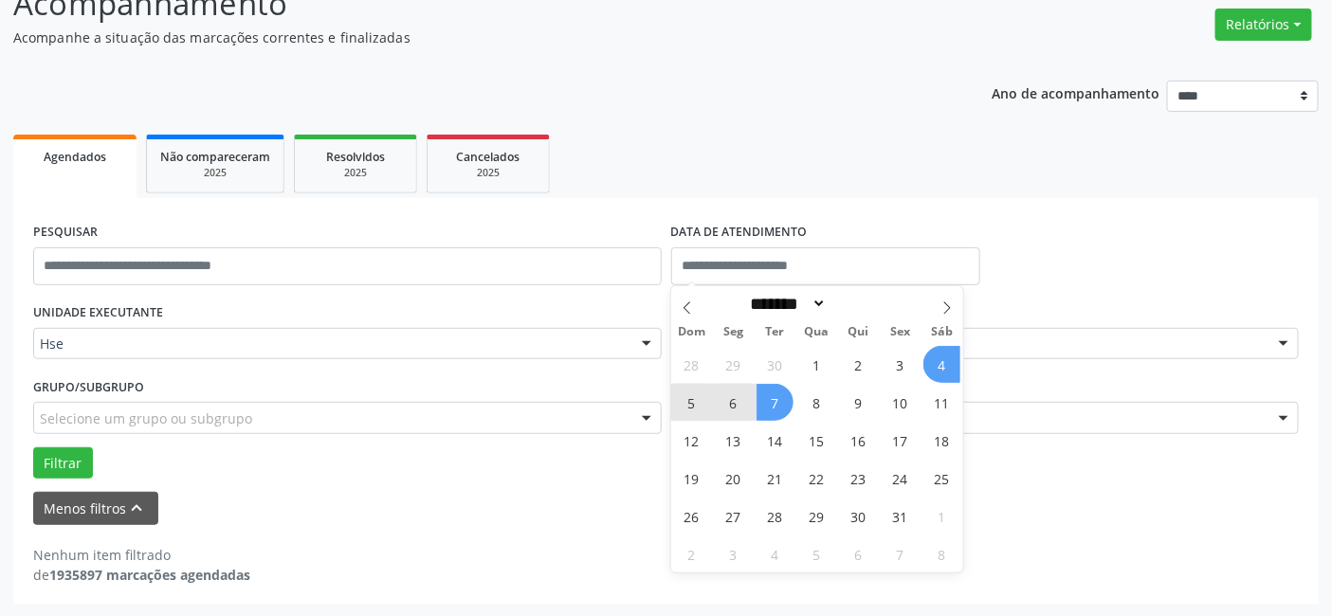
drag, startPoint x: 801, startPoint y: 116, endPoint x: 803, endPoint y: 135, distance: 19.1
click at [803, 123] on div "Ano de acompanhamento **** **** **** **** **** Agendados Não compareceram 2025 …" at bounding box center [665, 335] width 1305 height 537
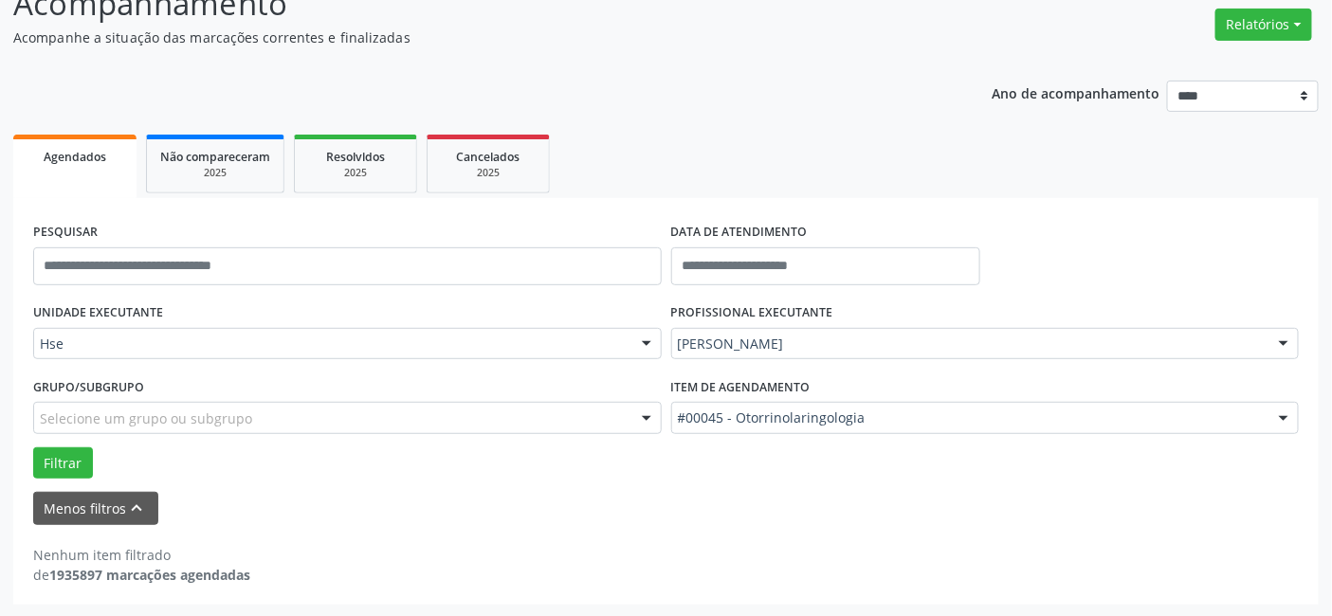
click at [138, 393] on label "Grupo/Subgrupo" at bounding box center [88, 386] width 111 height 29
click at [144, 332] on div "Hse" at bounding box center [347, 344] width 628 height 32
click at [148, 384] on div "Grupo/Subgrupo Selecione um grupo ou subgrupo Todos os grupos e subgrupos Nenhu…" at bounding box center [347, 402] width 628 height 61
click at [53, 458] on button "Filtrar" at bounding box center [63, 463] width 60 height 32
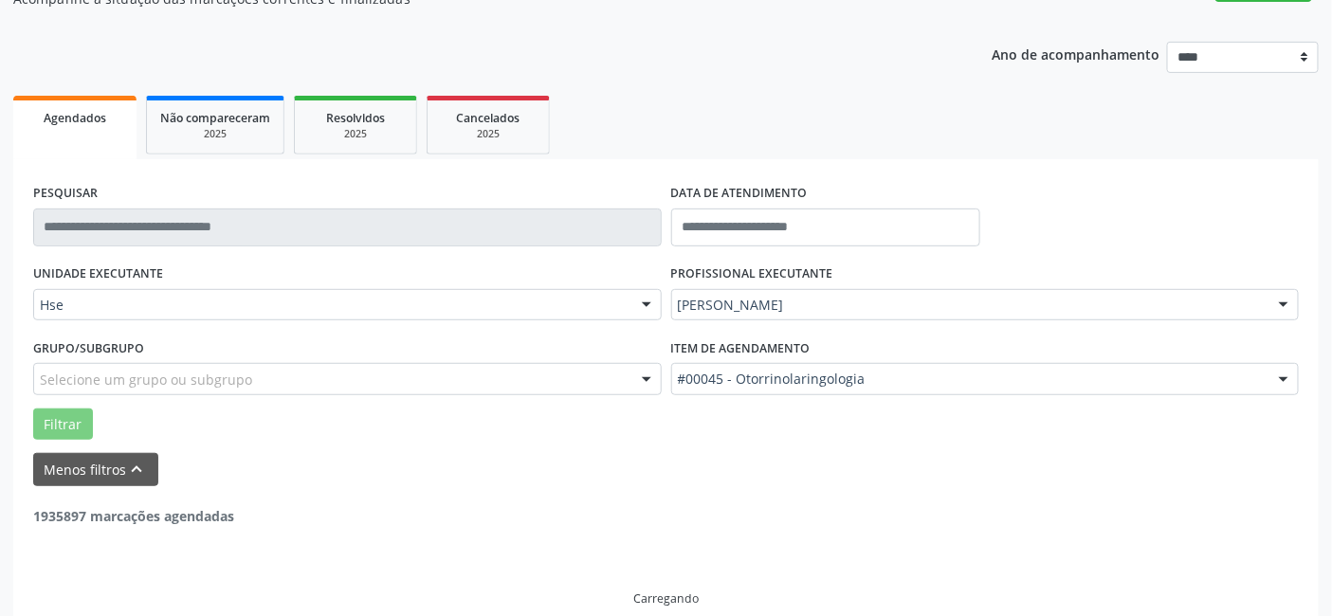
scroll to position [210, 0]
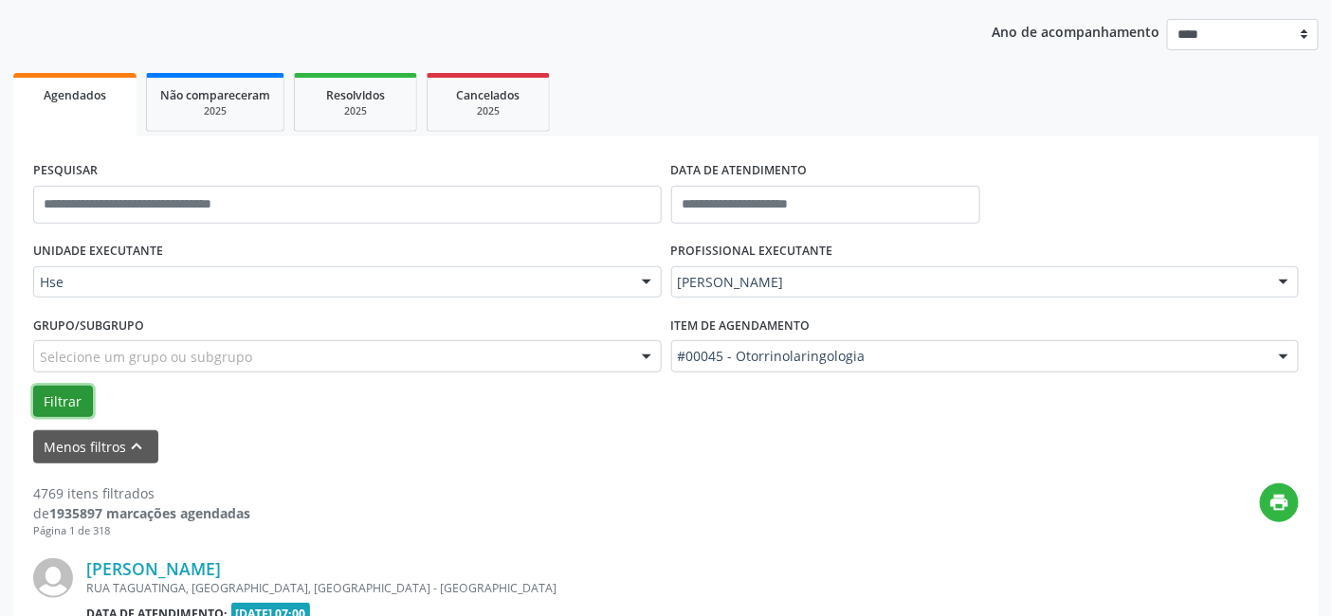
click at [64, 400] on button "Filtrar" at bounding box center [63, 402] width 60 height 32
click at [69, 402] on button "Filtrar" at bounding box center [63, 402] width 60 height 32
click at [71, 399] on button "Filtrar" at bounding box center [63, 402] width 60 height 32
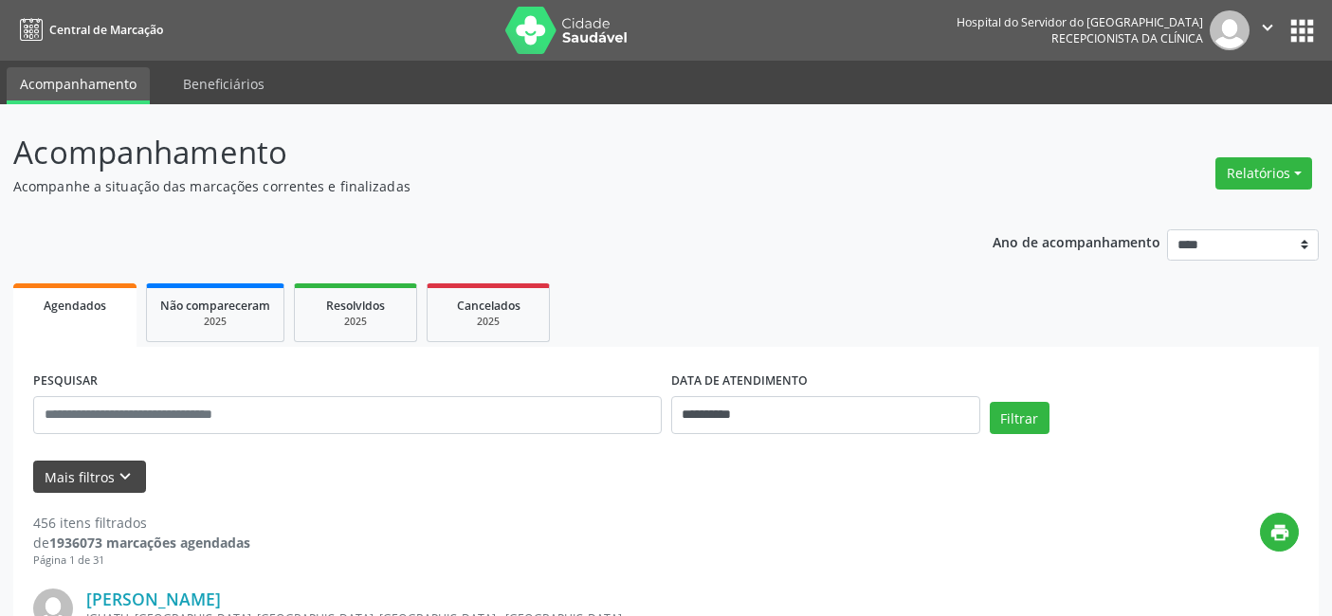
scroll to position [241, 0]
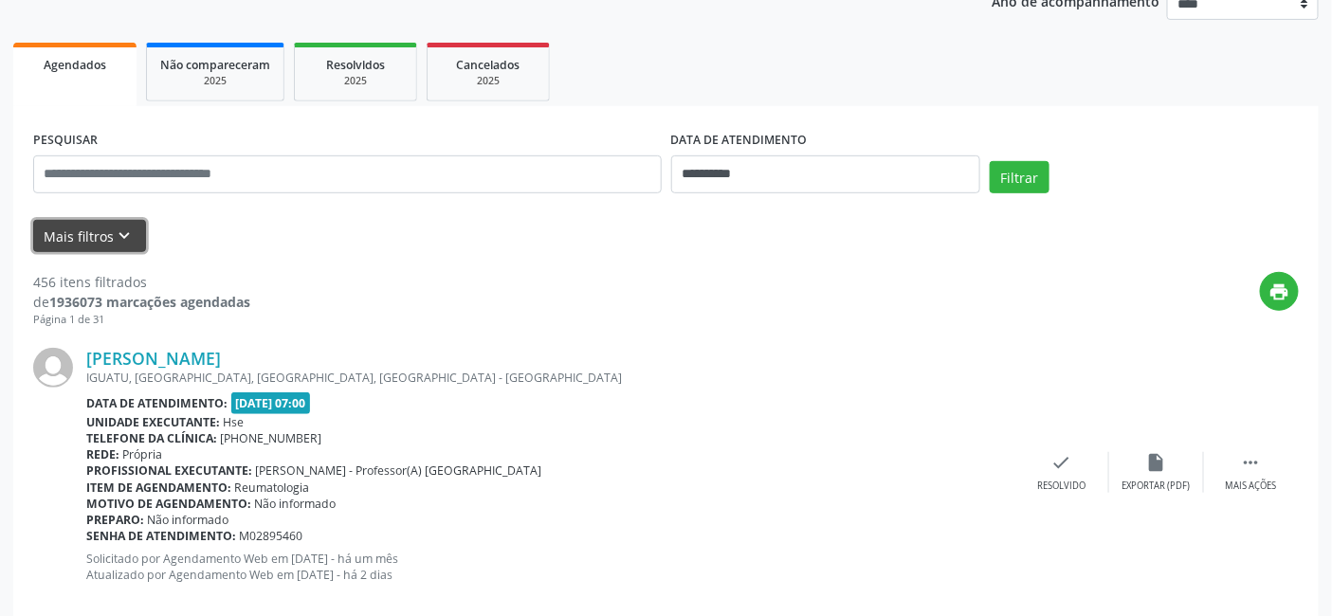
click at [83, 230] on button "Mais filtros keyboard_arrow_down" at bounding box center [89, 236] width 113 height 33
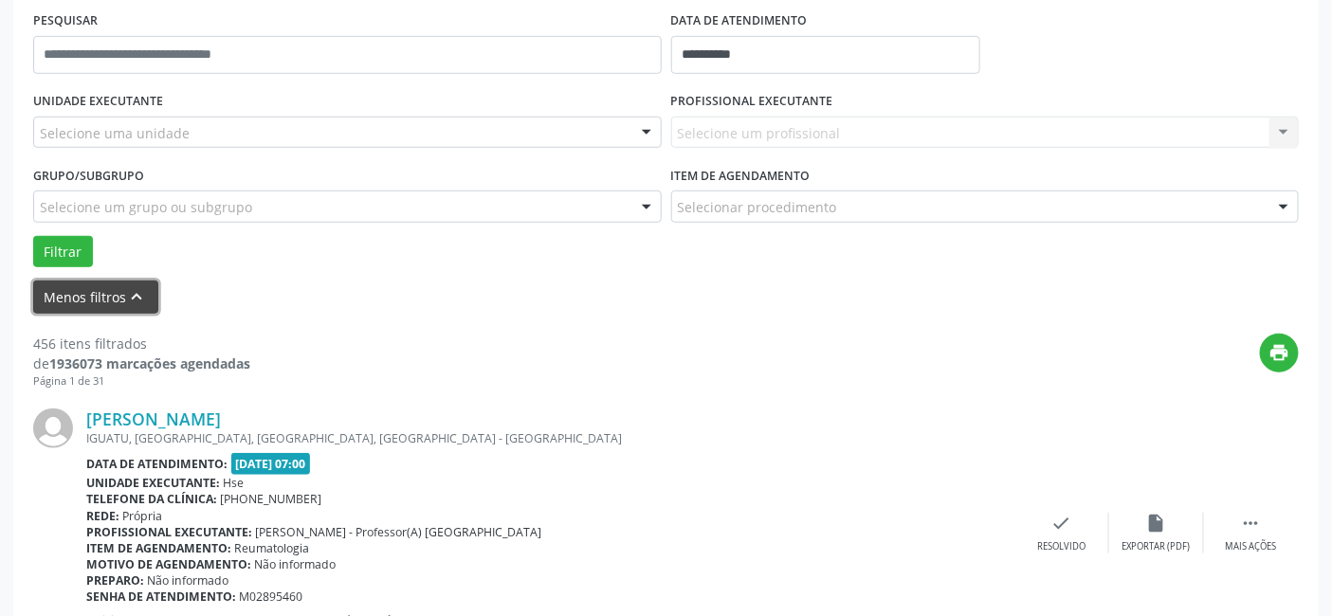
scroll to position [346, 0]
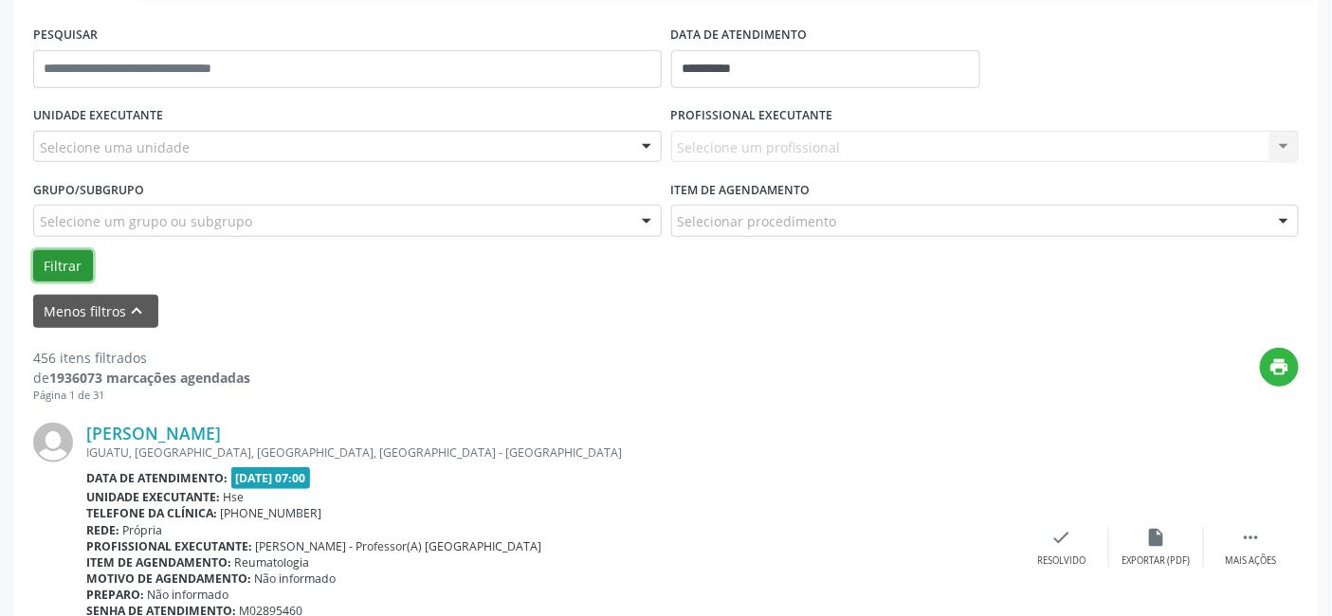
click at [57, 261] on button "Filtrar" at bounding box center [63, 266] width 60 height 32
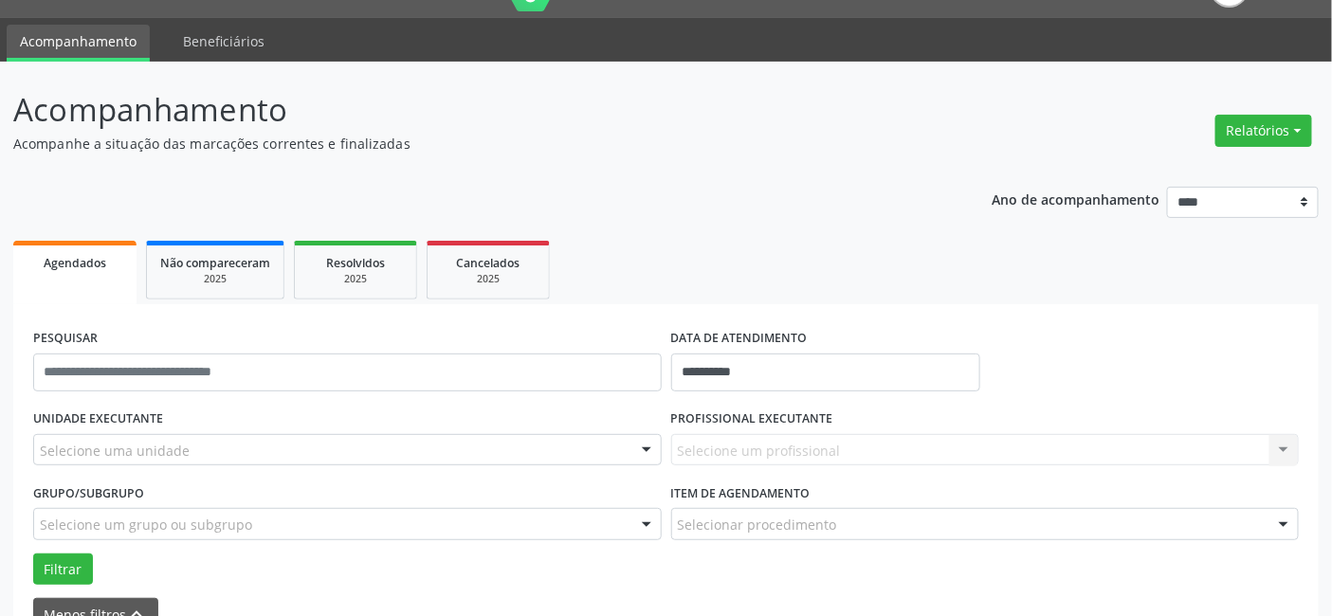
scroll to position [30, 0]
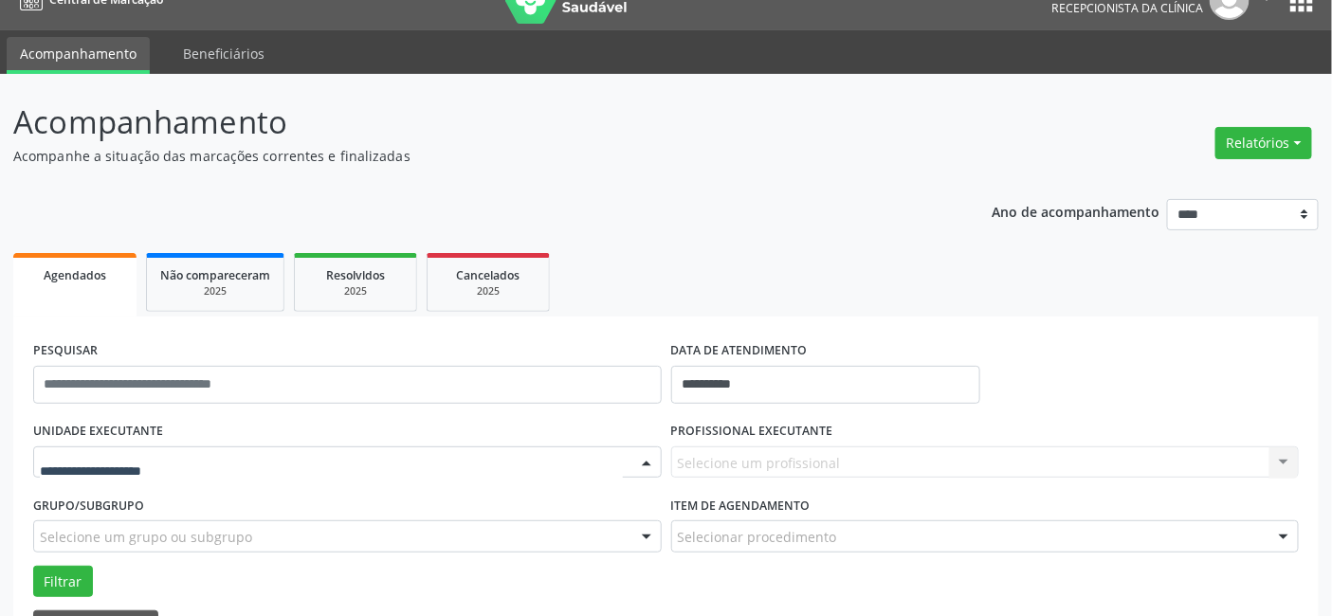
click at [138, 448] on div at bounding box center [347, 462] width 628 height 32
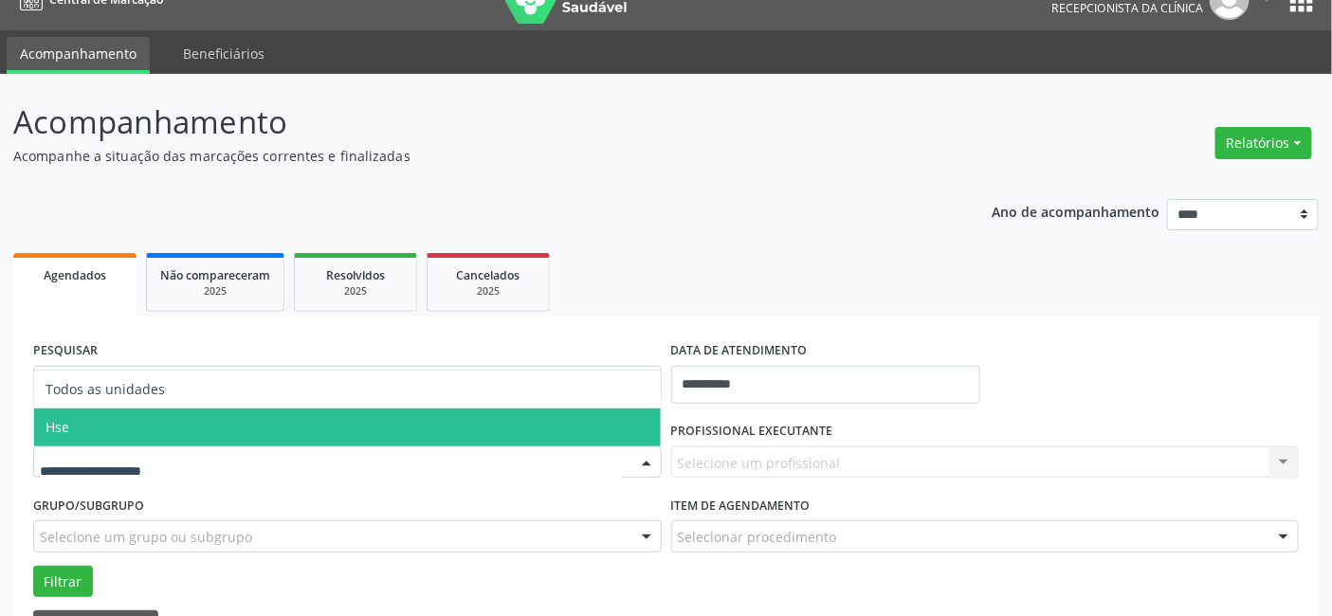
click at [152, 428] on span "Hse" at bounding box center [347, 428] width 626 height 38
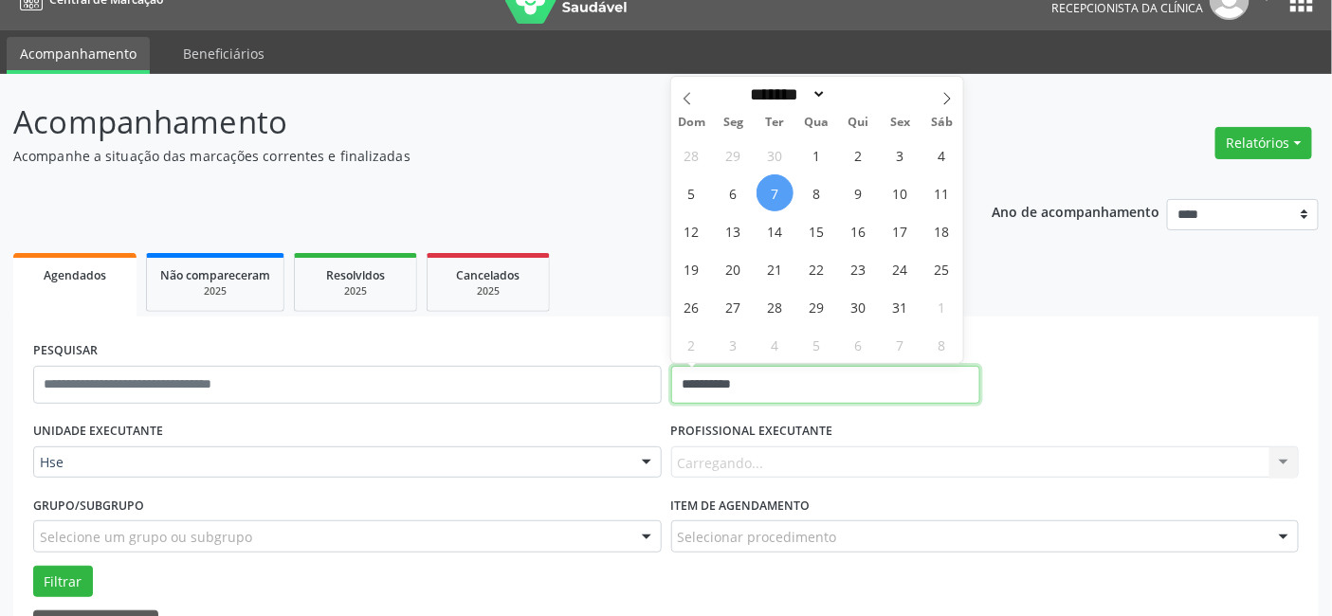
click at [745, 380] on input "**********" at bounding box center [825, 385] width 309 height 38
click at [768, 191] on span "7" at bounding box center [774, 192] width 37 height 37
type input "**********"
click at [768, 191] on span "7" at bounding box center [774, 192] width 37 height 37
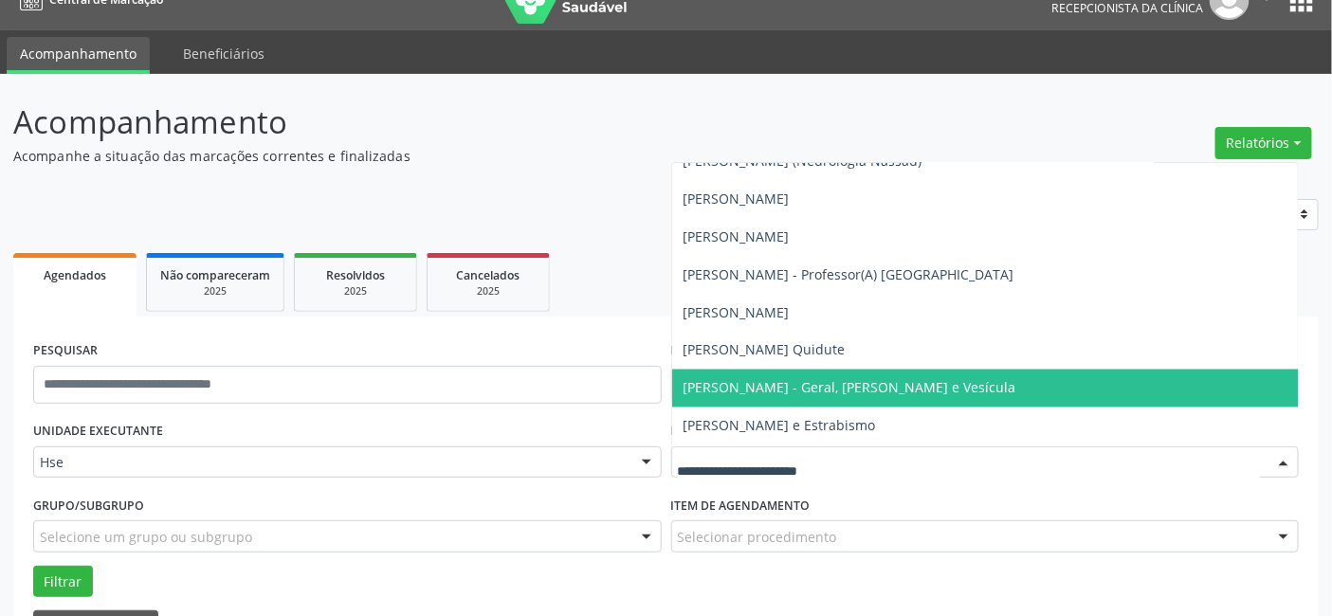
scroll to position [10741, 0]
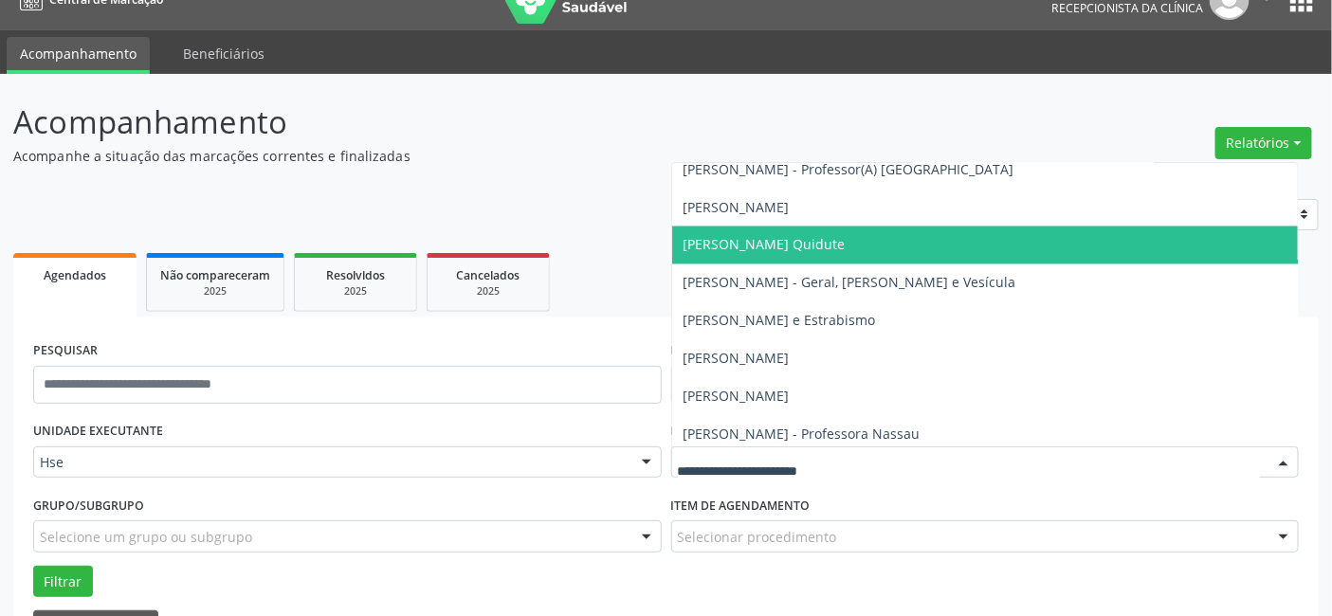
click at [751, 242] on span "Matheus Arruda Quidute" at bounding box center [764, 245] width 162 height 18
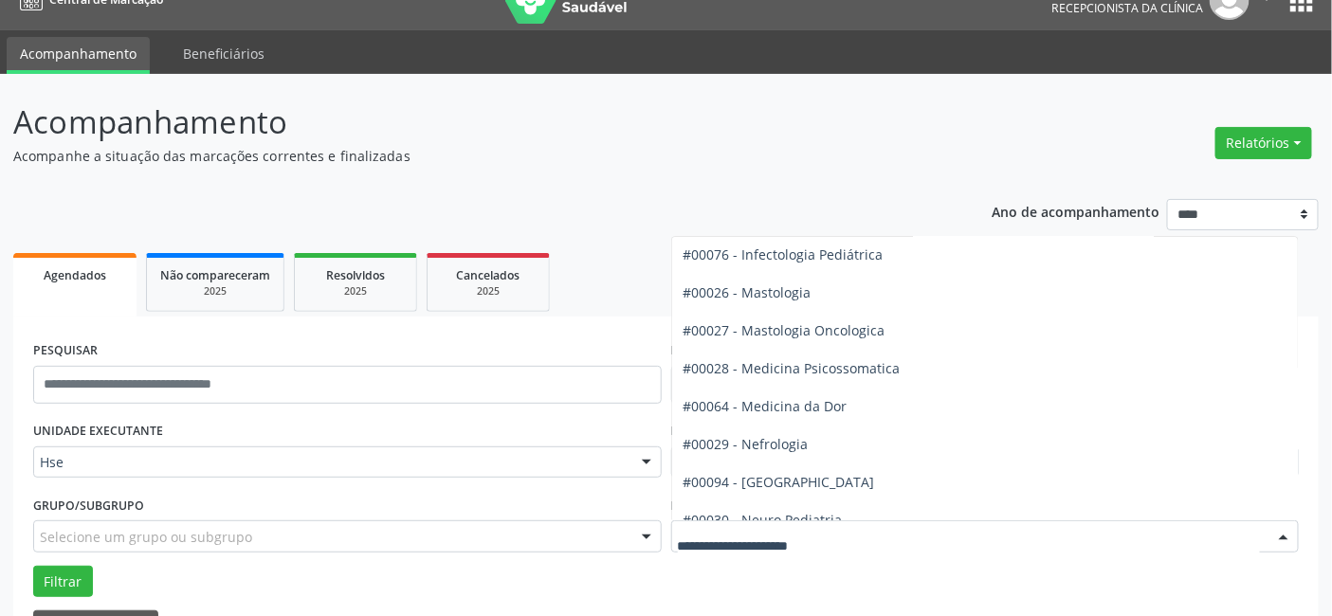
scroll to position [1579, 0]
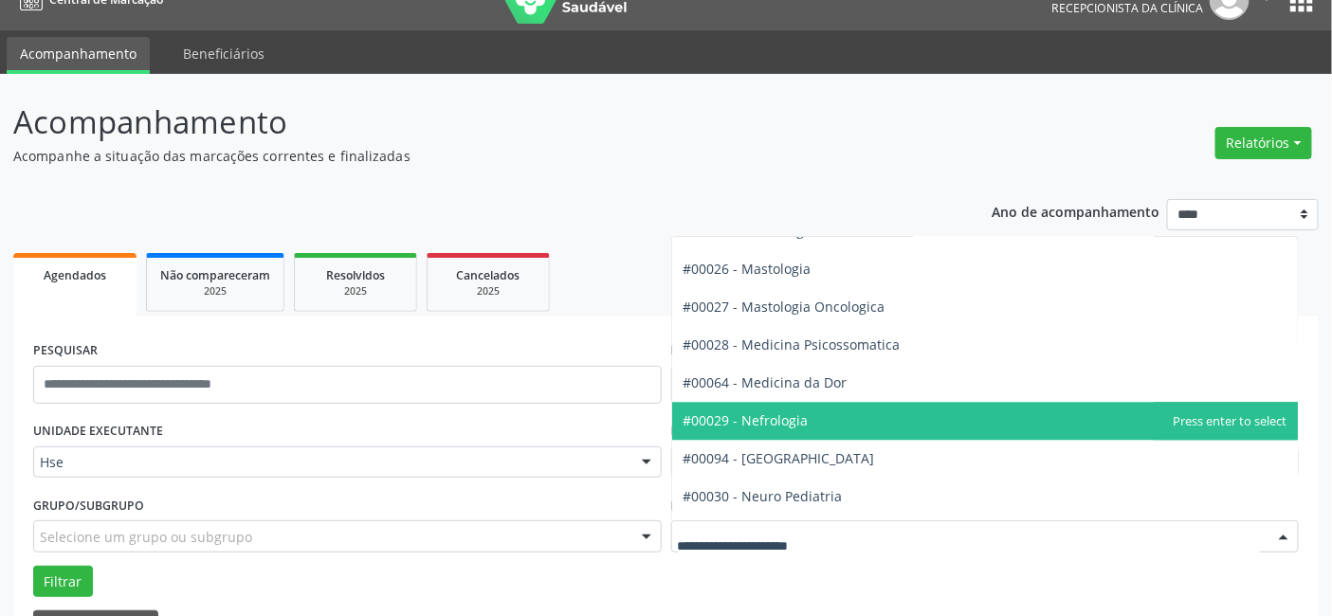
click at [764, 421] on span "#00029 - Nefrologia" at bounding box center [745, 420] width 125 height 18
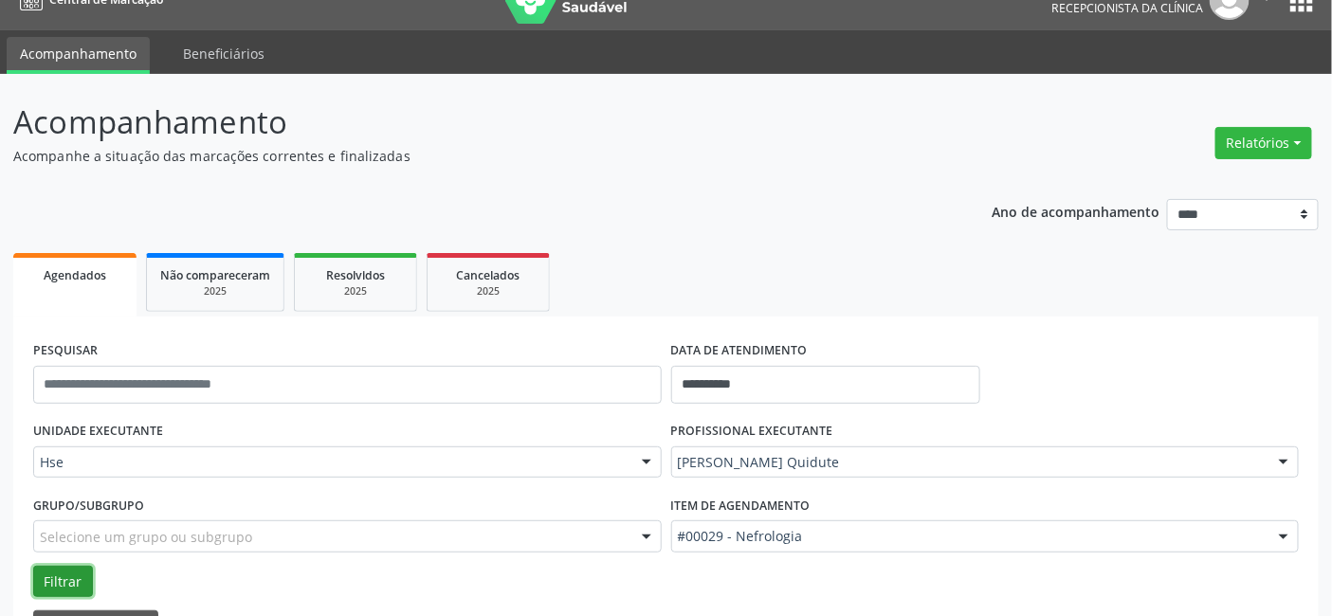
click at [52, 579] on button "Filtrar" at bounding box center [63, 582] width 60 height 32
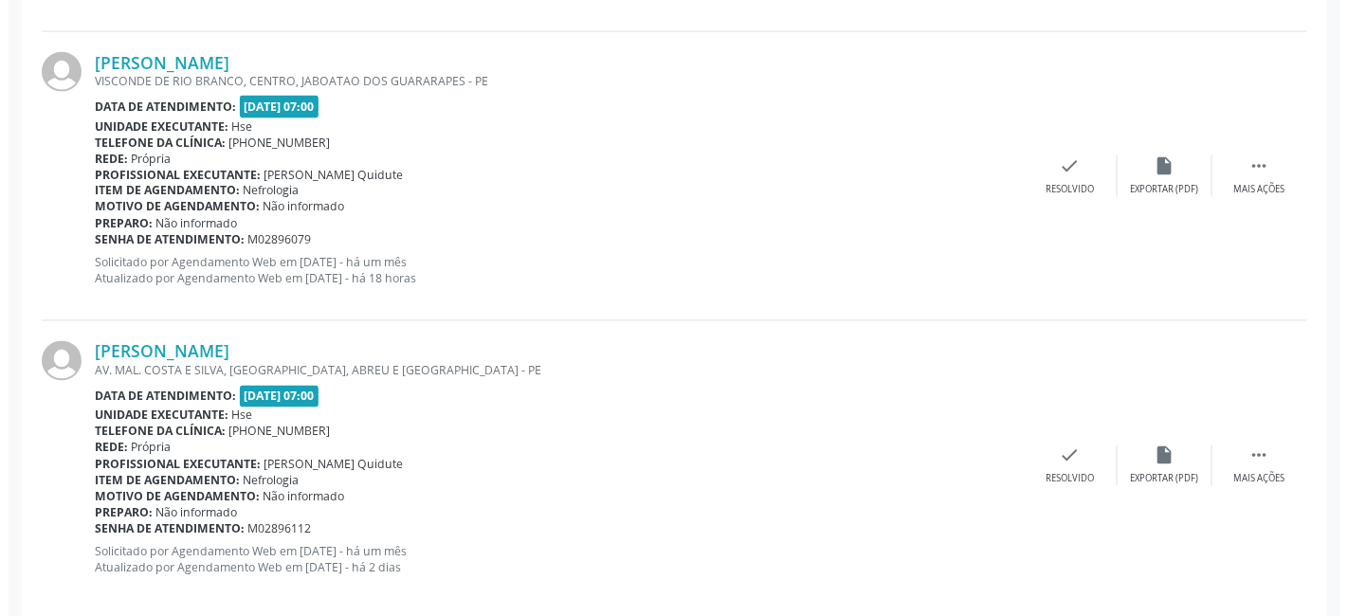
scroll to position [1033, 0]
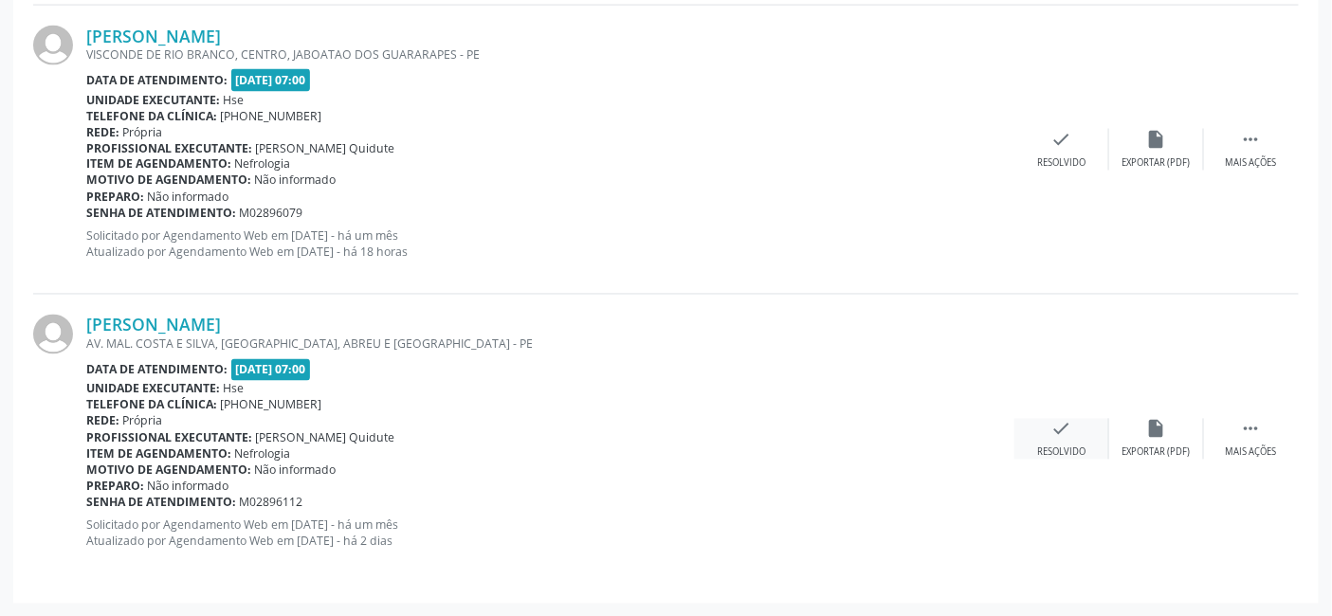
click at [1063, 429] on icon "check" at bounding box center [1061, 429] width 21 height 21
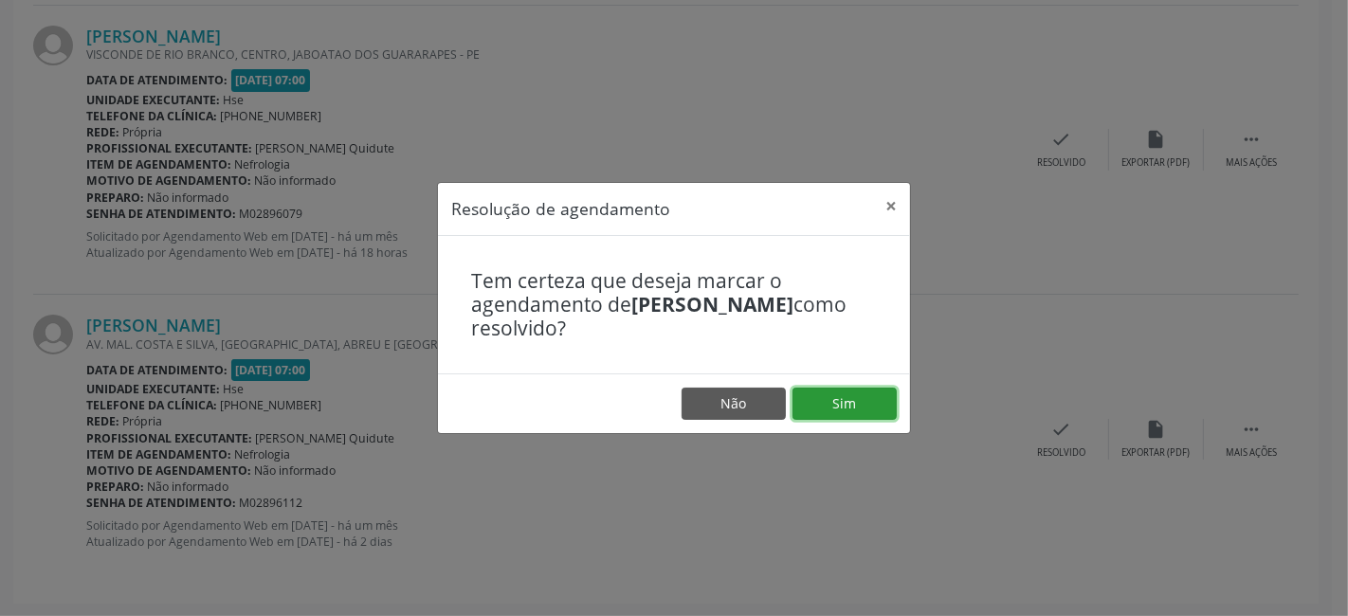
click at [842, 405] on button "Sim" at bounding box center [844, 404] width 104 height 32
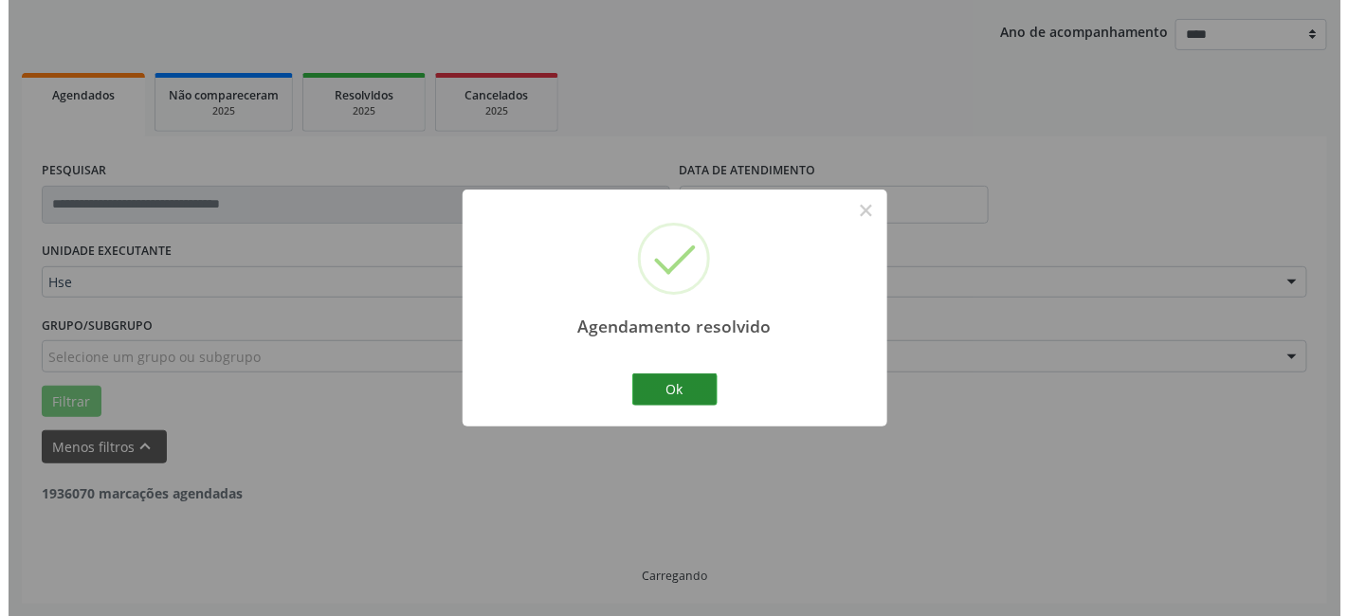
scroll to position [743, 0]
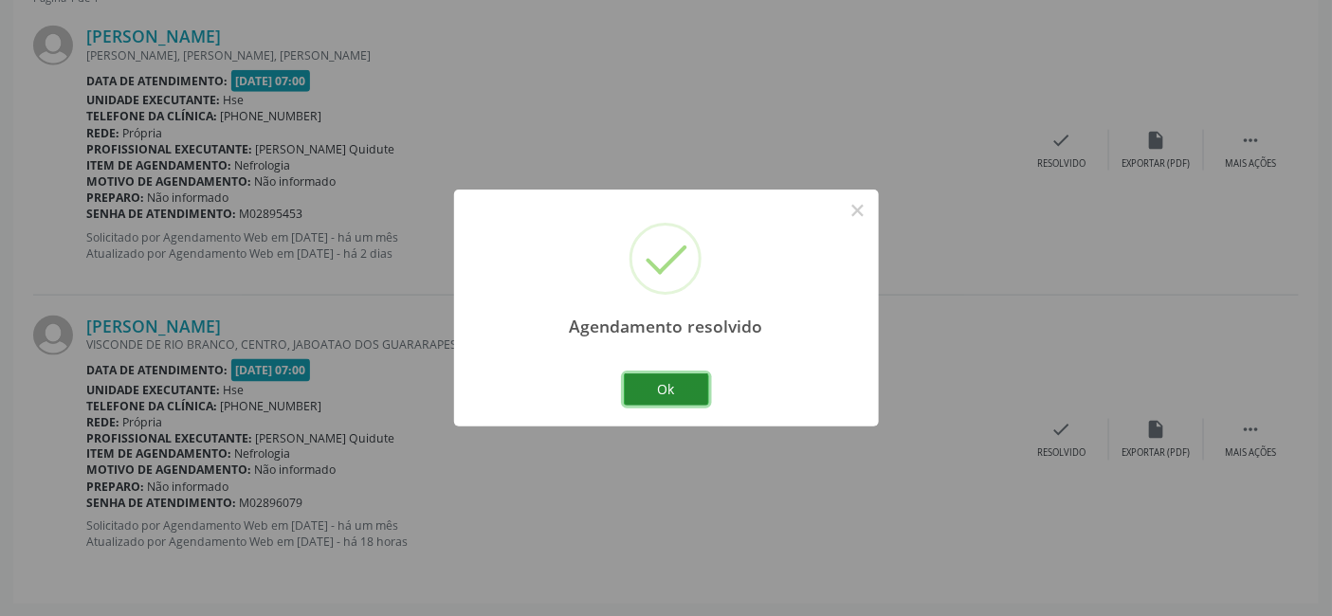
click at [676, 389] on button "Ok" at bounding box center [666, 389] width 85 height 32
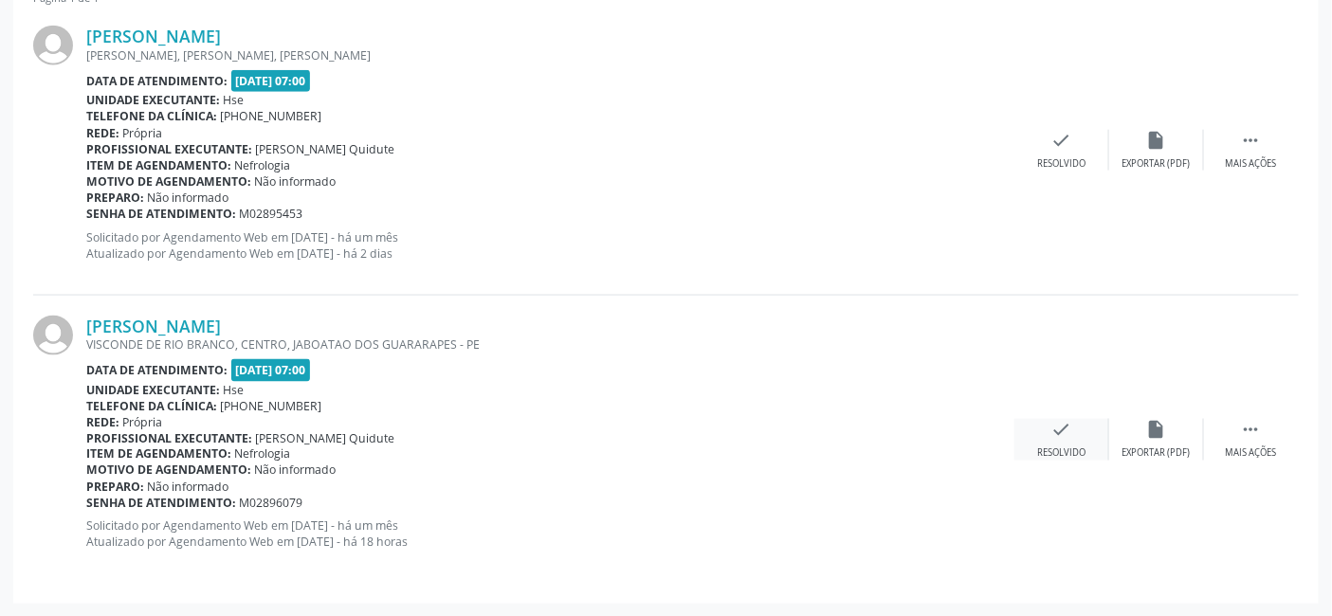
click at [1057, 429] on icon "check" at bounding box center [1061, 429] width 21 height 21
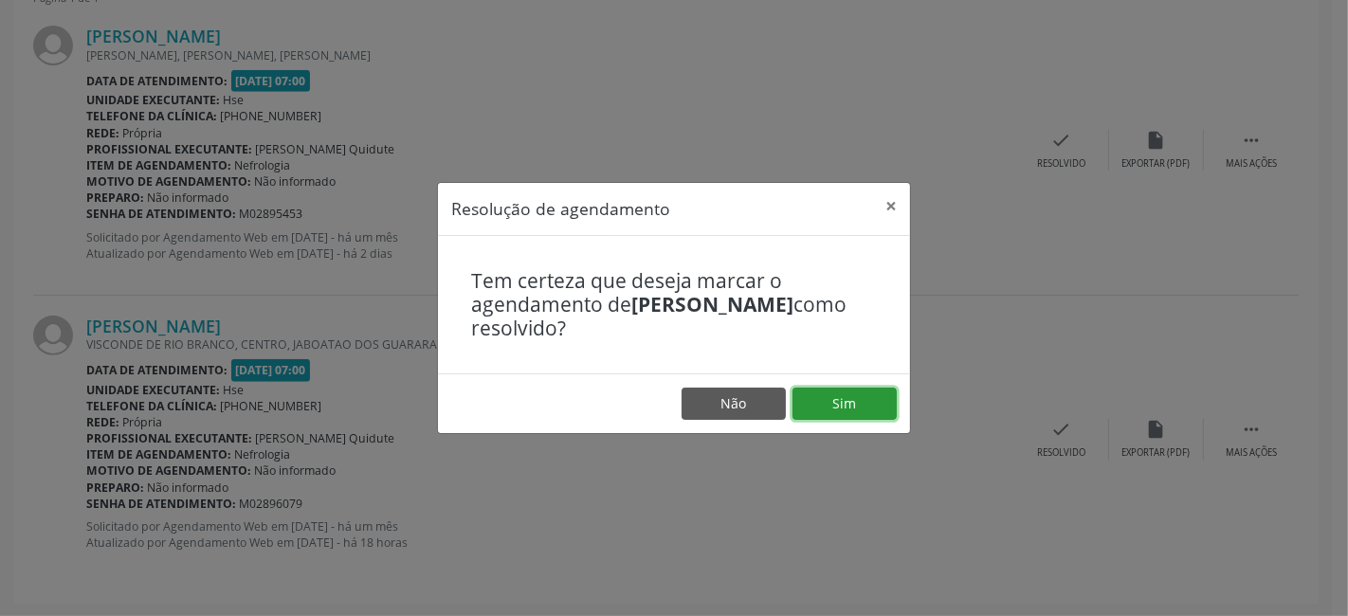
click at [844, 402] on button "Sim" at bounding box center [844, 404] width 104 height 32
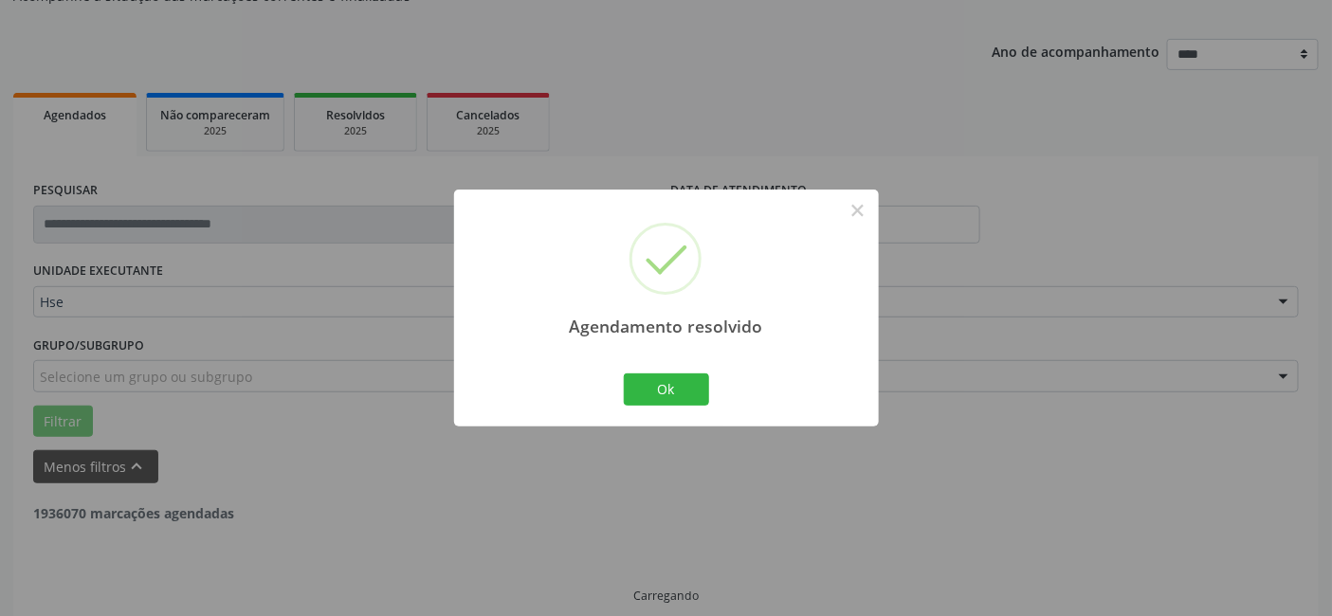
scroll to position [210, 0]
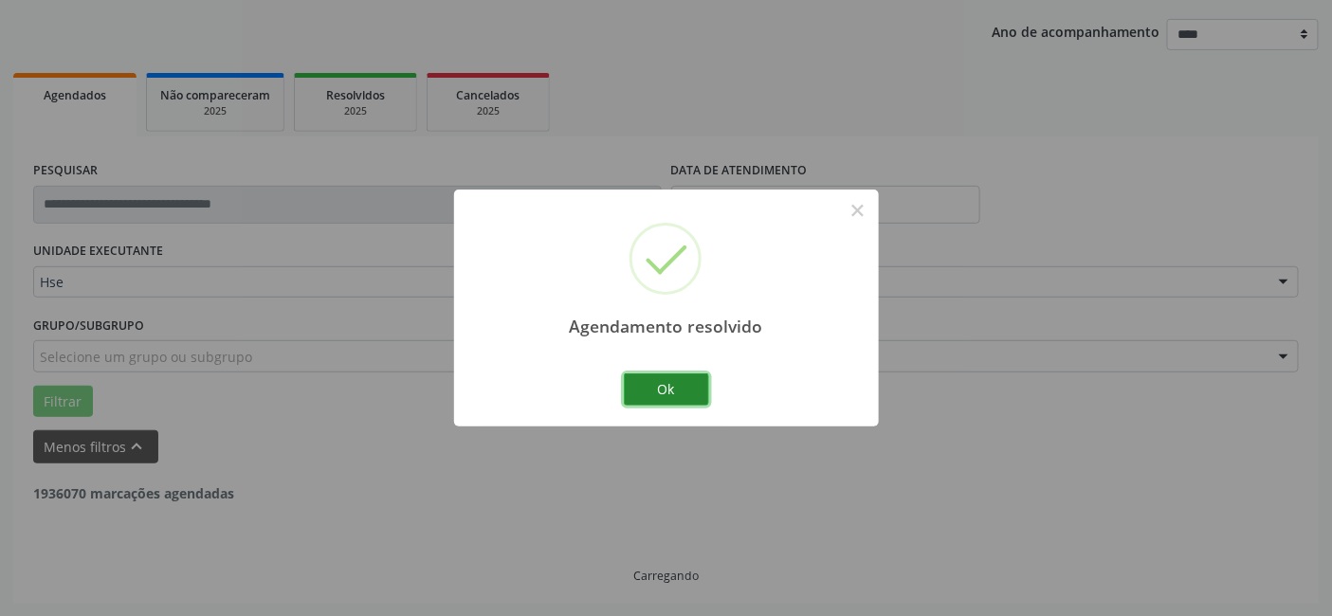
click at [666, 391] on button "Ok" at bounding box center [666, 389] width 85 height 32
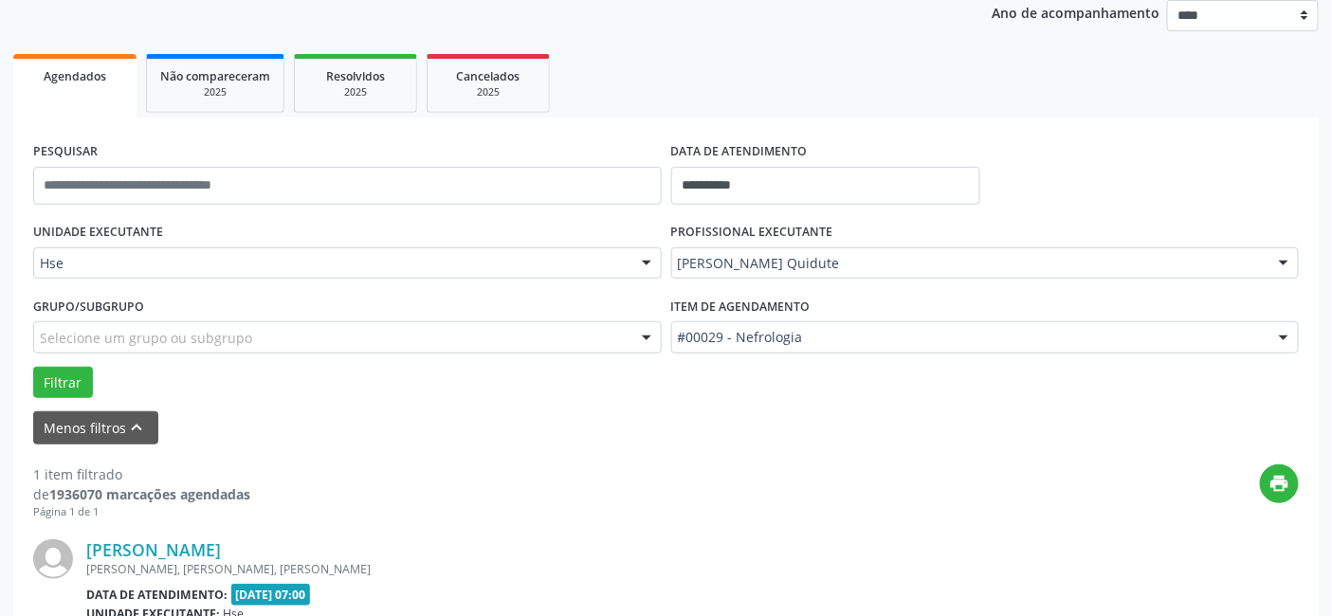
scroll to position [453, 0]
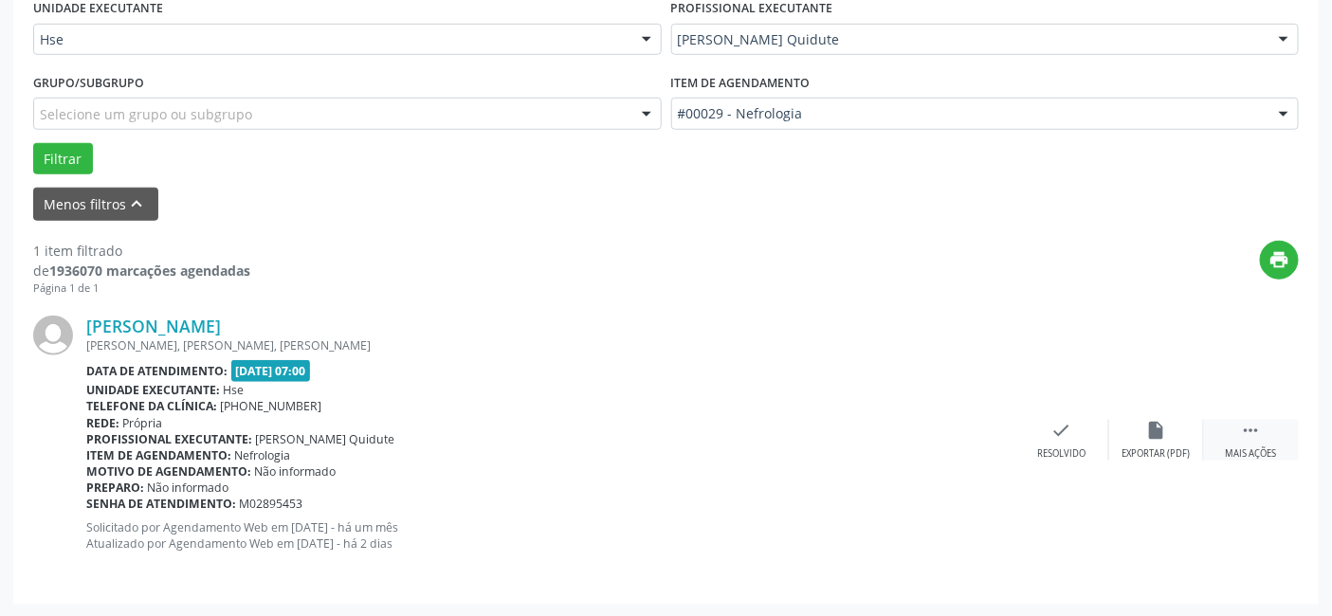
click at [1247, 427] on icon "" at bounding box center [1251, 430] width 21 height 21
click at [1150, 423] on icon "alarm_off" at bounding box center [1156, 430] width 21 height 21
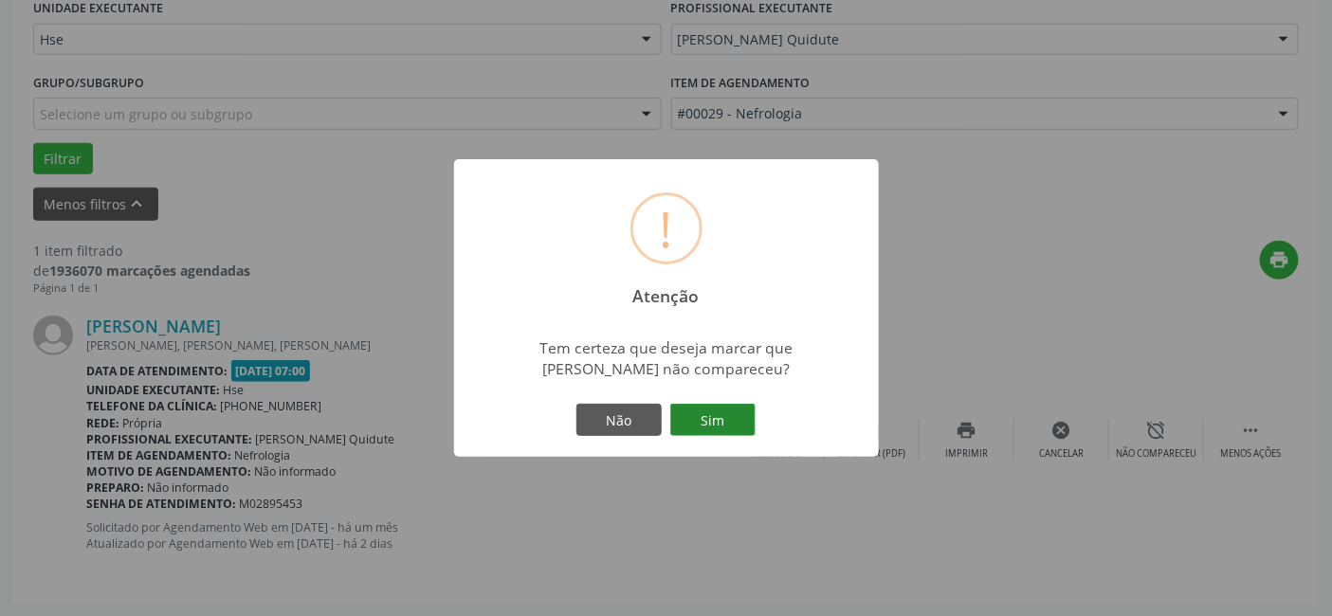
click at [709, 421] on button "Sim" at bounding box center [712, 420] width 85 height 32
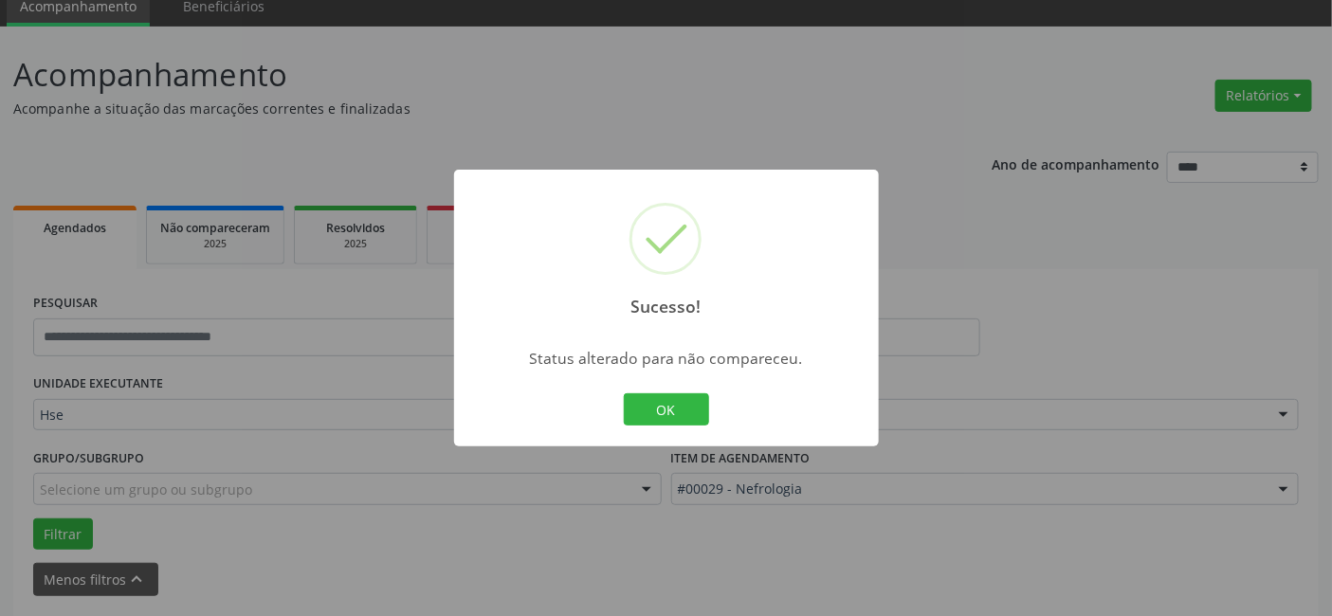
scroll to position [44, 0]
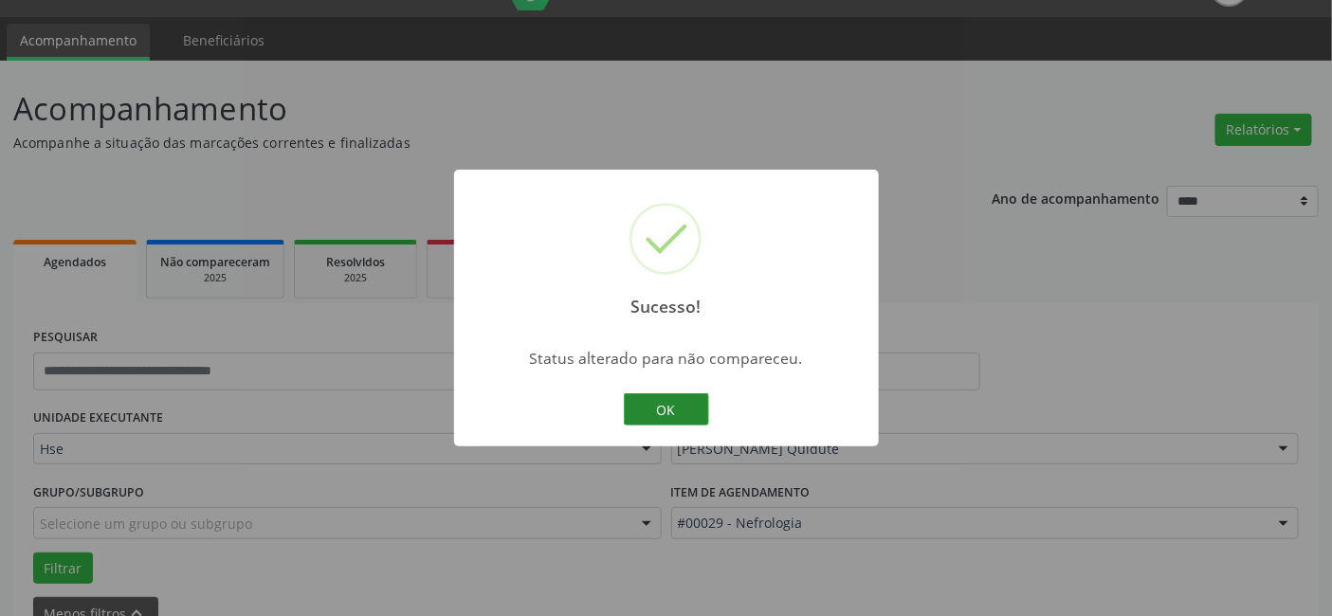
click at [662, 401] on button "OK" at bounding box center [666, 409] width 85 height 32
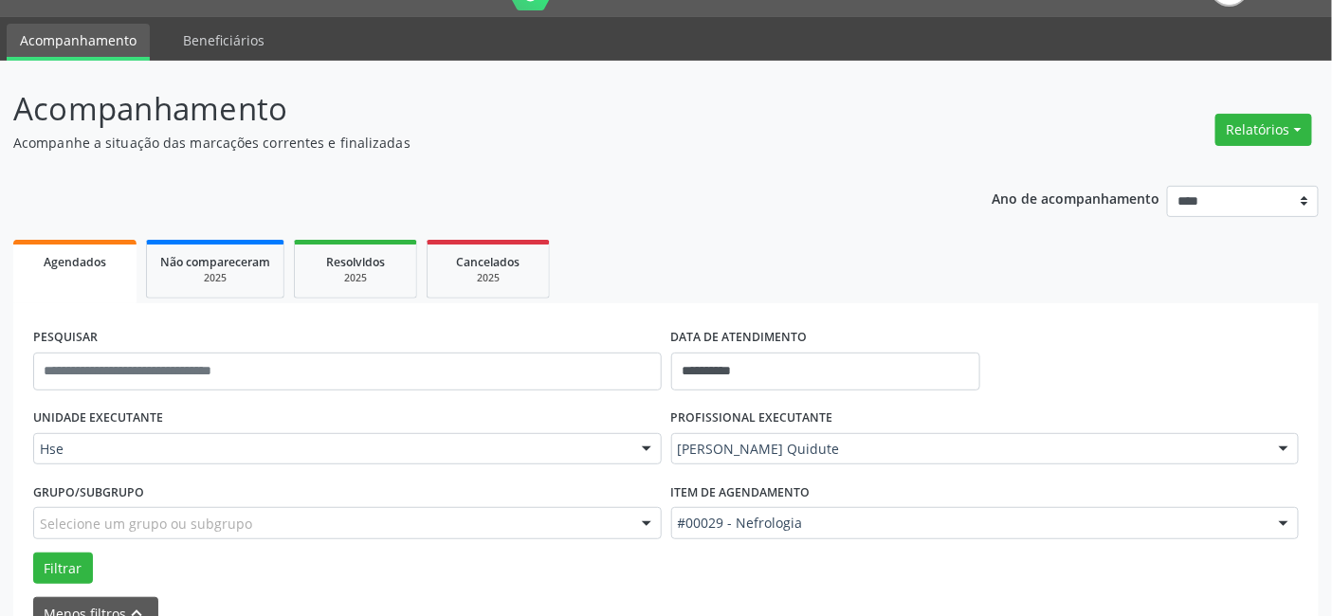
click at [529, 210] on div "**********" at bounding box center [665, 441] width 1305 height 537
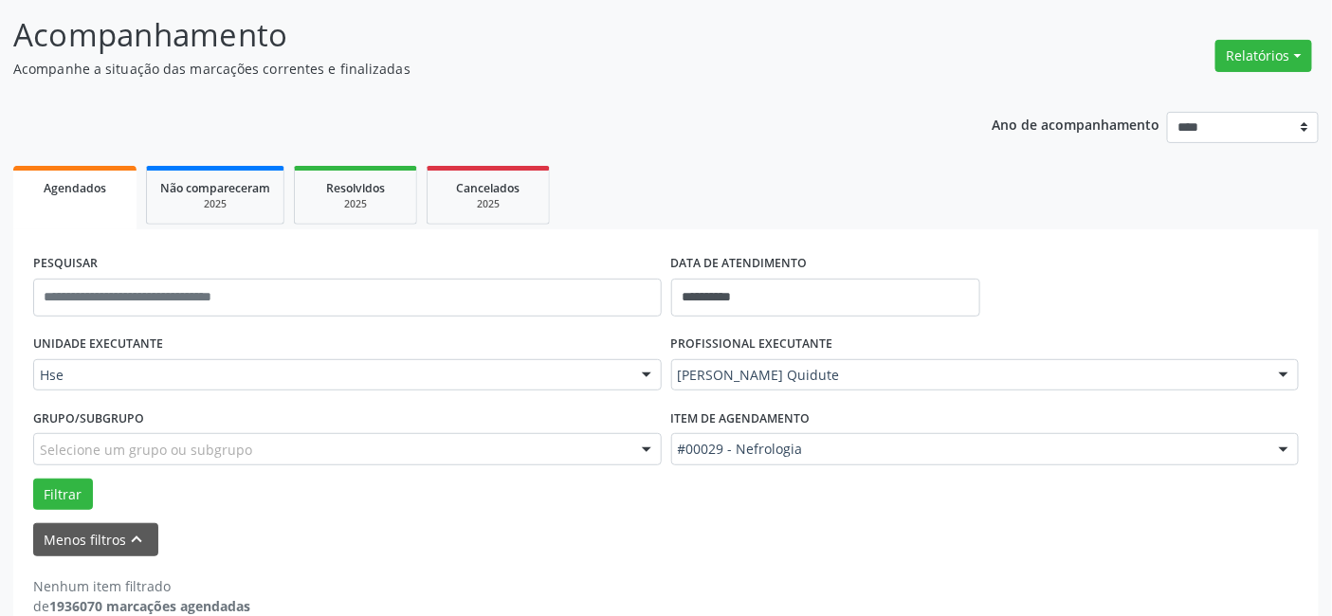
scroll to position [149, 0]
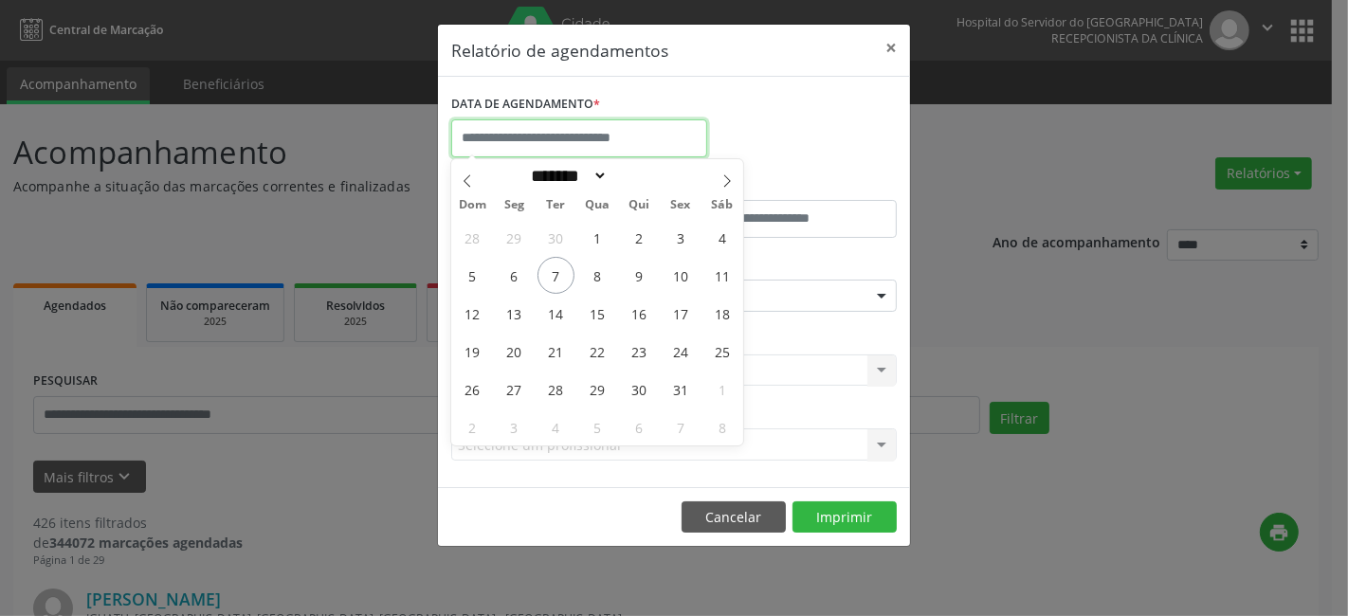
click at [502, 147] on input "text" at bounding box center [579, 138] width 256 height 38
click at [560, 272] on span "7" at bounding box center [555, 275] width 37 height 37
type input "**********"
click at [554, 269] on span "7" at bounding box center [555, 275] width 37 height 37
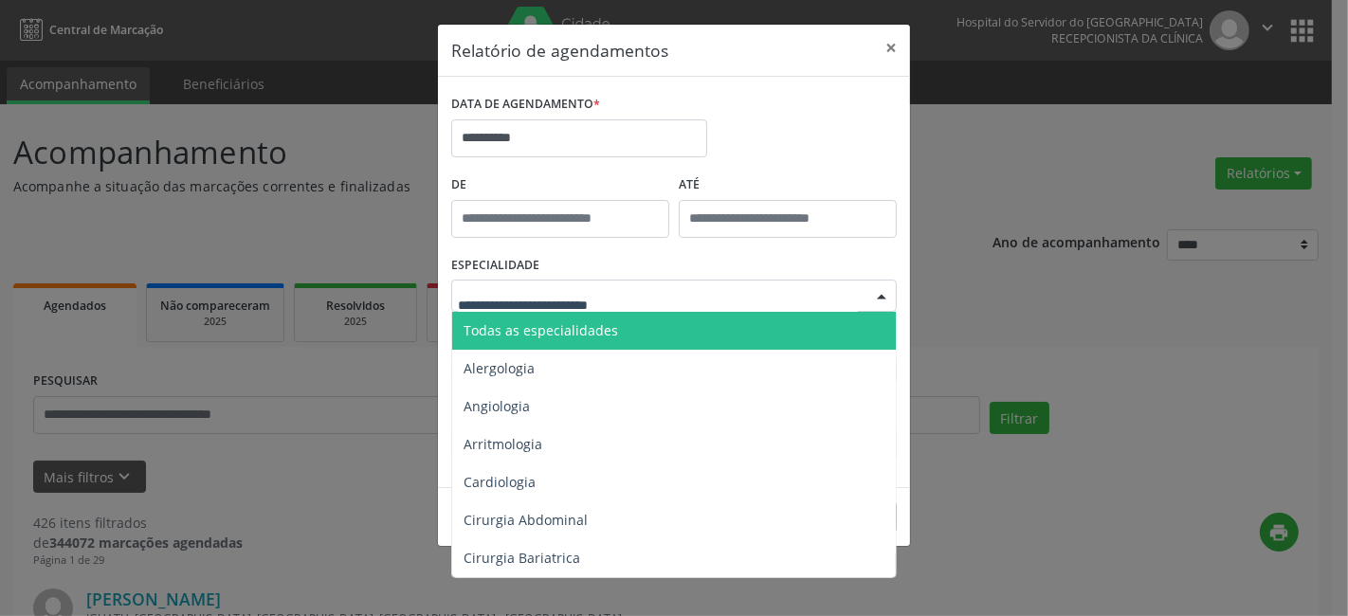
click at [540, 284] on div at bounding box center [673, 296] width 445 height 32
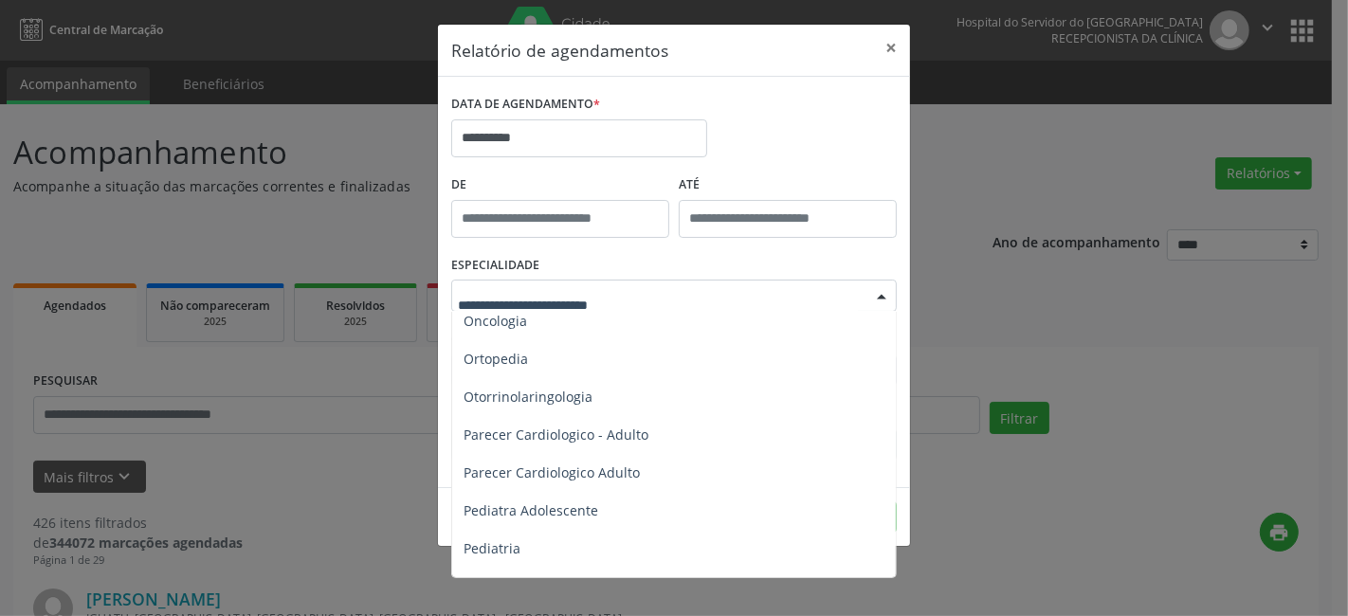
scroll to position [2737, 0]
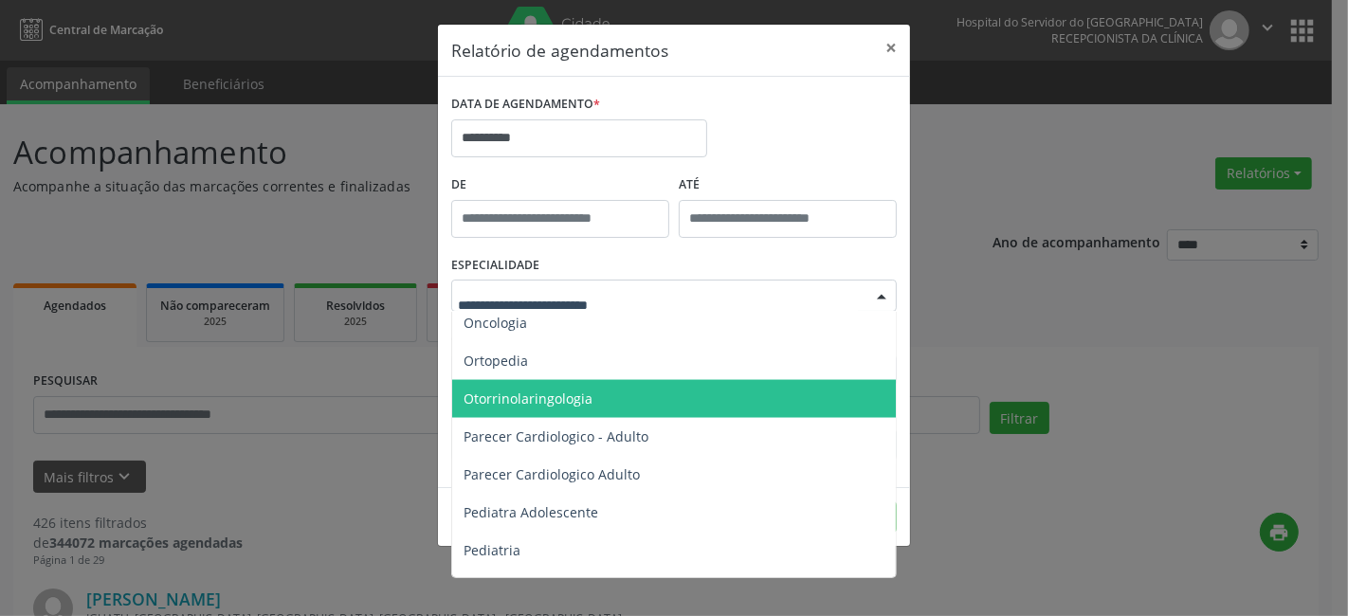
click at [609, 400] on span "Otorrinolaringologia" at bounding box center [675, 399] width 446 height 38
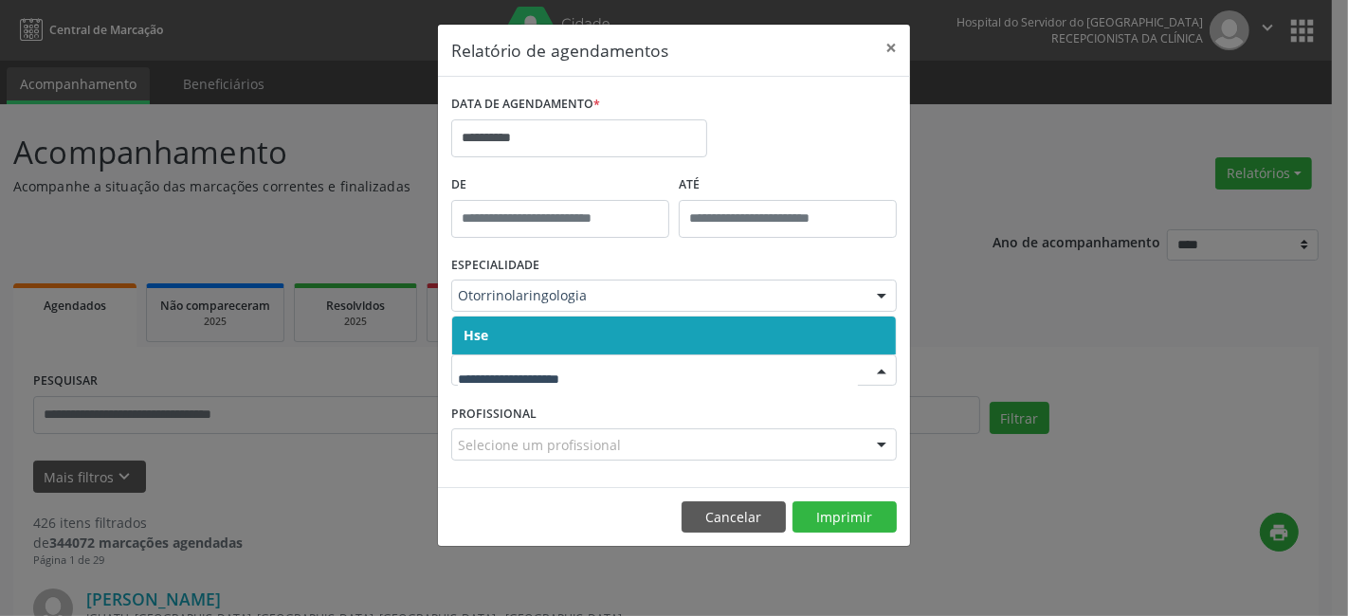
drag, startPoint x: 534, startPoint y: 334, endPoint x: 545, endPoint y: 357, distance: 26.3
click at [538, 338] on span "Hse" at bounding box center [674, 336] width 444 height 38
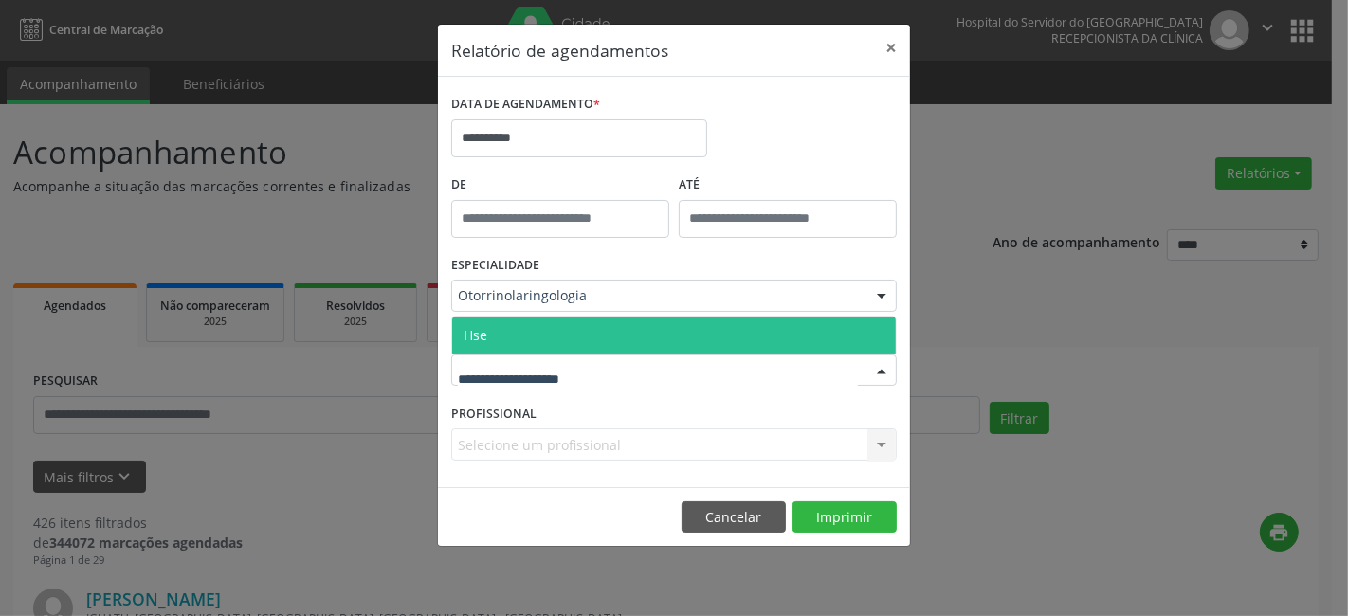
drag, startPoint x: 544, startPoint y: 339, endPoint x: 537, endPoint y: 391, distance: 52.5
click at [545, 338] on span "Hse" at bounding box center [674, 336] width 444 height 38
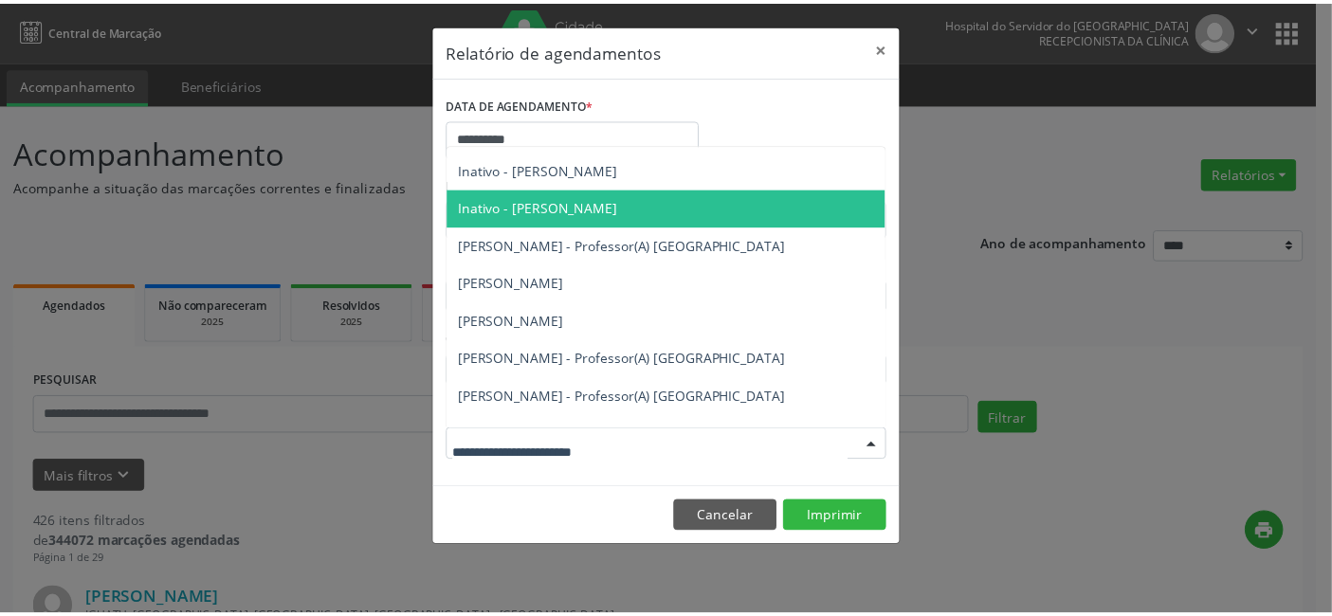
scroll to position [437, 0]
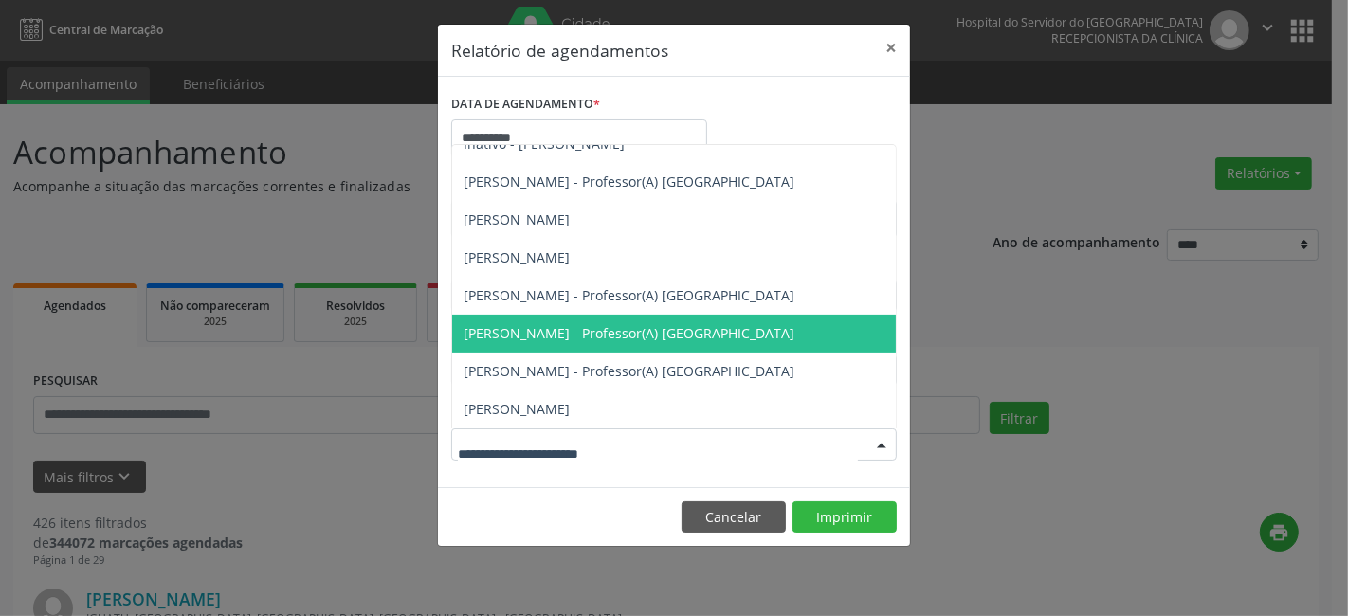
click at [570, 327] on span "[PERSON_NAME] - Professor(A) [GEOGRAPHIC_DATA]" at bounding box center [628, 333] width 331 height 18
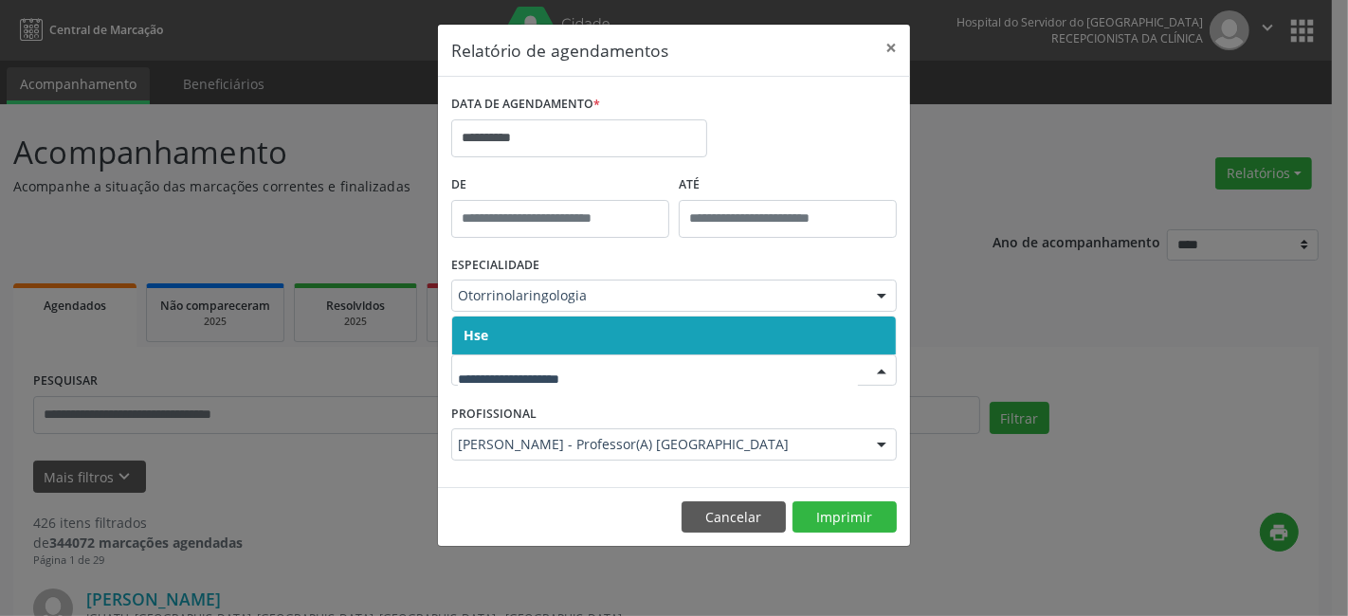
click at [531, 357] on div at bounding box center [673, 370] width 445 height 32
click at [538, 334] on span "Hse" at bounding box center [674, 336] width 444 height 38
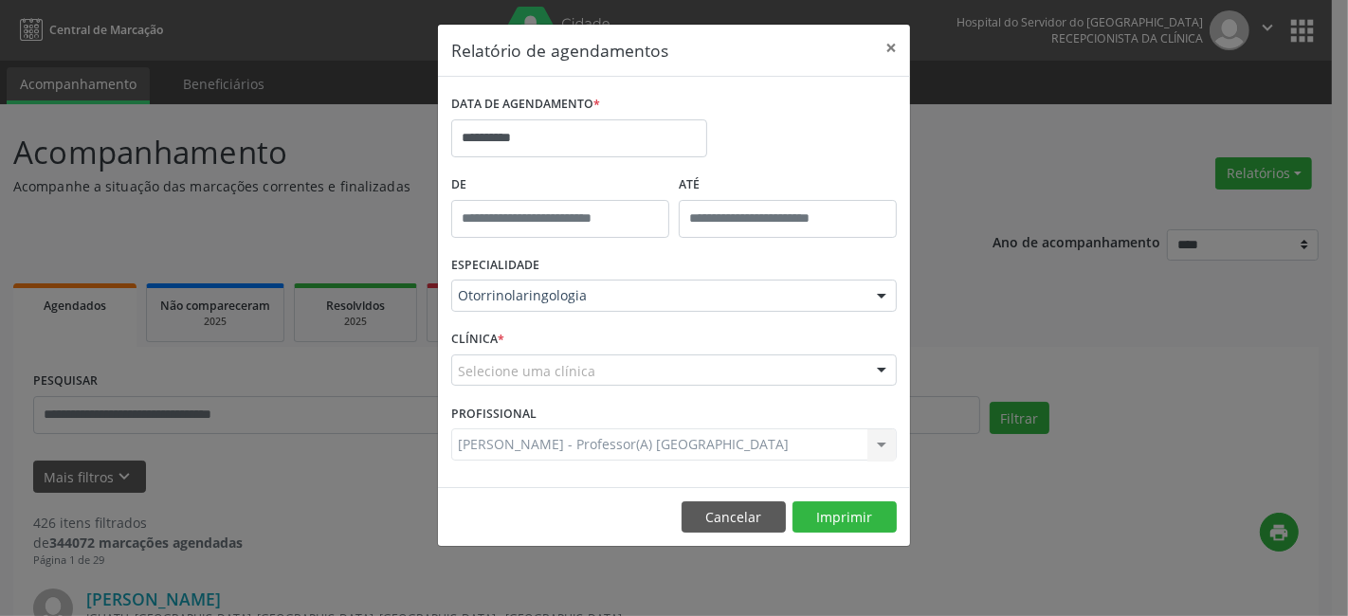
click at [538, 355] on div "Selecione uma clínica" at bounding box center [673, 370] width 445 height 32
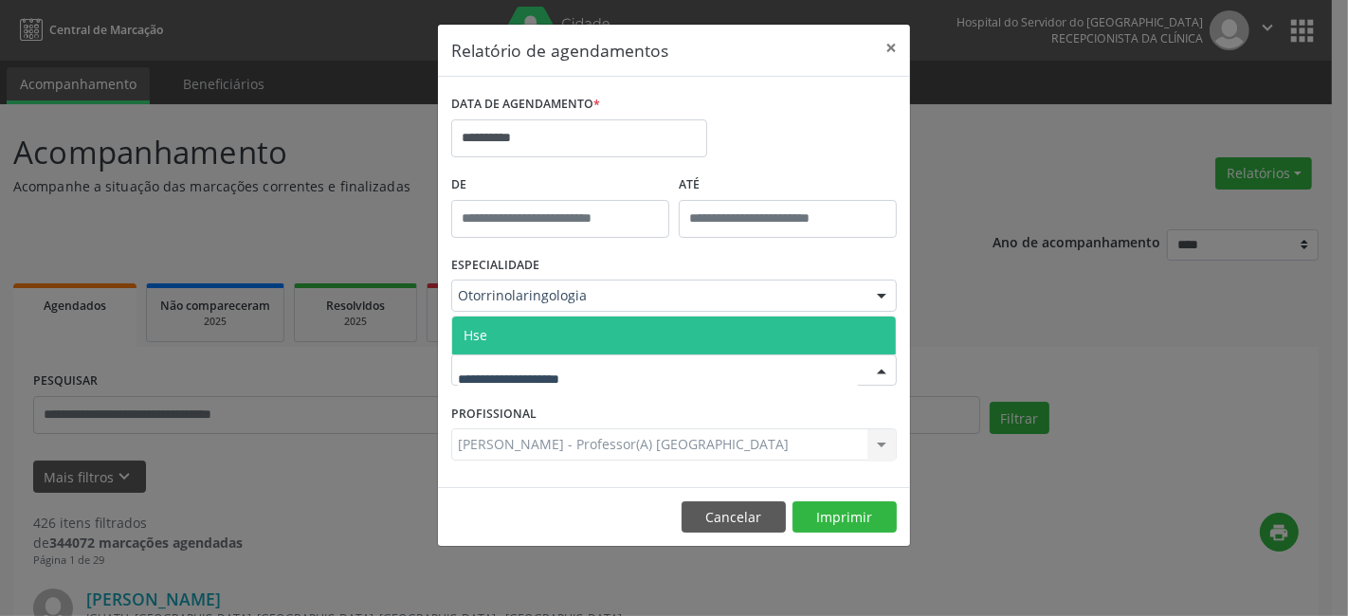
click at [542, 339] on span "Hse" at bounding box center [674, 336] width 444 height 38
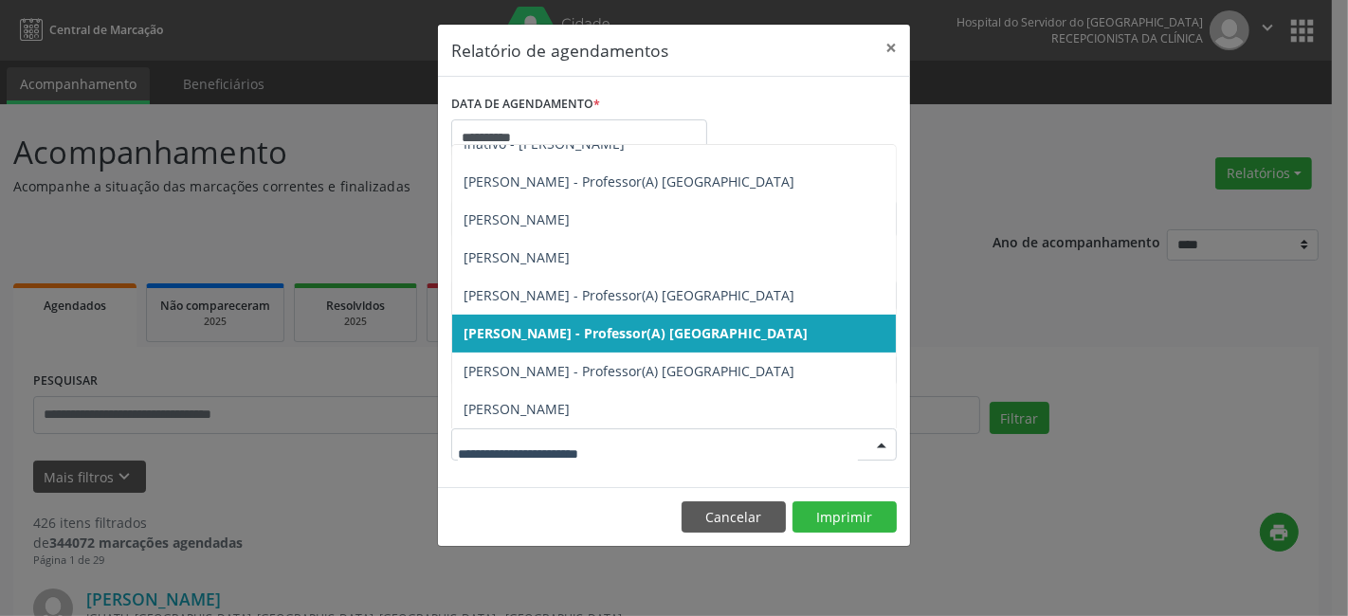
click at [547, 433] on div at bounding box center [673, 444] width 445 height 32
click at [601, 332] on span "[PERSON_NAME] - Professor(A) [GEOGRAPHIC_DATA]" at bounding box center [635, 333] width 344 height 18
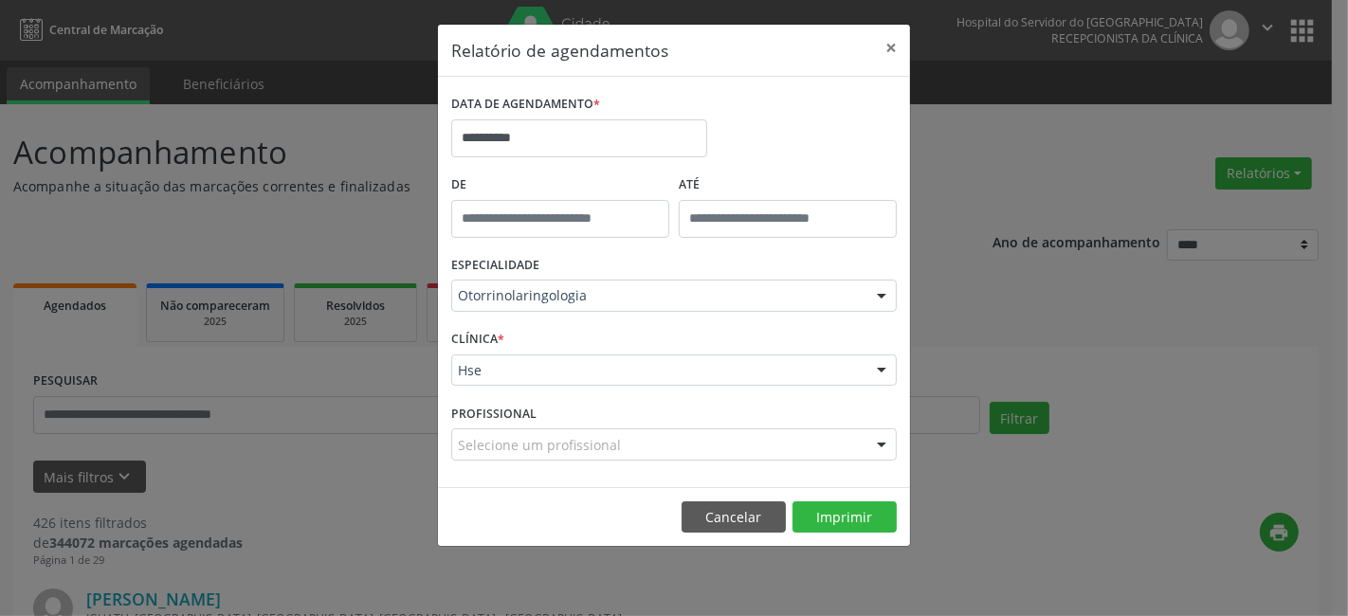
click at [665, 441] on div "Selecione um profissional" at bounding box center [673, 444] width 445 height 32
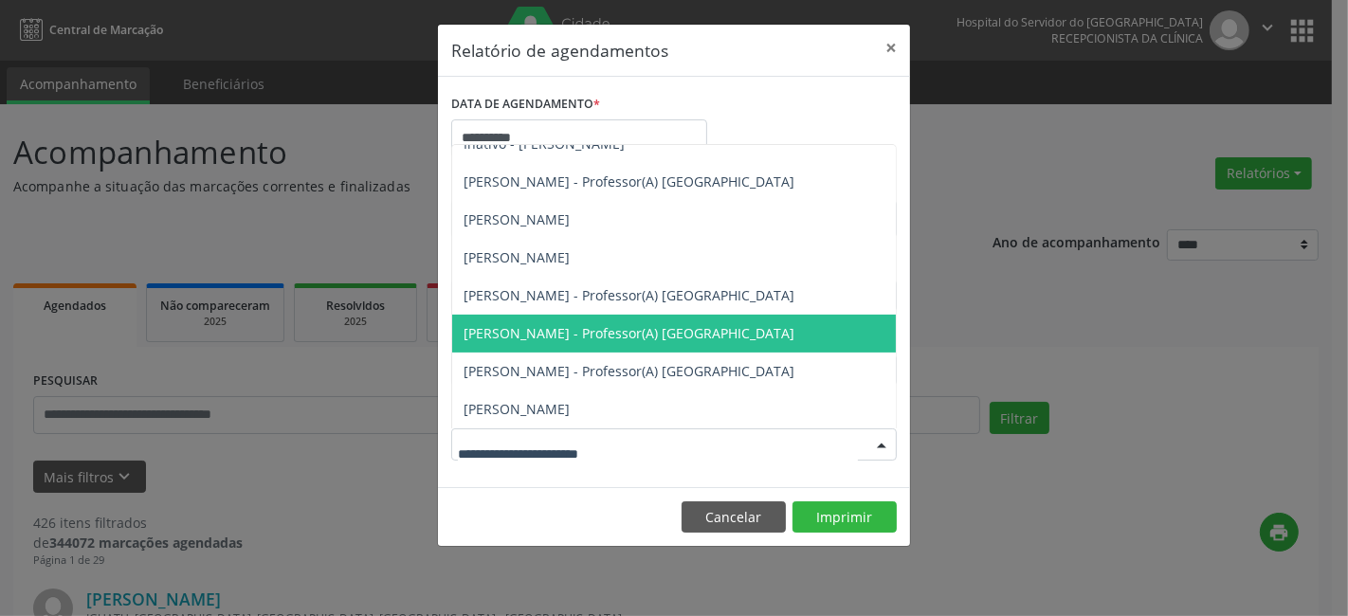
click at [708, 330] on span "[PERSON_NAME] - Professor(A) [GEOGRAPHIC_DATA]" at bounding box center [628, 333] width 331 height 18
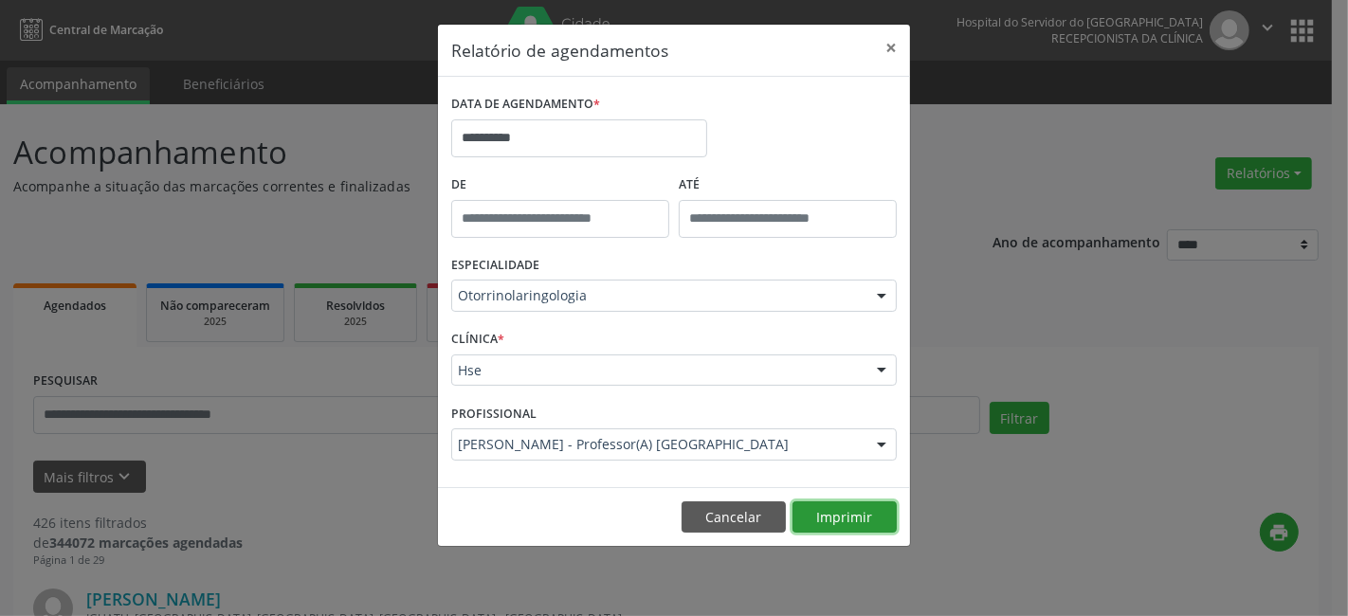
click at [853, 516] on button "Imprimir" at bounding box center [844, 517] width 104 height 32
click at [887, 43] on button "×" at bounding box center [891, 48] width 38 height 46
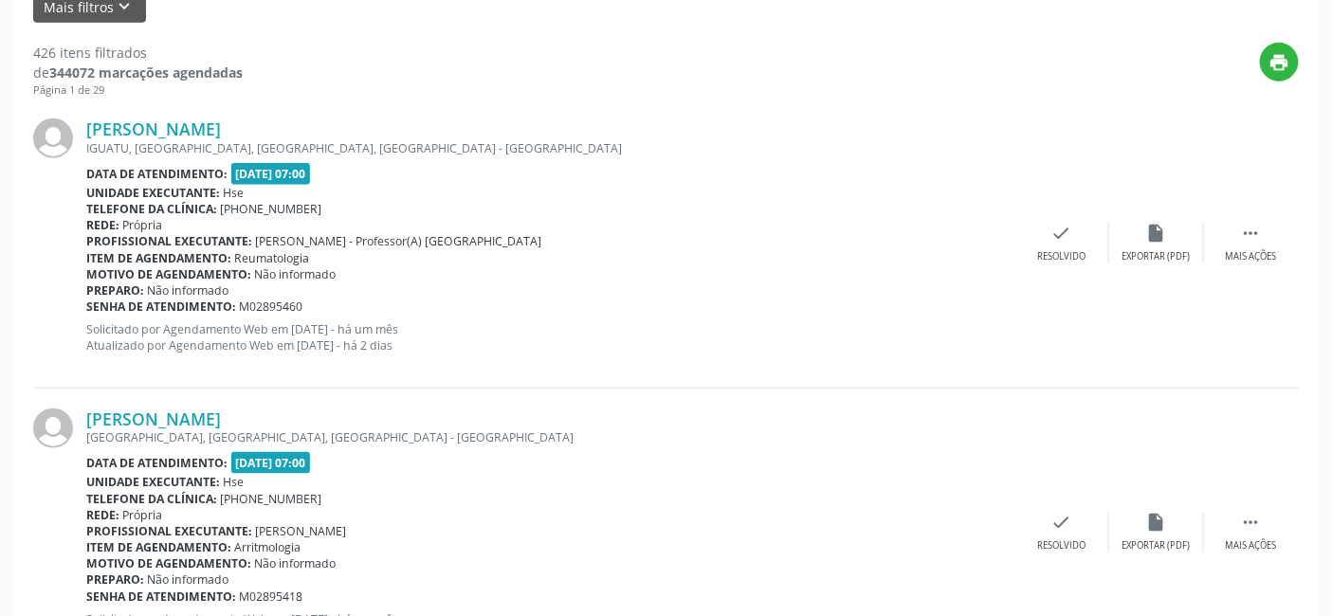
scroll to position [421, 0]
